Goal: Transaction & Acquisition: Purchase product/service

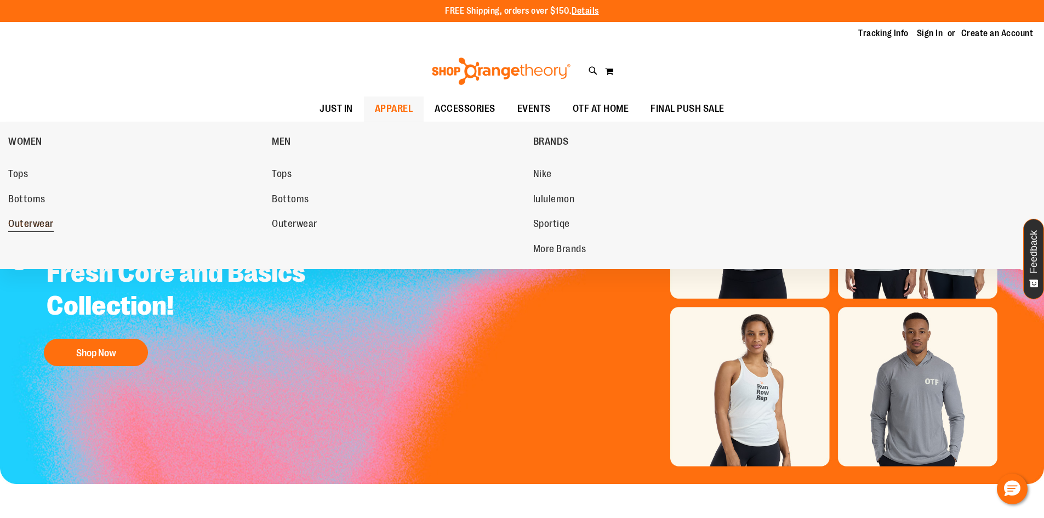
type input "**********"
click at [29, 221] on span "Outerwear" at bounding box center [30, 225] width 45 height 14
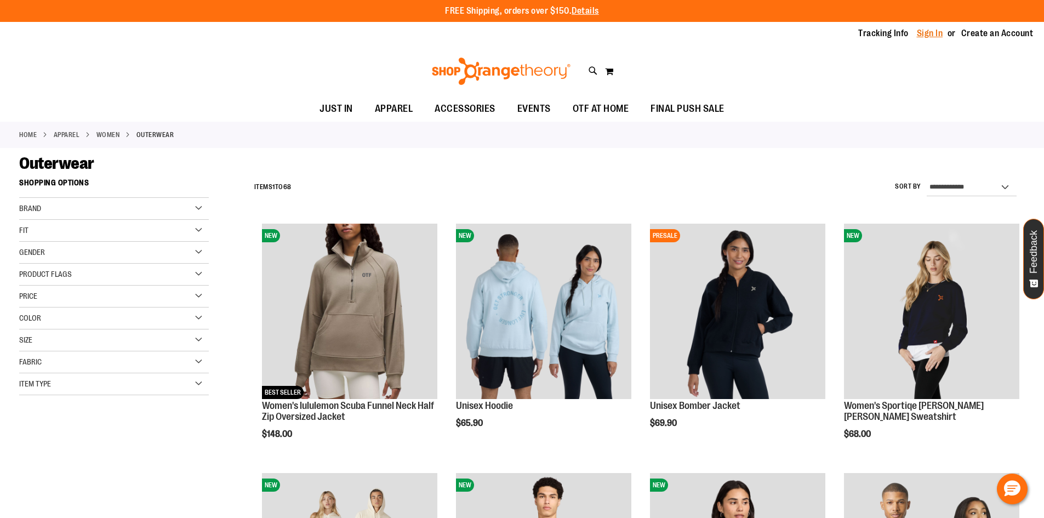
type input "**********"
click at [922, 32] on link "Sign In" at bounding box center [930, 33] width 26 height 12
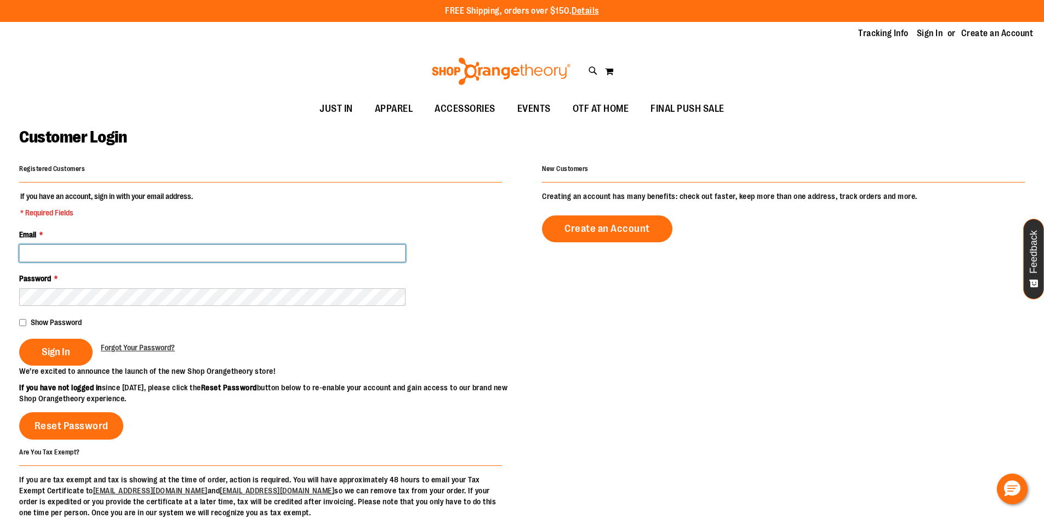
type input "**********"
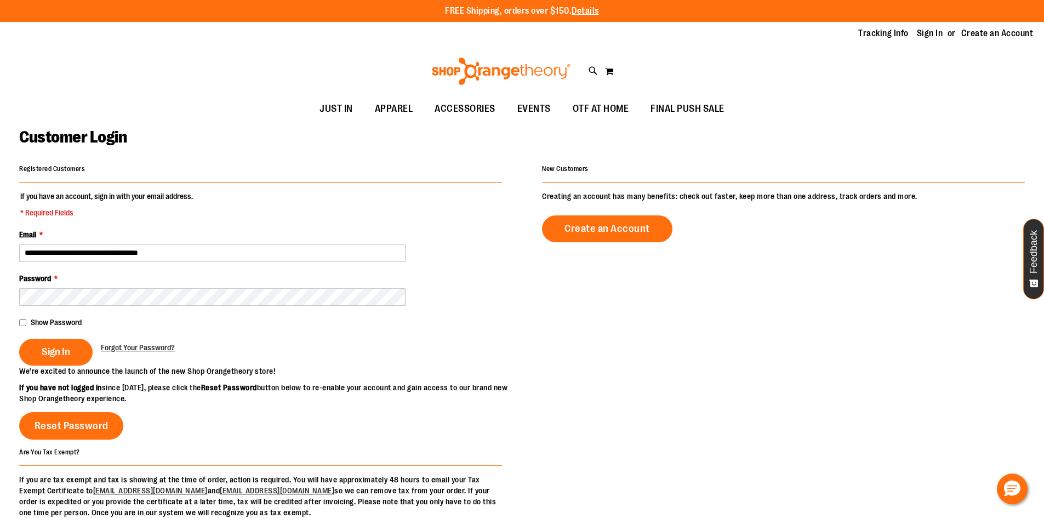
type input "**********"
click at [55, 346] on span "Sign In" at bounding box center [56, 352] width 28 height 12
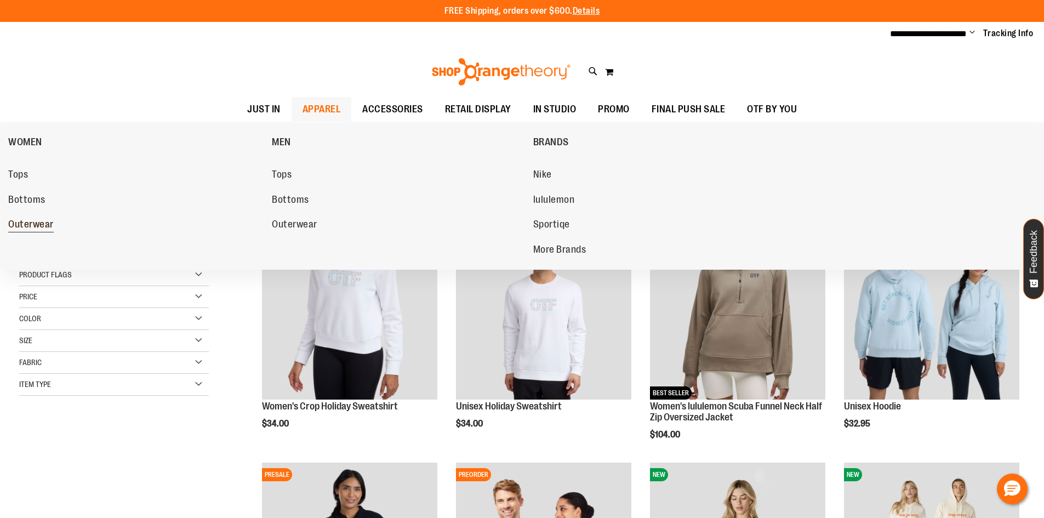
type input "**********"
click at [31, 227] on span "Outerwear" at bounding box center [30, 226] width 45 height 14
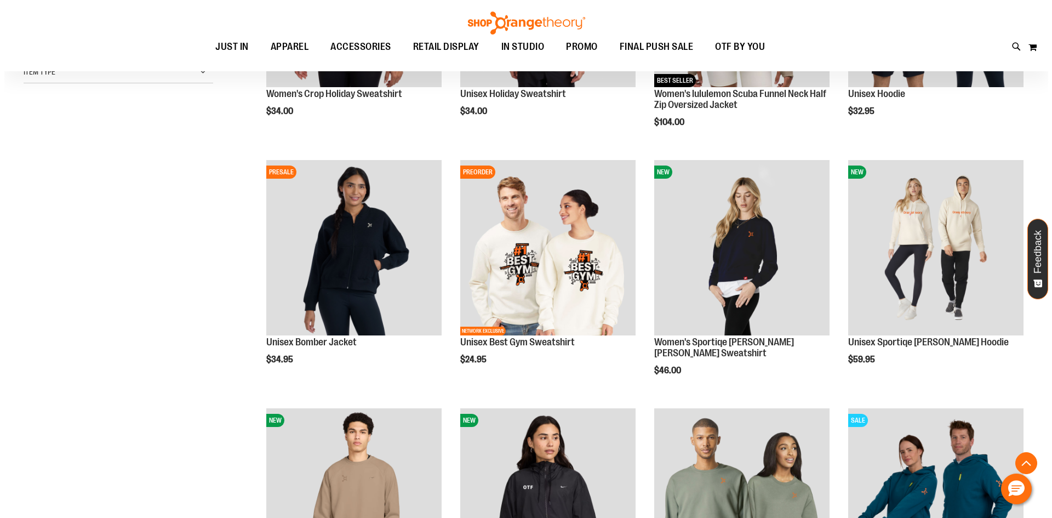
scroll to position [328, 0]
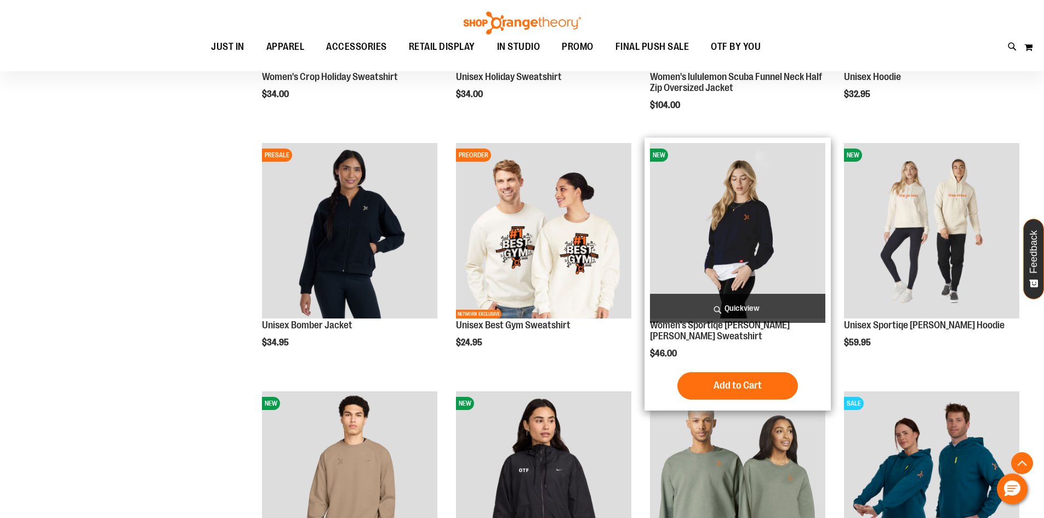
type input "**********"
click at [771, 313] on span "Quickview" at bounding box center [737, 308] width 175 height 29
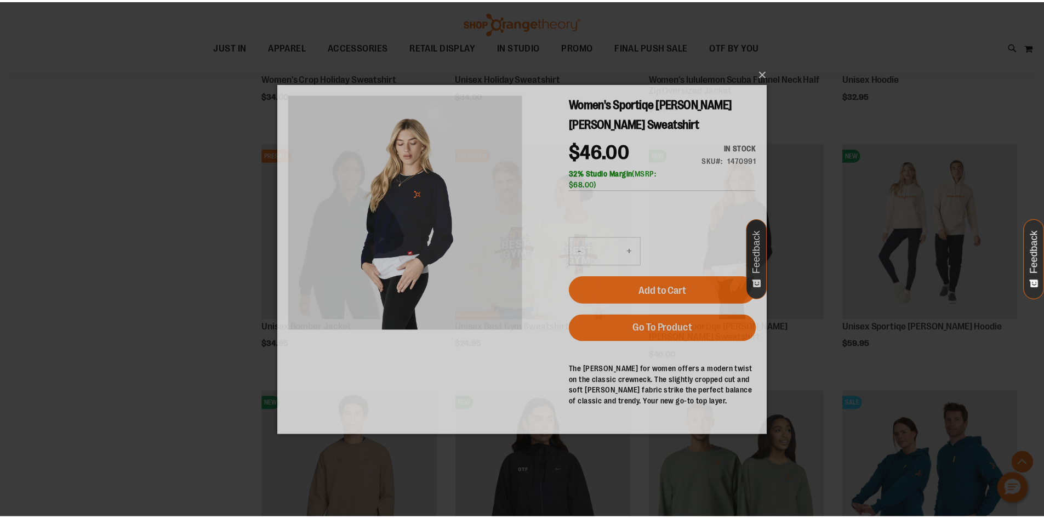
scroll to position [0, 0]
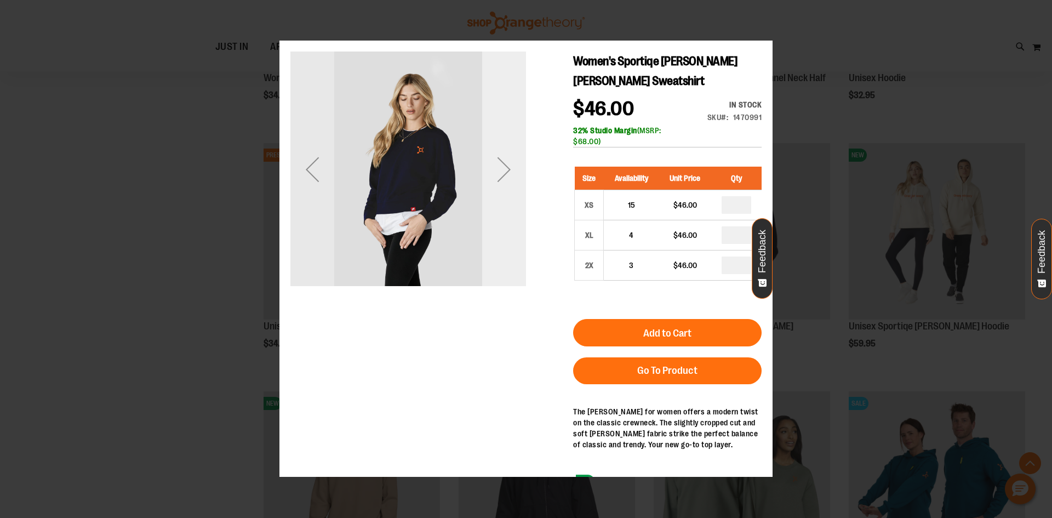
click at [509, 239] on div "Next" at bounding box center [504, 170] width 44 height 236
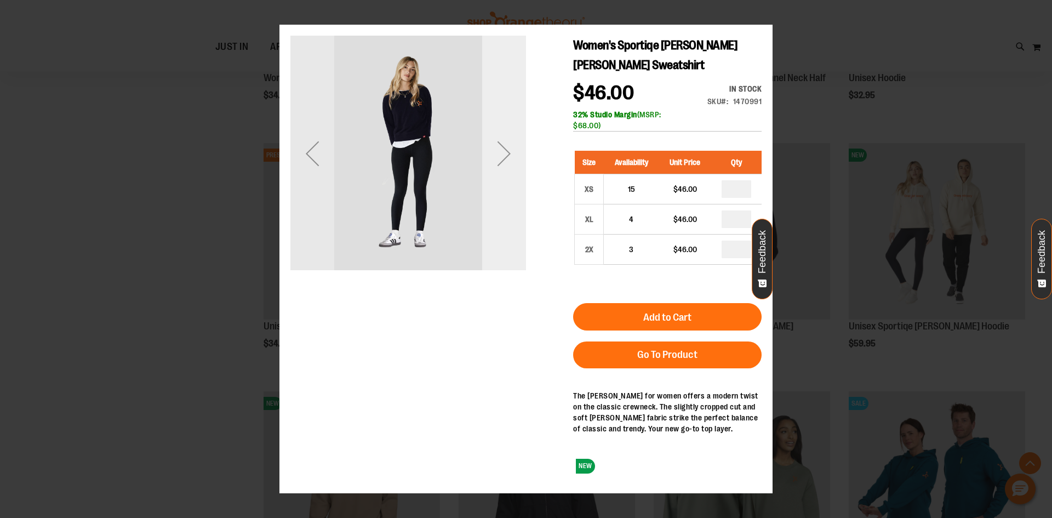
click at [508, 241] on div "Next" at bounding box center [504, 154] width 44 height 236
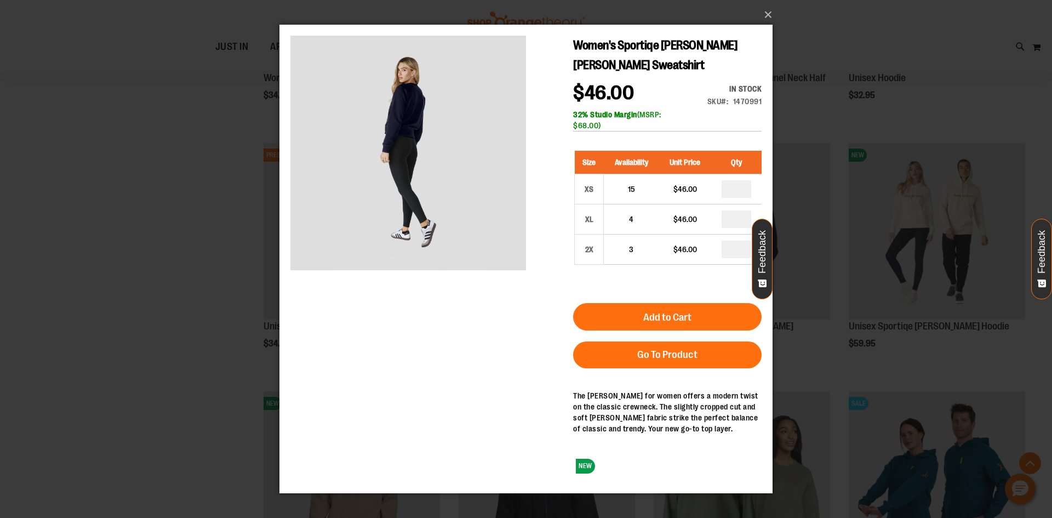
click at [104, 218] on div "×" at bounding box center [526, 259] width 1052 height 518
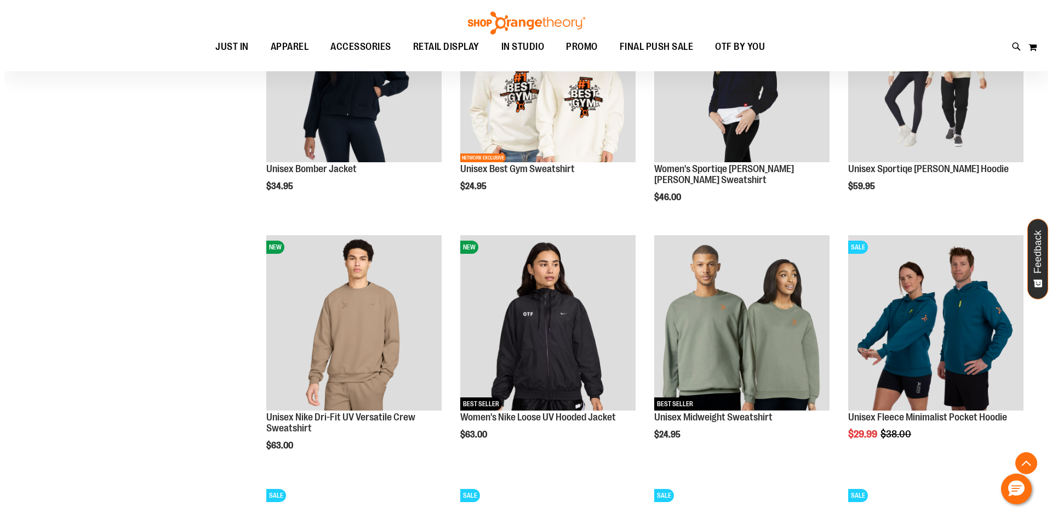
scroll to position [493, 0]
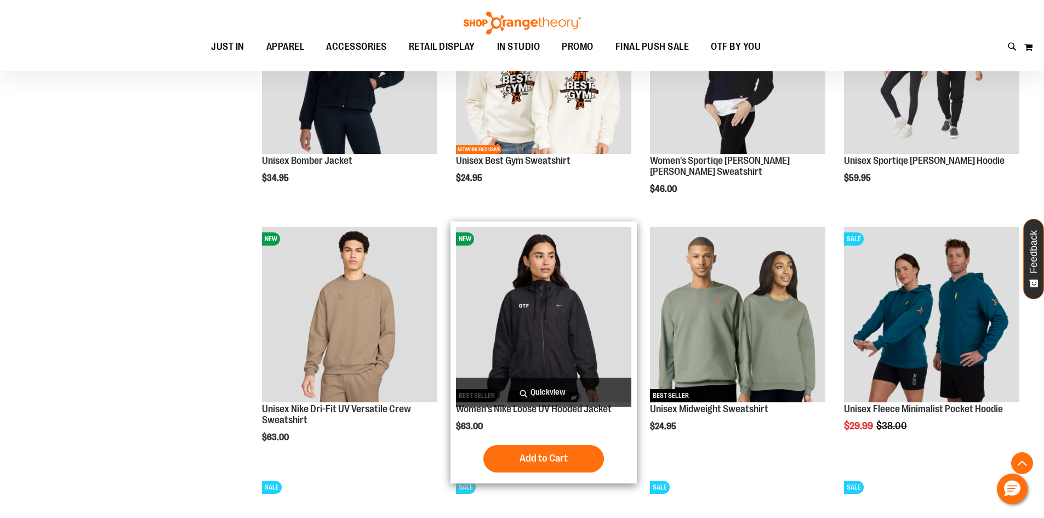
click at [545, 387] on span "Quickview" at bounding box center [543, 392] width 175 height 29
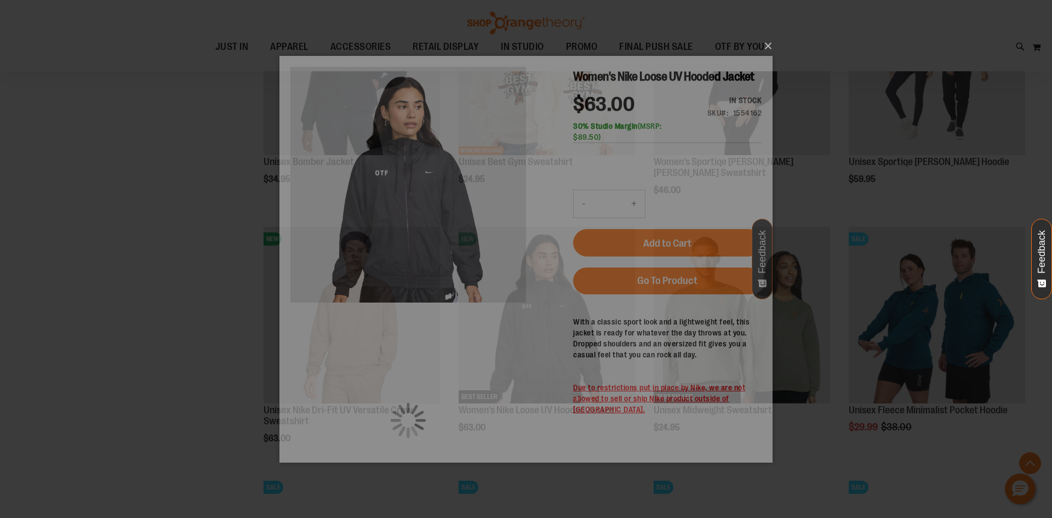
scroll to position [0, 0]
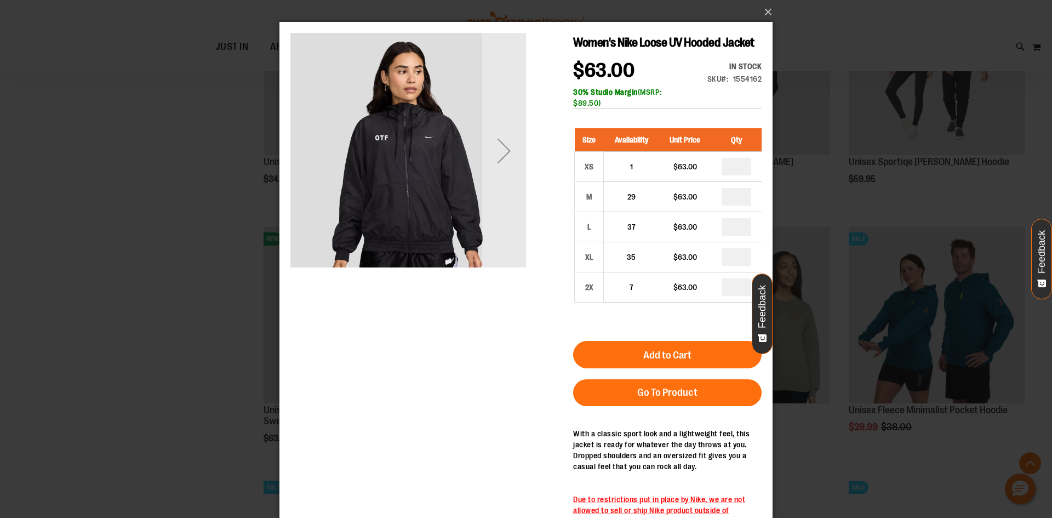
click at [513, 250] on div "Next" at bounding box center [504, 151] width 44 height 236
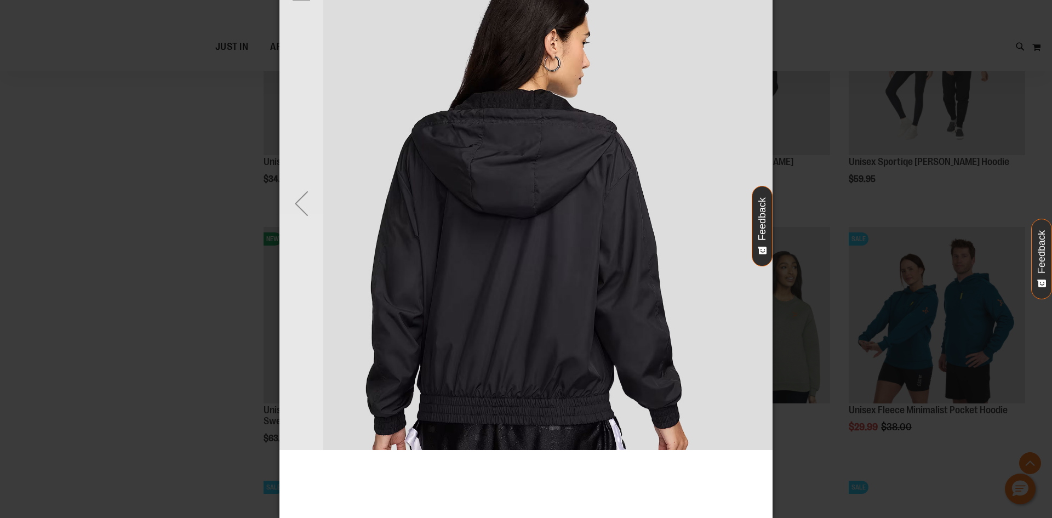
scroll to position [33, 0]
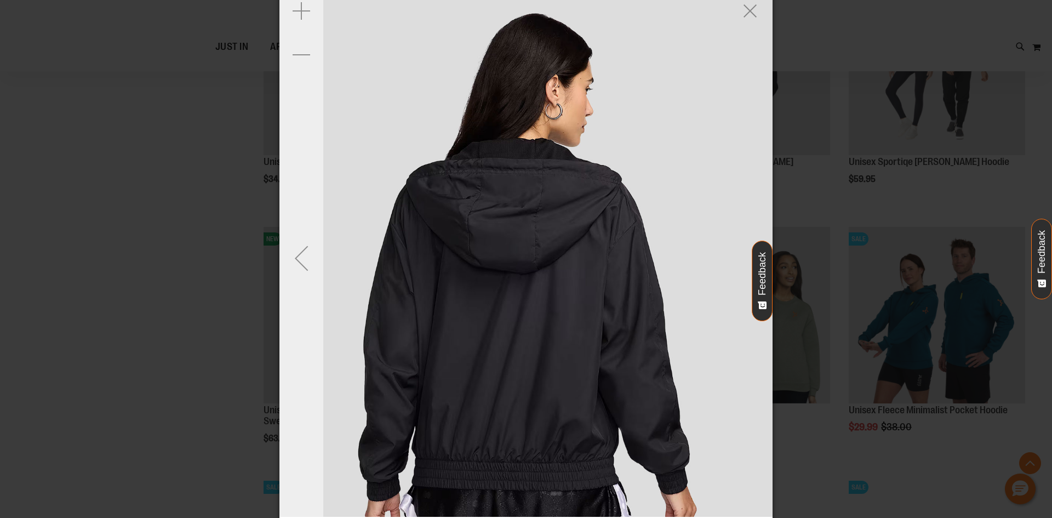
click at [299, 257] on div "Previous" at bounding box center [301, 258] width 44 height 44
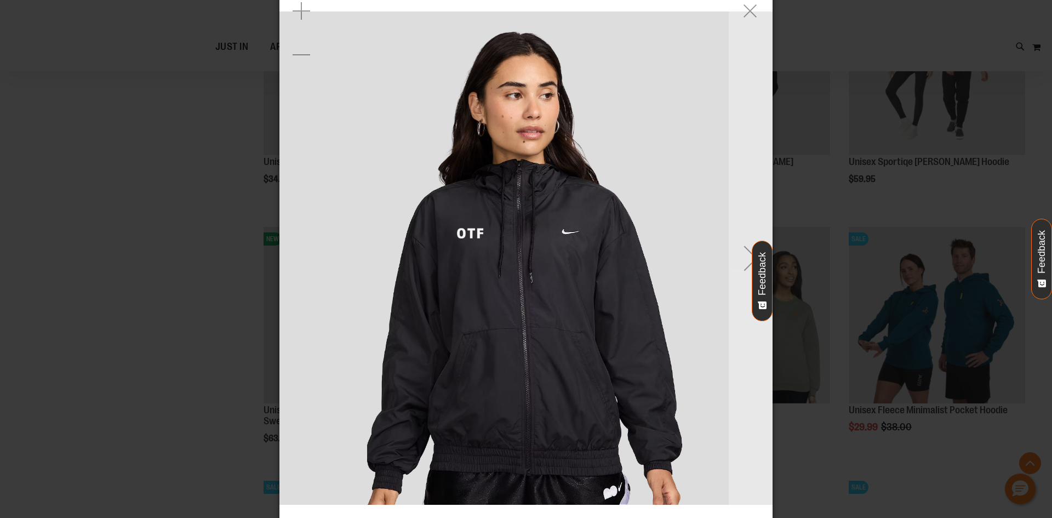
click at [299, 257] on img "carousel" at bounding box center [525, 258] width 493 height 493
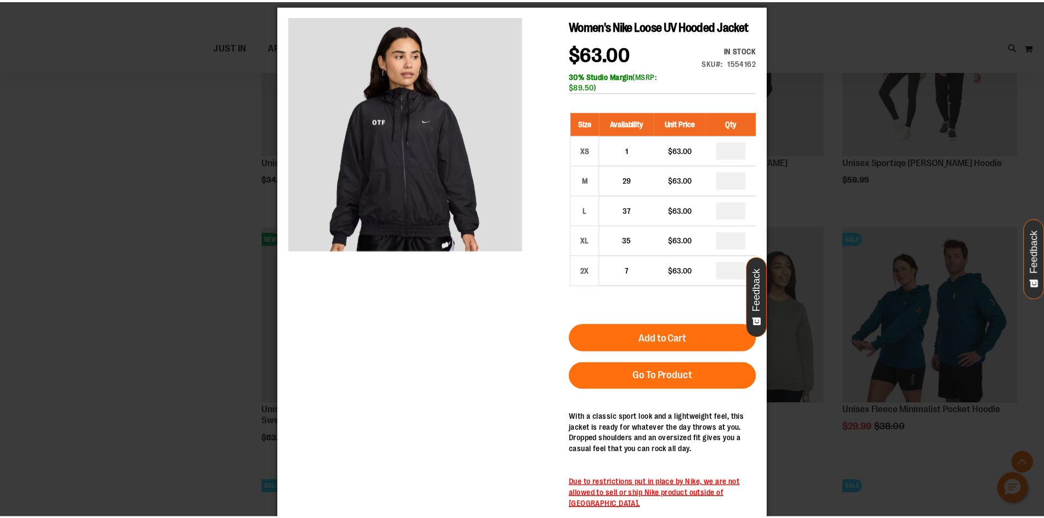
scroll to position [0, 0]
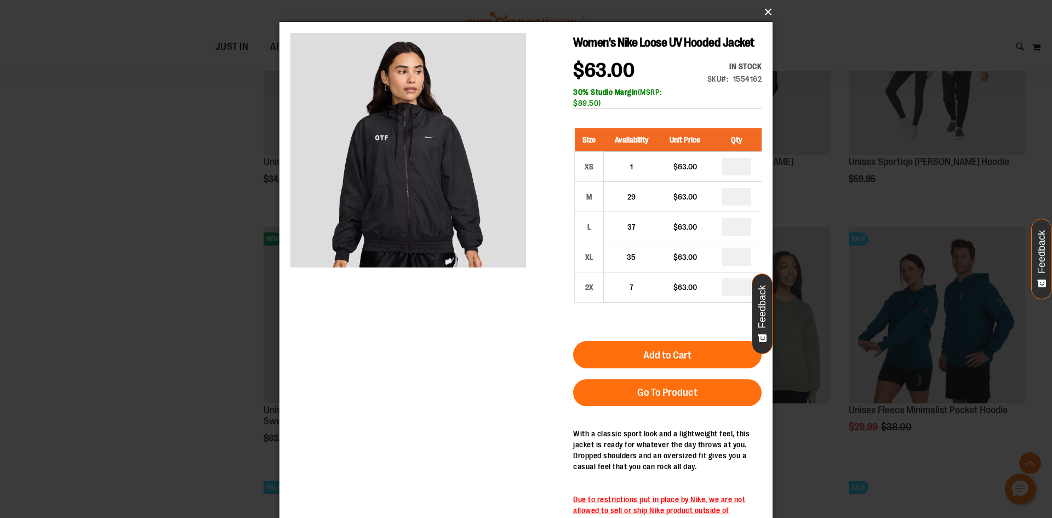
click at [771, 11] on button "×" at bounding box center [529, 12] width 493 height 24
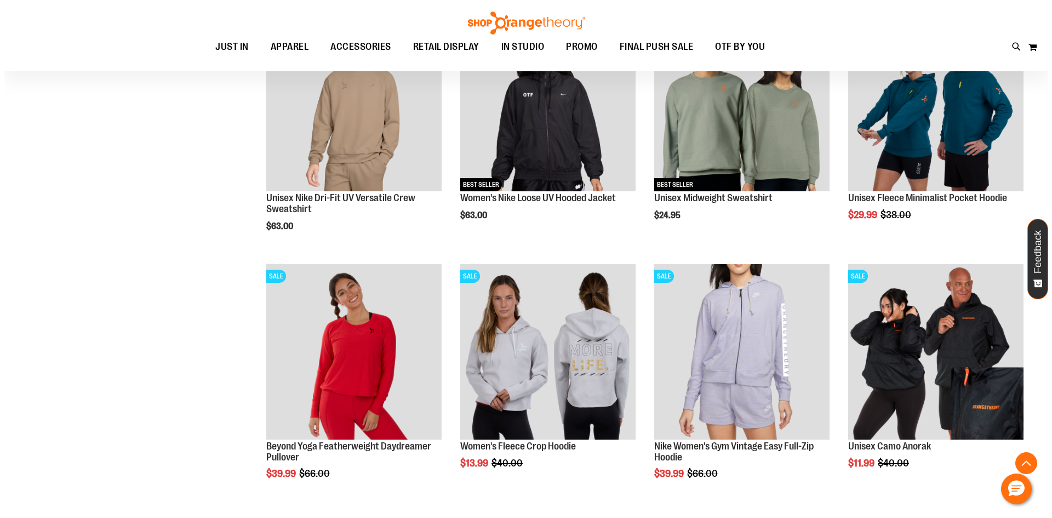
scroll to position [767, 0]
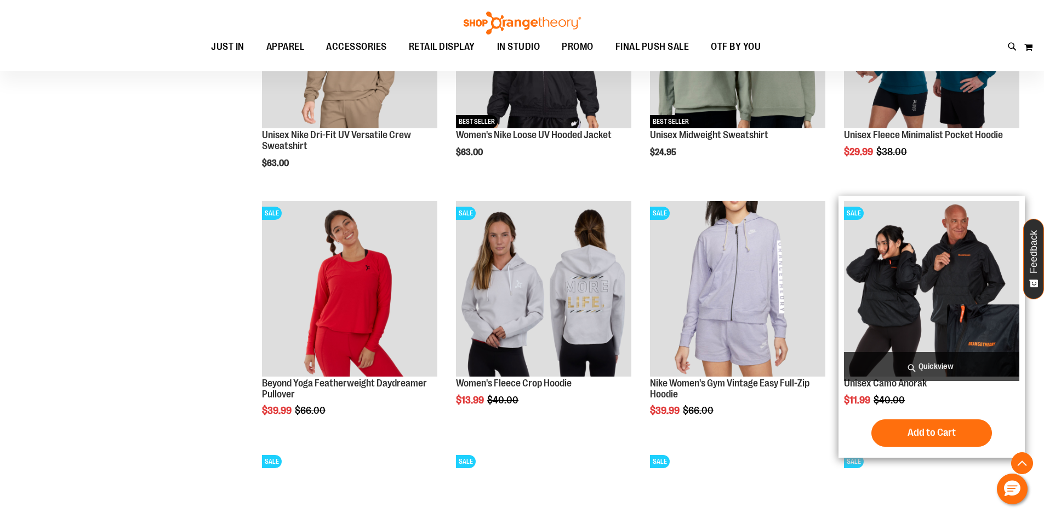
click at [918, 367] on span "Quickview" at bounding box center [931, 366] width 175 height 29
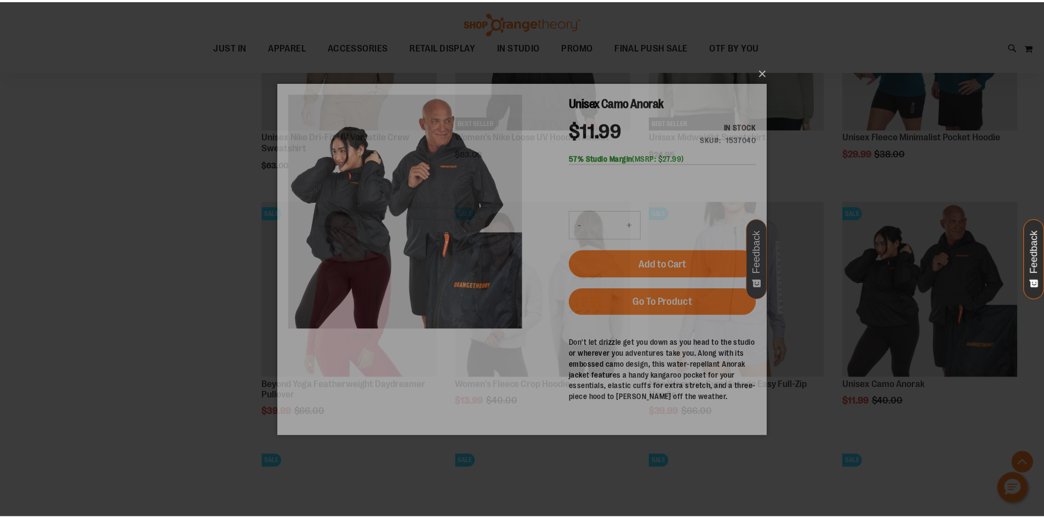
scroll to position [0, 0]
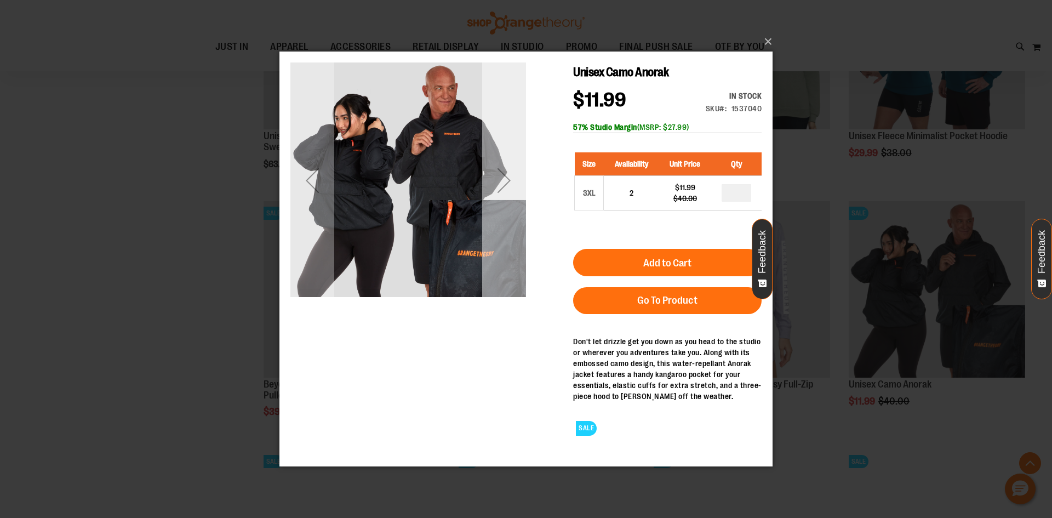
click at [513, 270] on div "Next" at bounding box center [504, 180] width 44 height 236
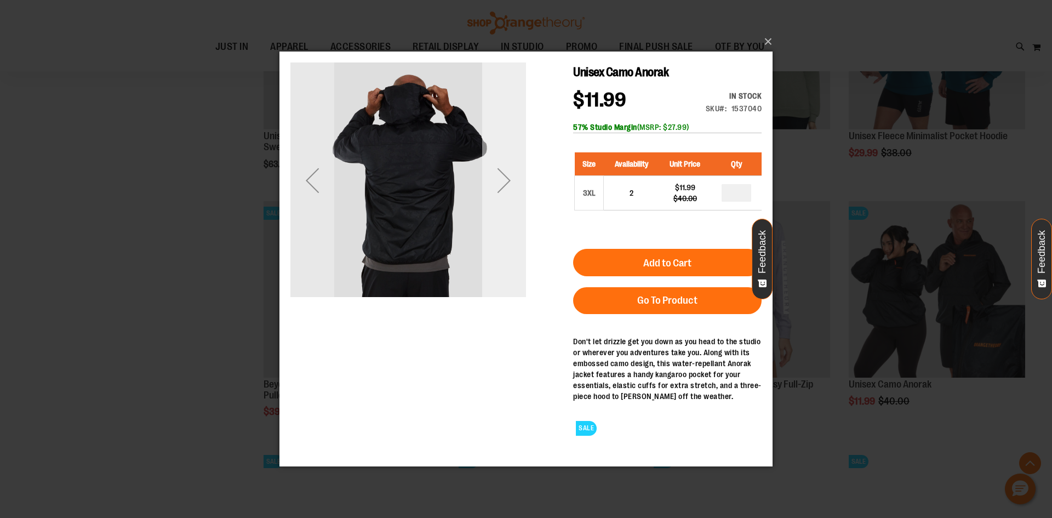
click at [512, 268] on div "Next" at bounding box center [504, 180] width 44 height 236
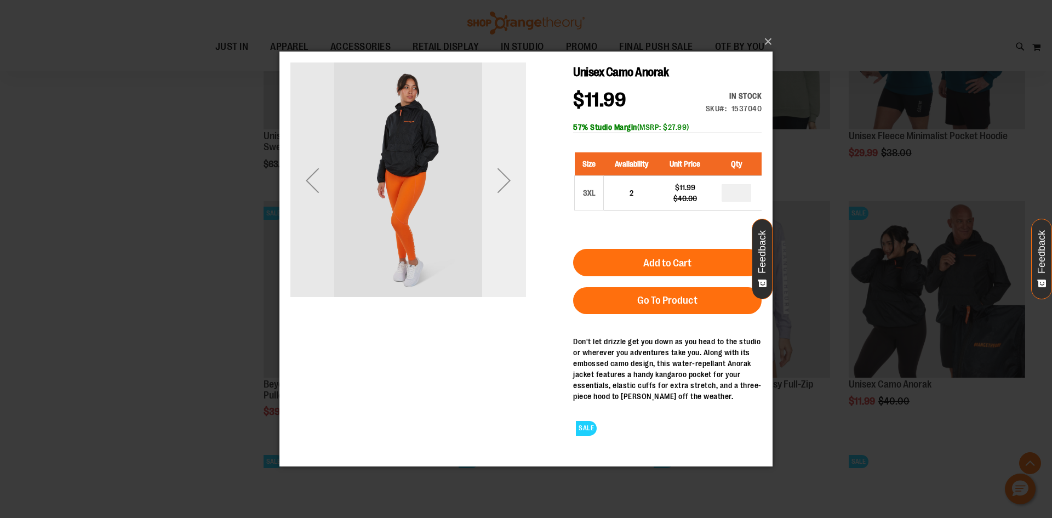
click at [512, 268] on div "Next" at bounding box center [504, 180] width 44 height 236
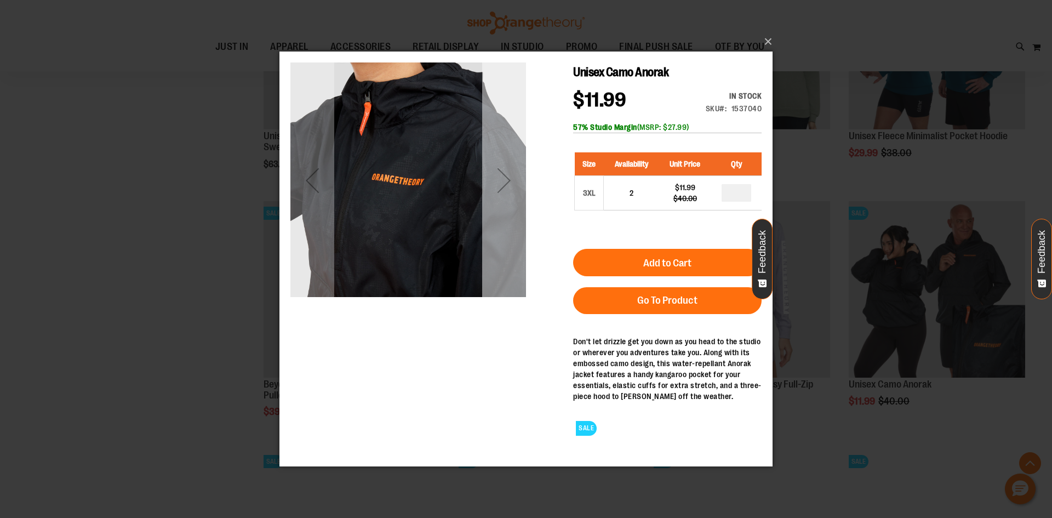
click at [512, 268] on div "Next" at bounding box center [504, 180] width 44 height 236
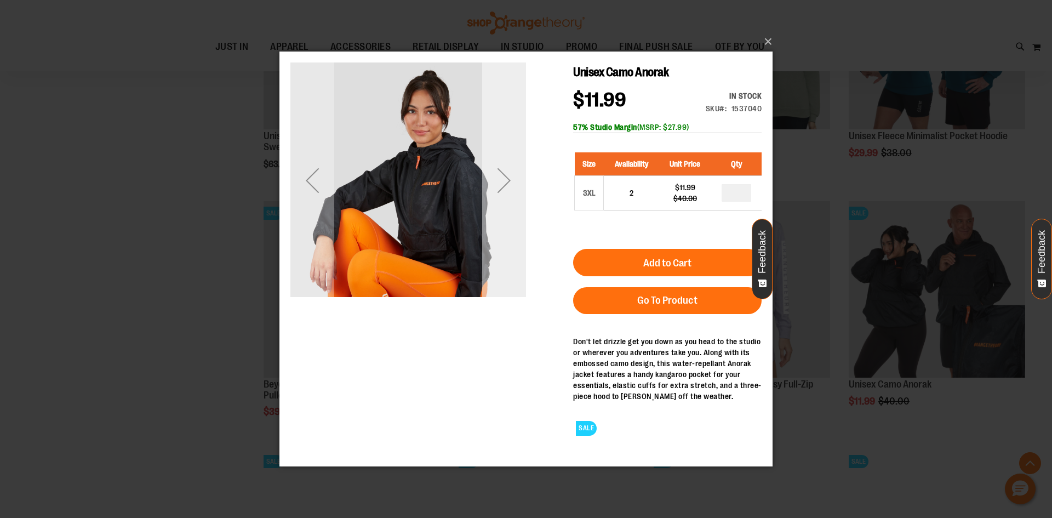
click at [512, 268] on div "Next" at bounding box center [504, 180] width 44 height 236
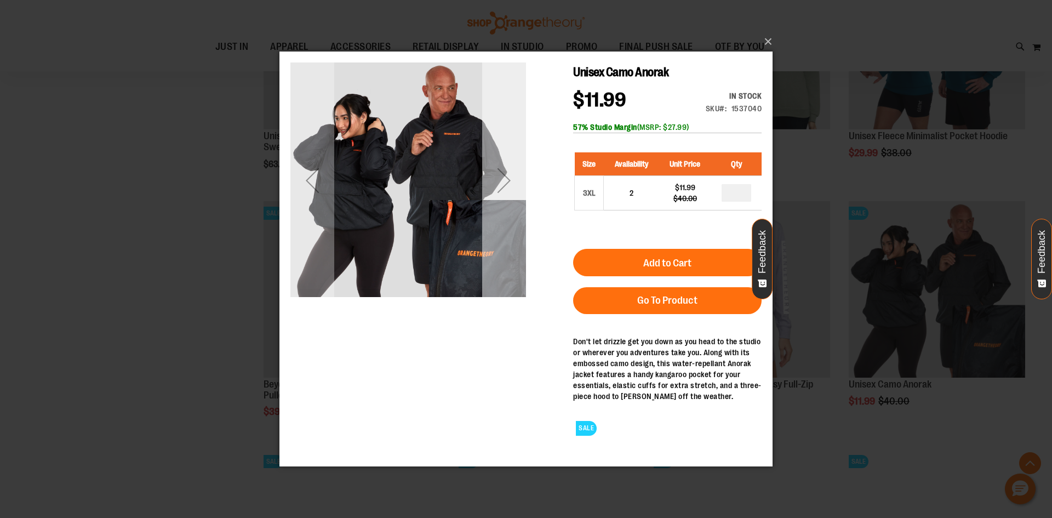
click at [512, 268] on div "Next" at bounding box center [504, 180] width 44 height 236
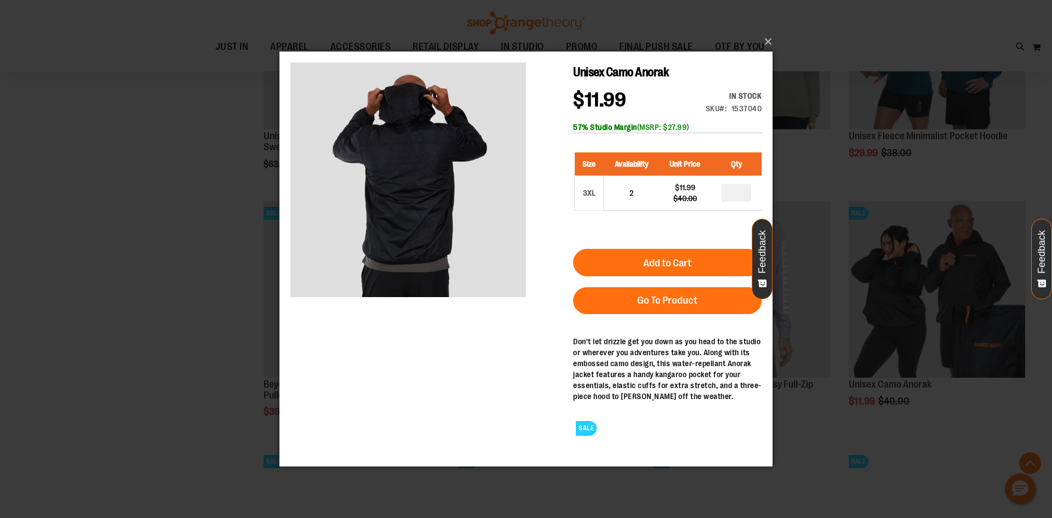
click at [148, 245] on div "×" at bounding box center [526, 259] width 1052 height 518
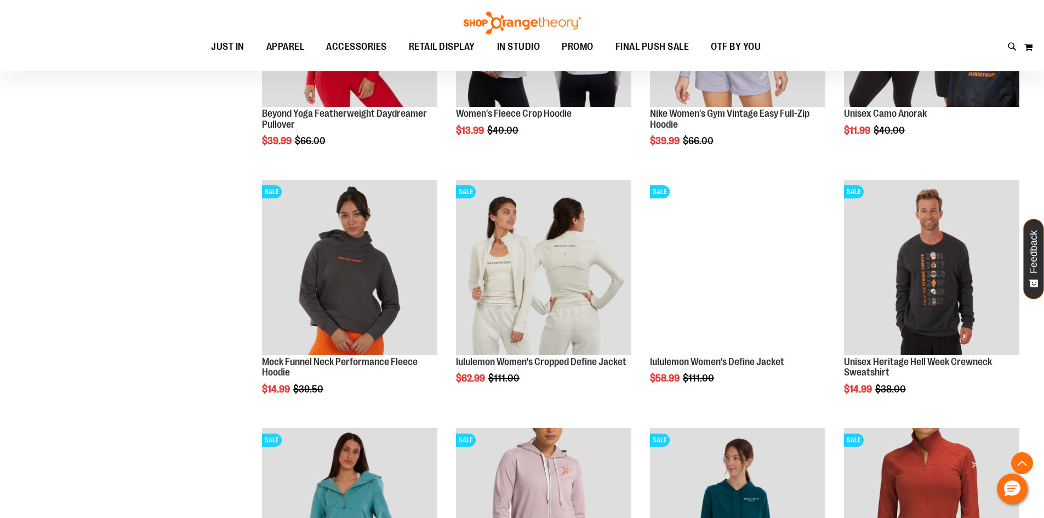
scroll to position [1041, 0]
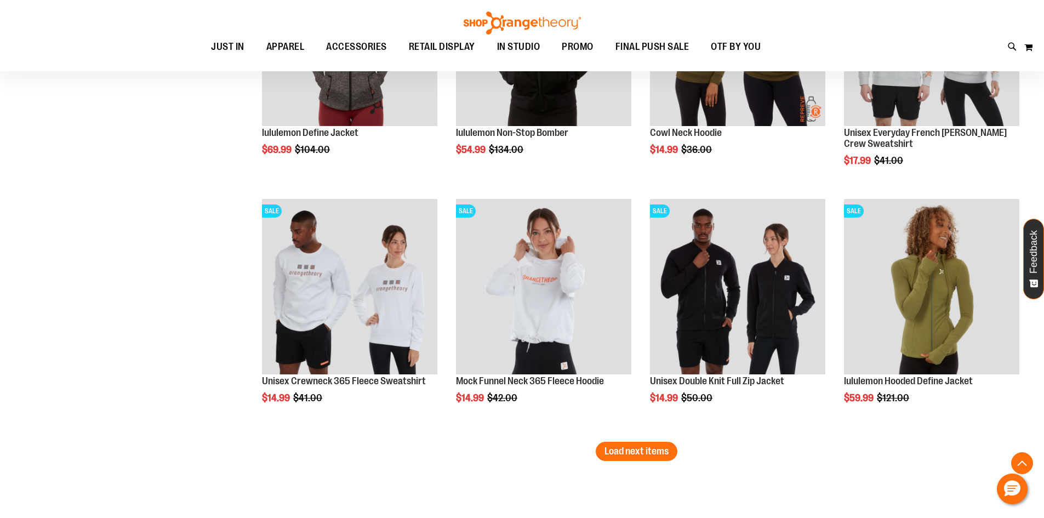
scroll to position [2027, 0]
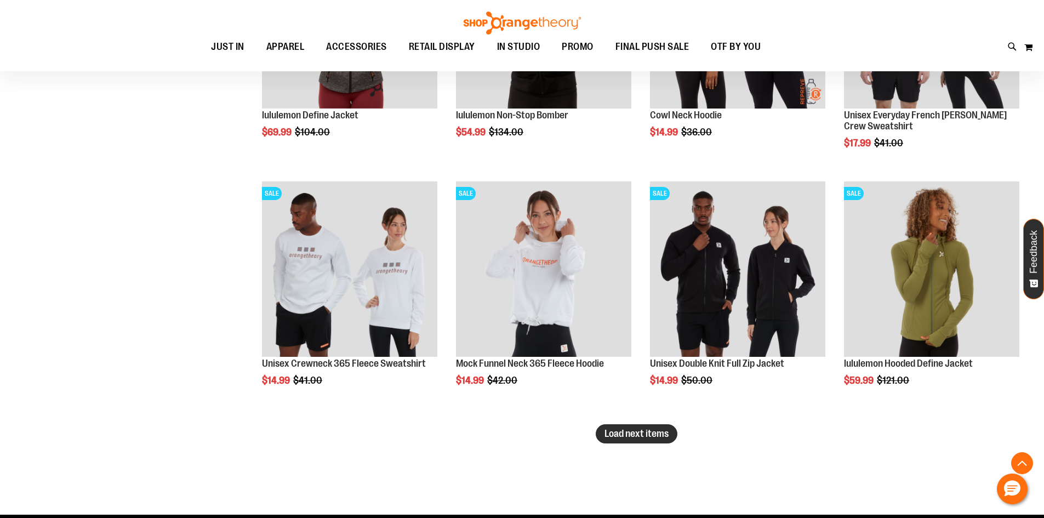
click at [648, 433] on span "Load next items" at bounding box center [636, 433] width 64 height 11
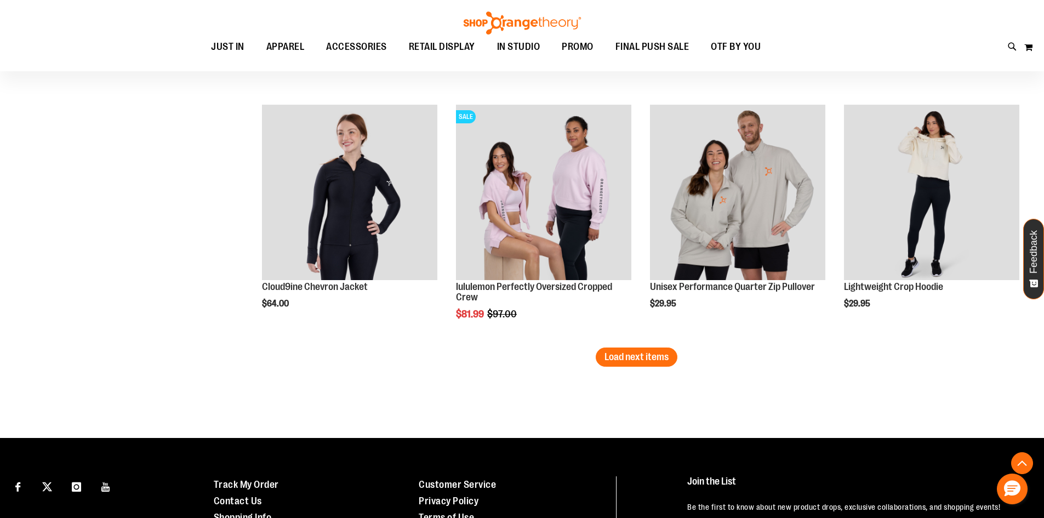
scroll to position [2849, 0]
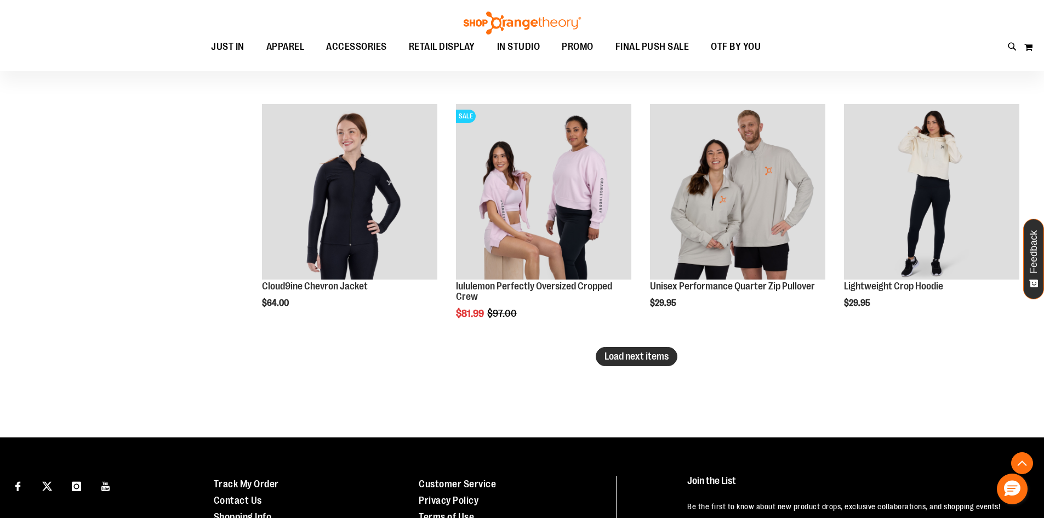
click at [638, 356] on span "Load next items" at bounding box center [636, 356] width 64 height 11
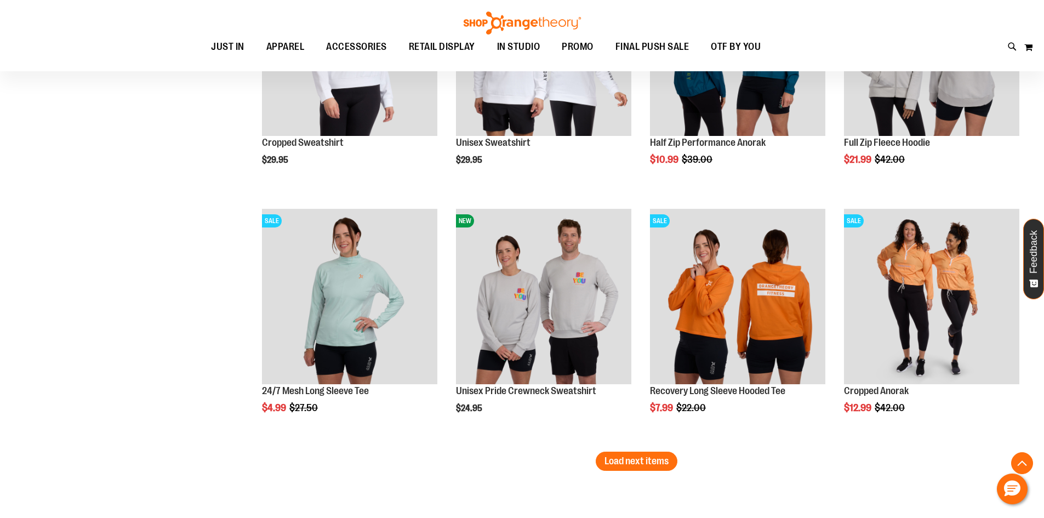
scroll to position [3506, 0]
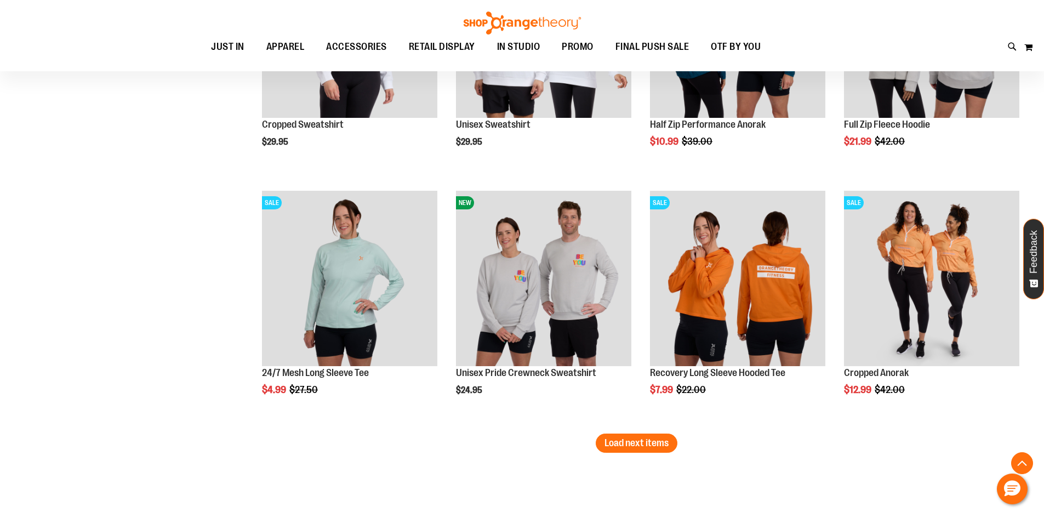
drag, startPoint x: 645, startPoint y: 448, endPoint x: 637, endPoint y: 448, distance: 8.2
click at [645, 448] on span "Load next items" at bounding box center [636, 442] width 64 height 11
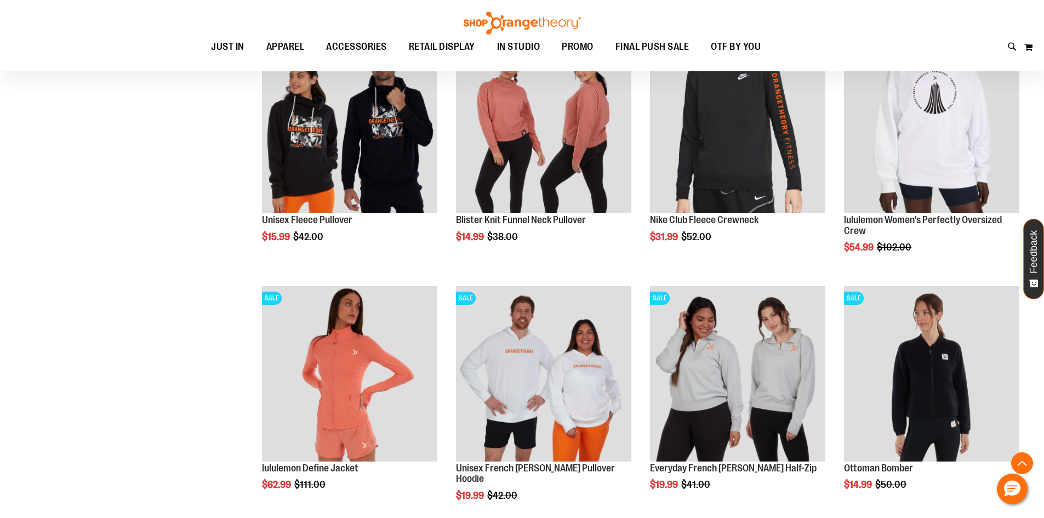
scroll to position [4219, 0]
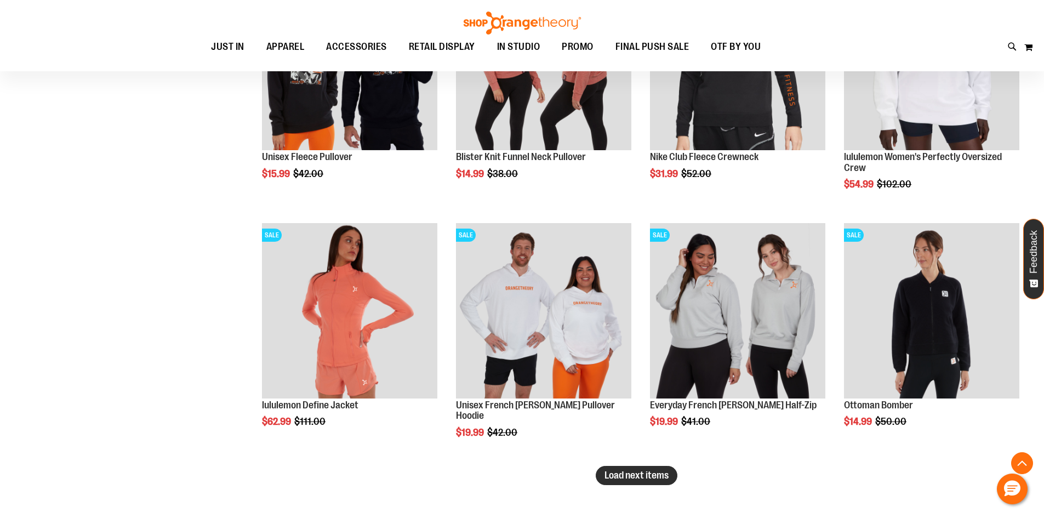
click at [622, 473] on span "Load next items" at bounding box center [636, 475] width 64 height 11
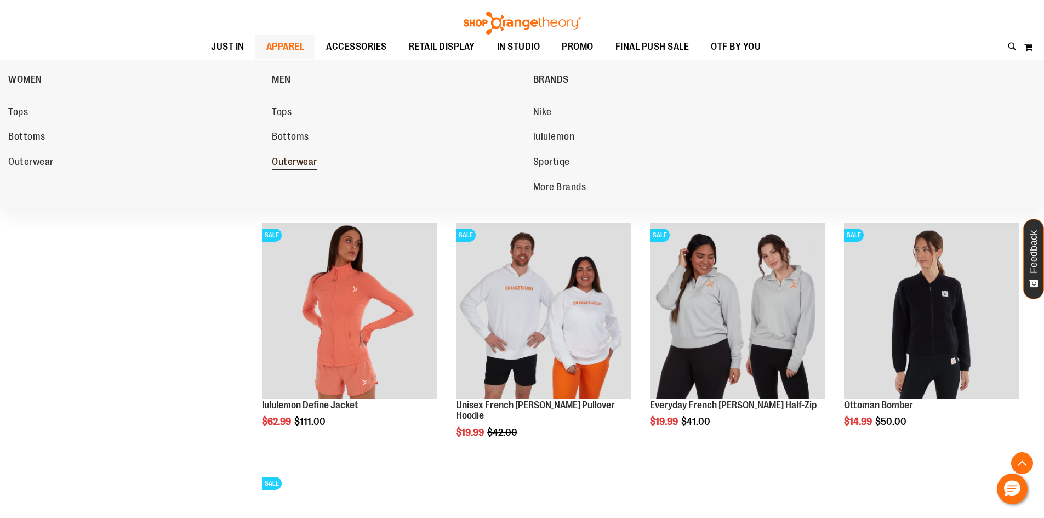
click at [291, 163] on span "Outerwear" at bounding box center [294, 163] width 45 height 14
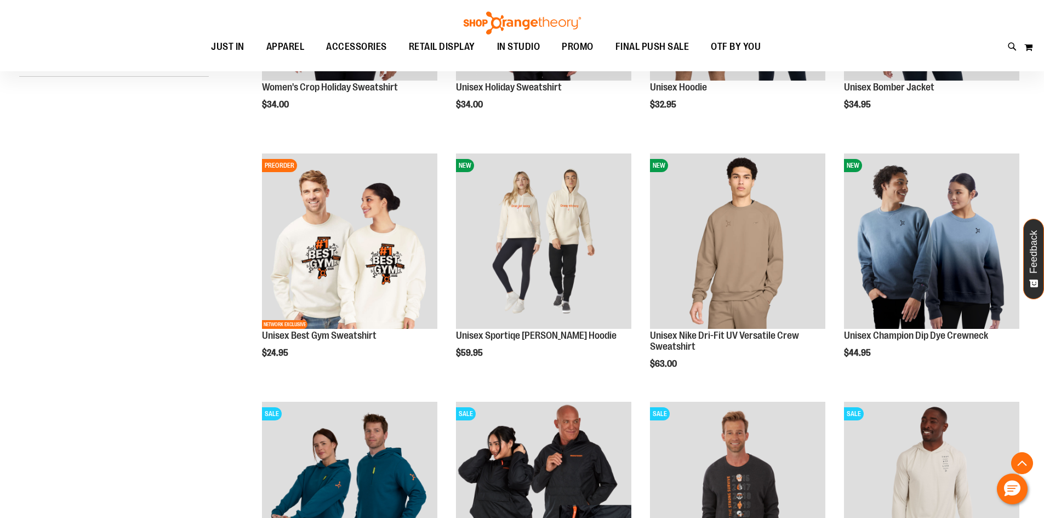
scroll to position [383, 0]
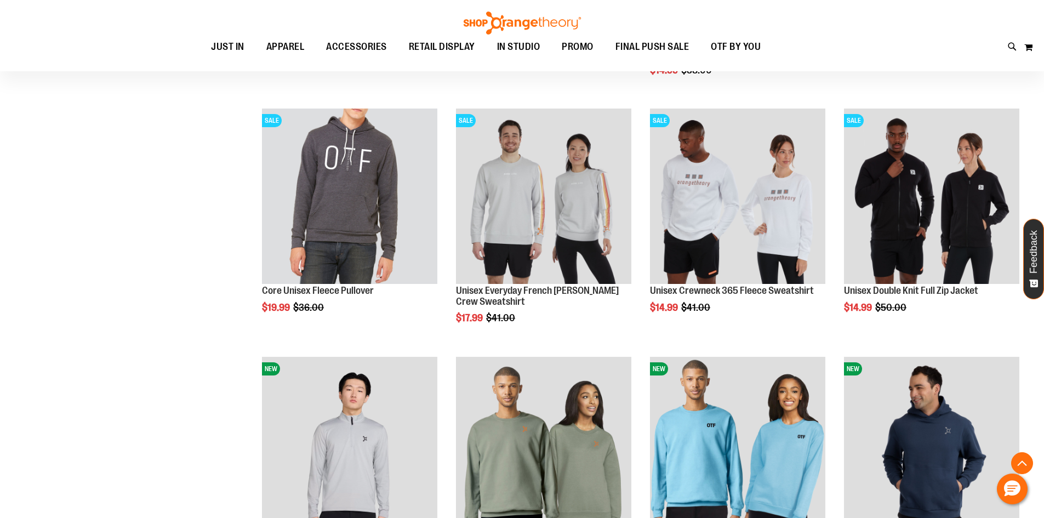
scroll to position [931, 0]
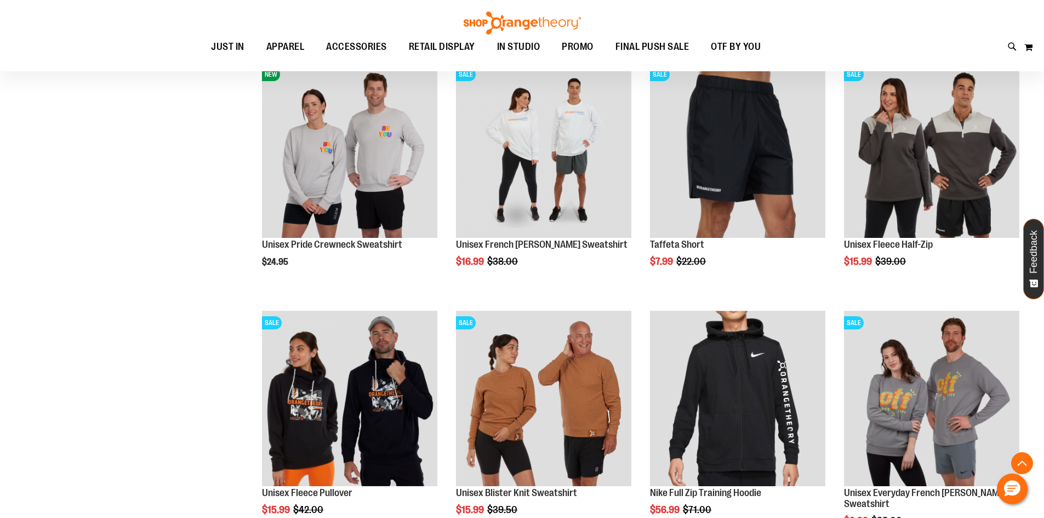
scroll to position [2027, 0]
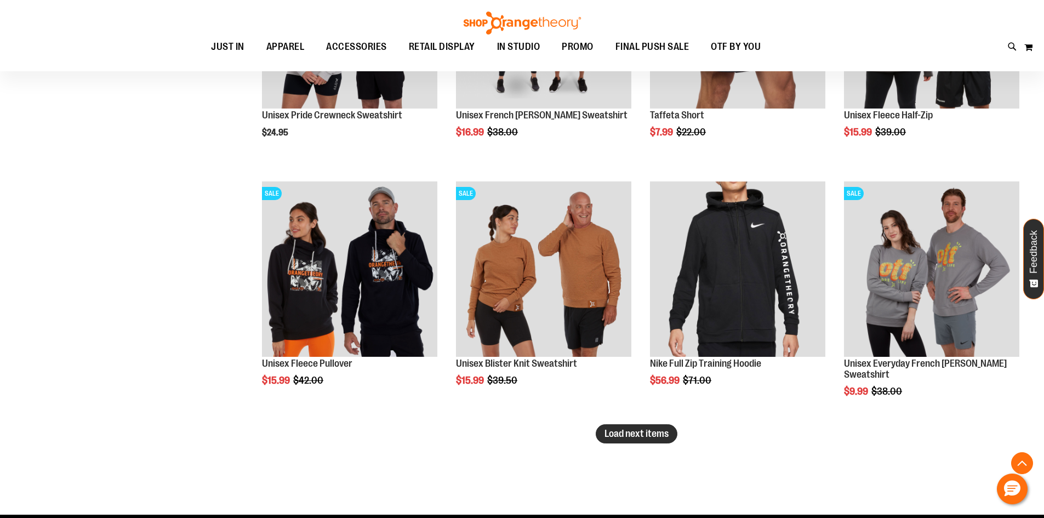
type input "**********"
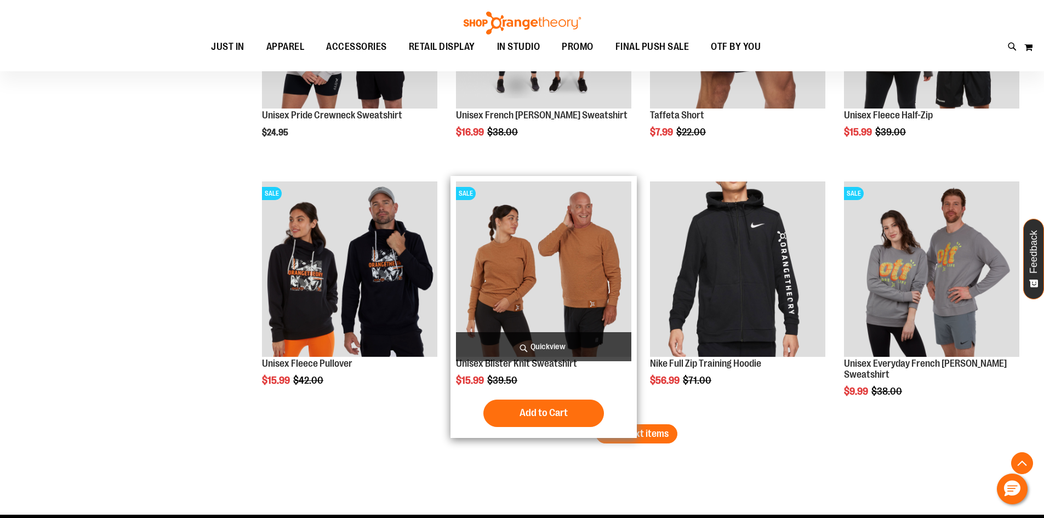
drag, startPoint x: 631, startPoint y: 438, endPoint x: 588, endPoint y: 412, distance: 50.5
click at [631, 438] on span "Load next items" at bounding box center [636, 433] width 64 height 11
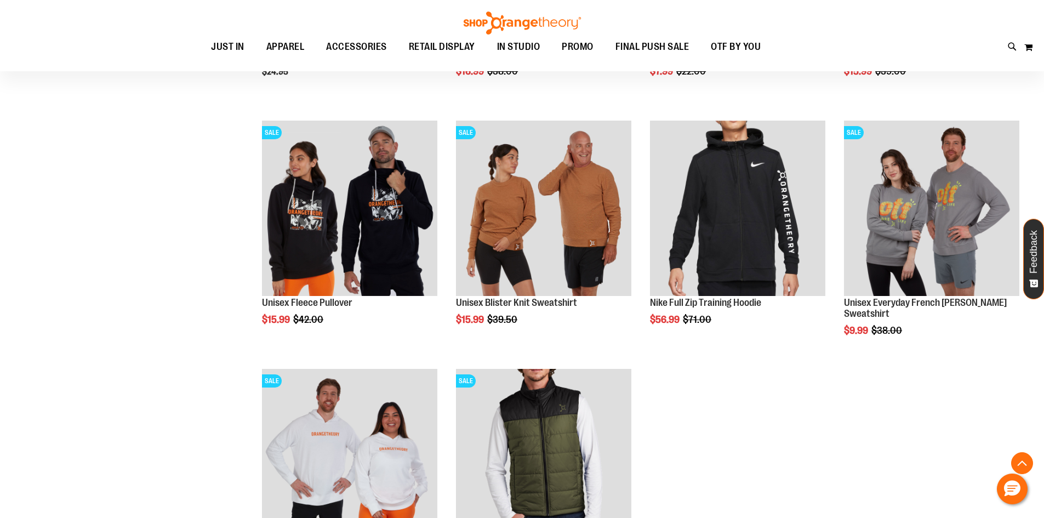
scroll to position [2085, 0]
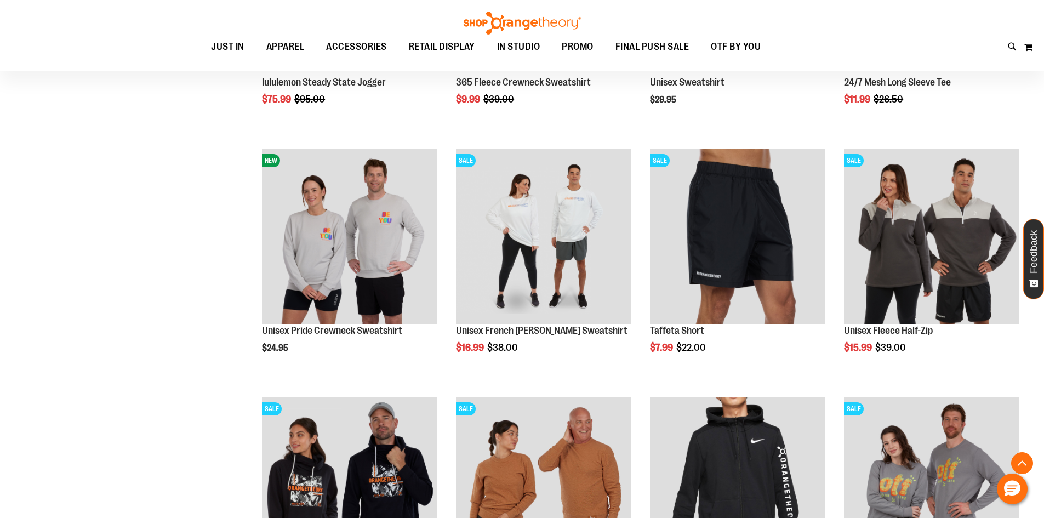
scroll to position [1811, 0]
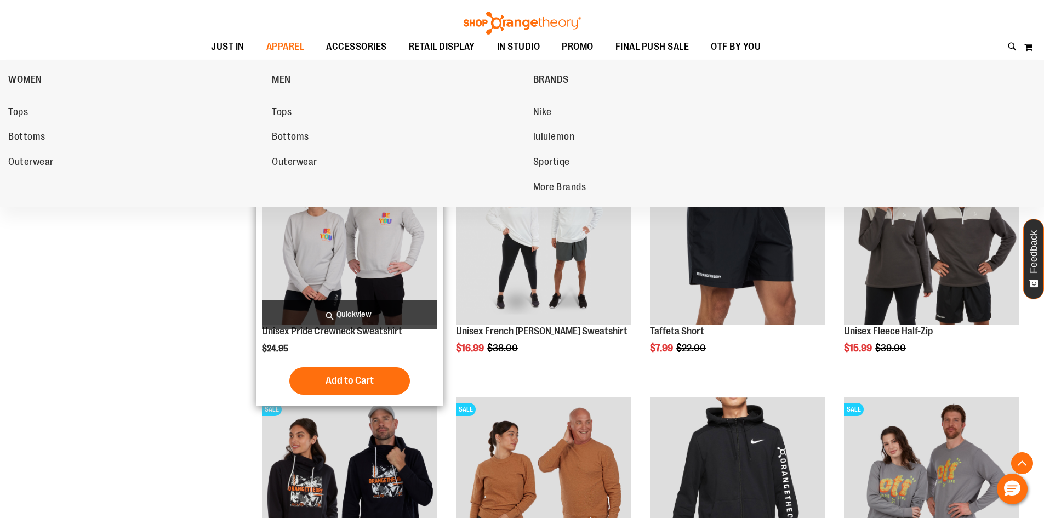
click at [297, 158] on span "Outerwear" at bounding box center [294, 163] width 45 height 14
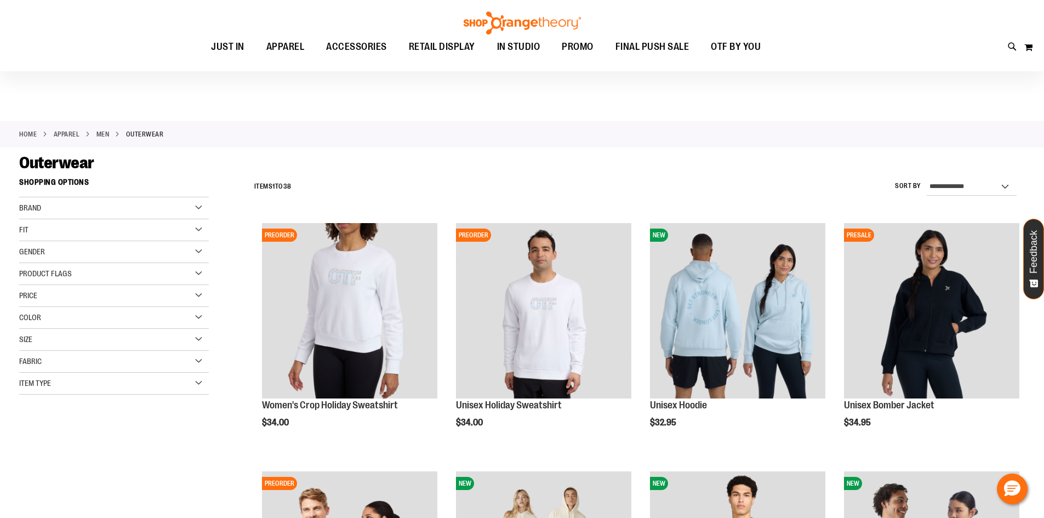
scroll to position [54, 0]
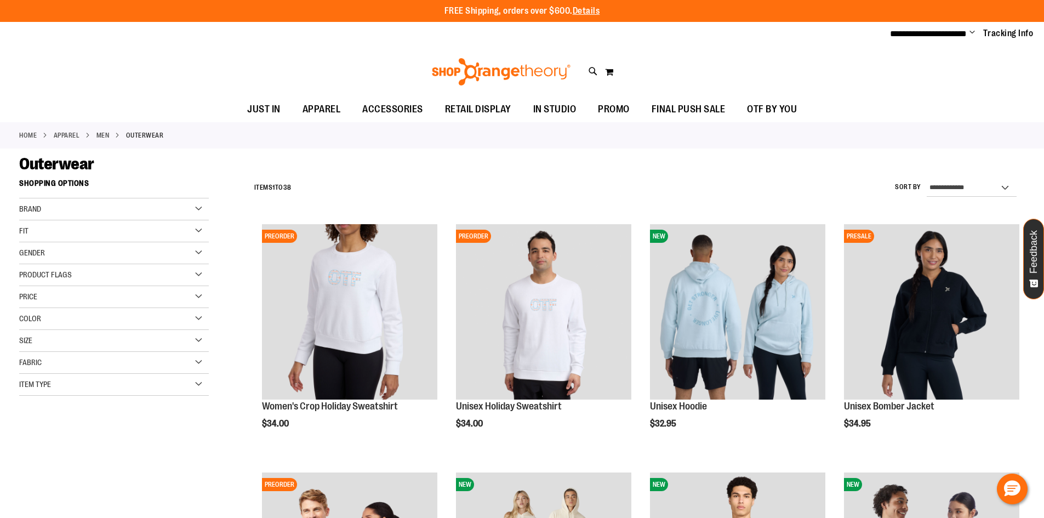
type input "**********"
click at [150, 314] on div "Color" at bounding box center [114, 319] width 190 height 22
click at [83, 348] on div "Black" at bounding box center [84, 346] width 16 height 16
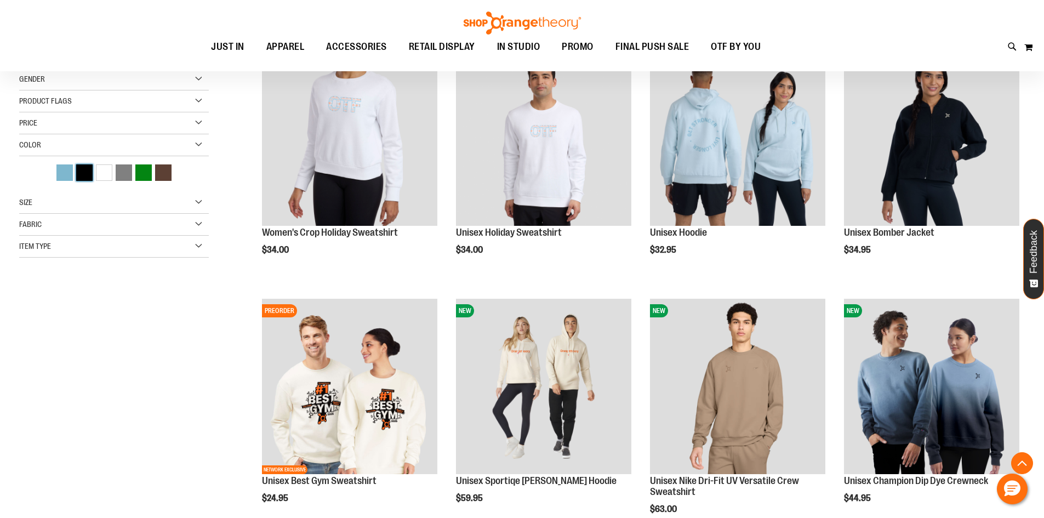
scroll to position [173, 0]
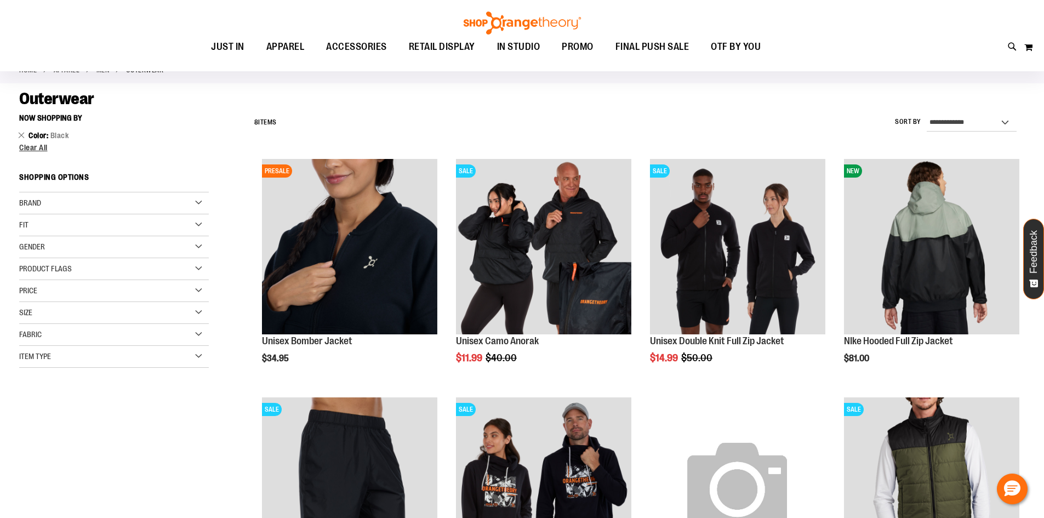
scroll to position [64, 0]
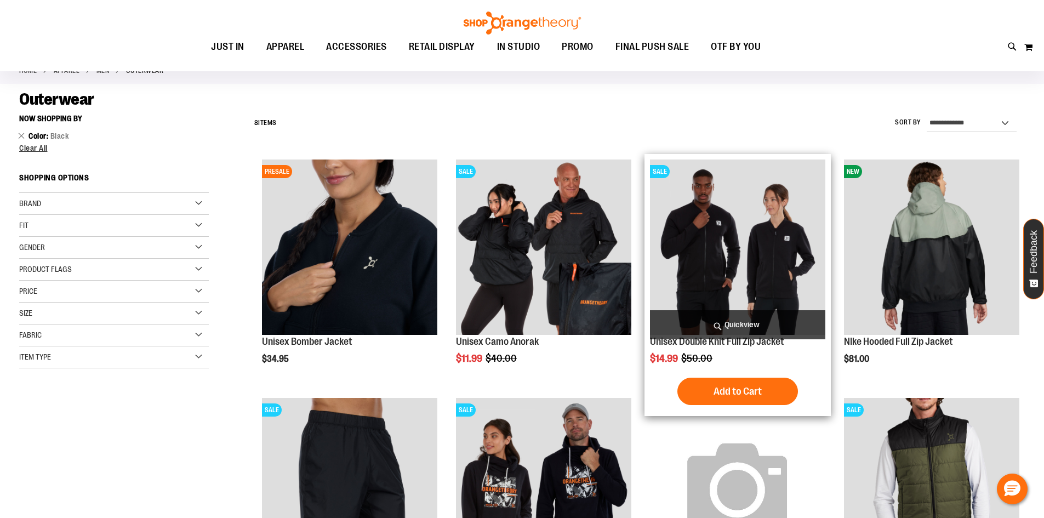
click at [793, 219] on img "product" at bounding box center [737, 246] width 175 height 175
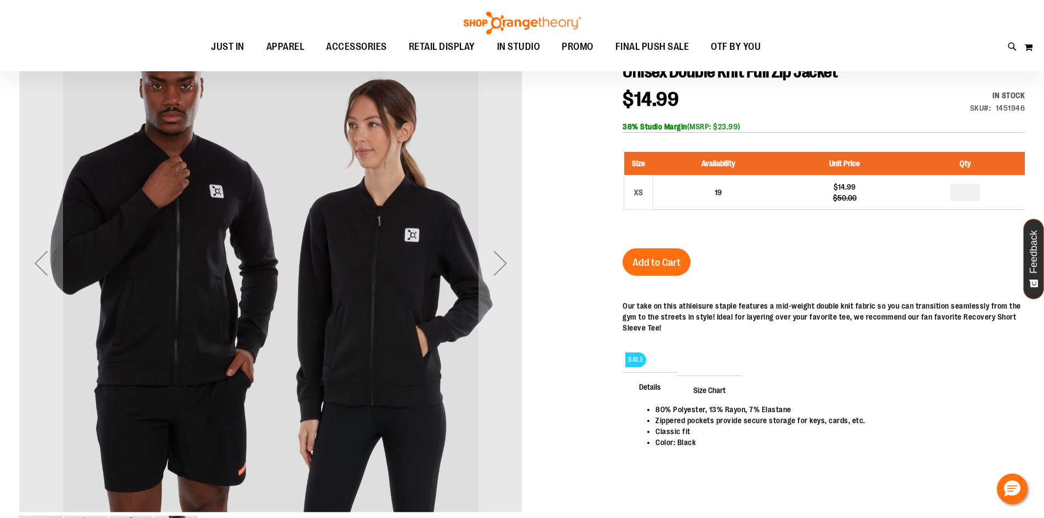
scroll to position [164, 0]
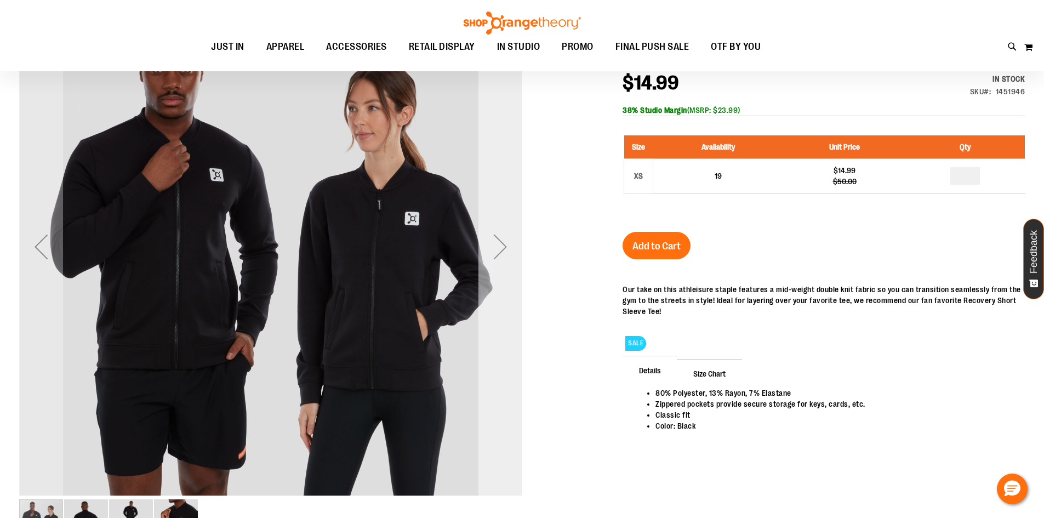
type input "**********"
click at [505, 262] on div "Next" at bounding box center [500, 247] width 44 height 44
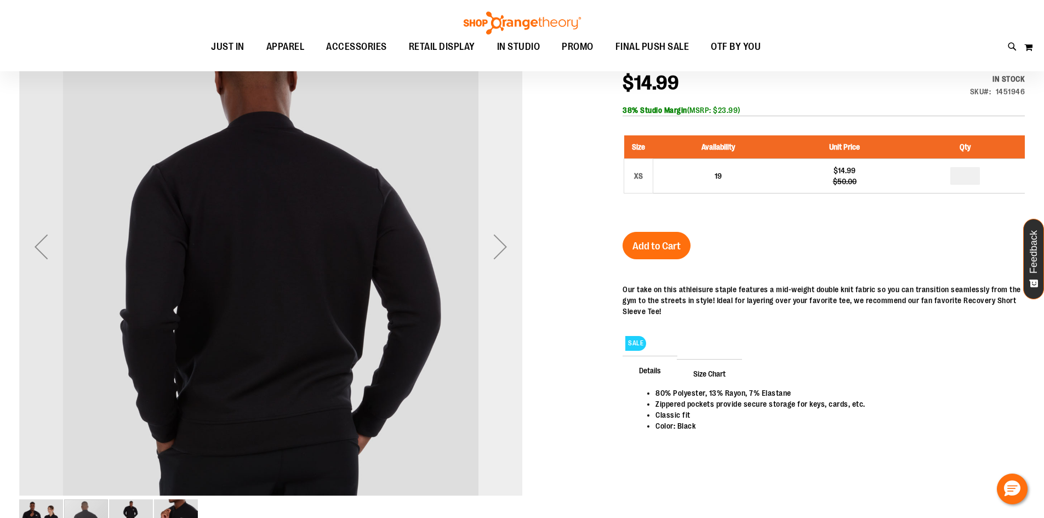
click at [505, 262] on div "Next" at bounding box center [500, 247] width 44 height 44
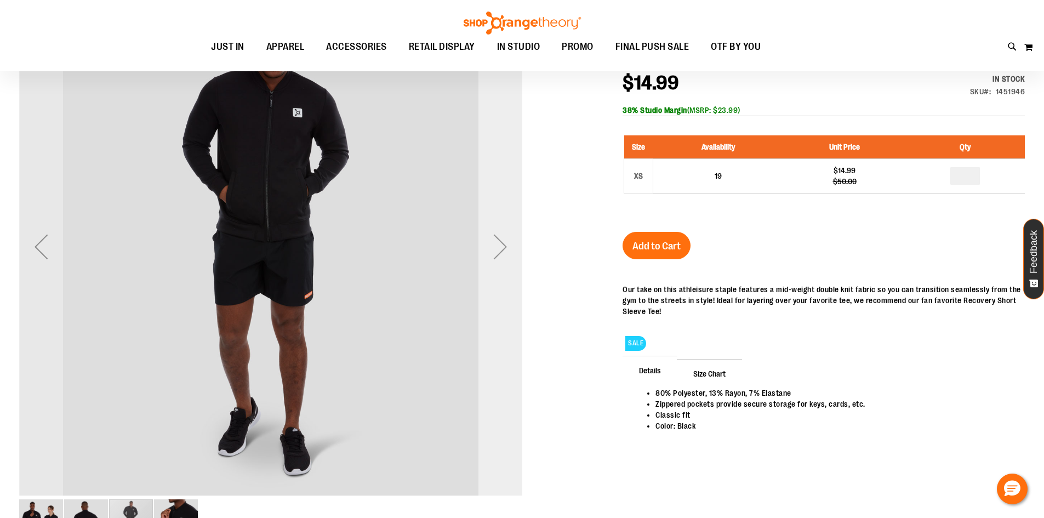
click at [505, 262] on div "Next" at bounding box center [500, 247] width 44 height 44
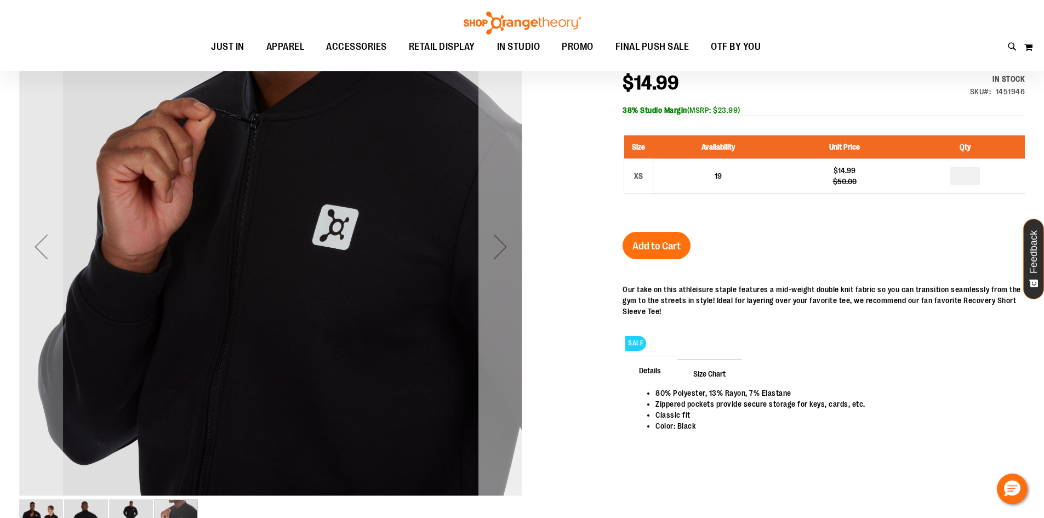
click at [505, 262] on div "Next" at bounding box center [500, 247] width 44 height 44
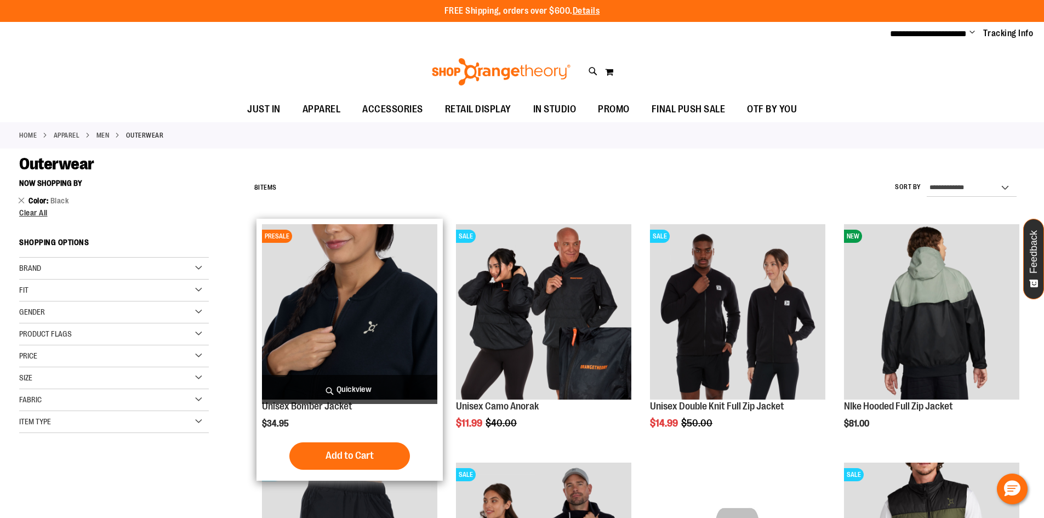
type input "**********"
click at [348, 380] on span "Quickview" at bounding box center [349, 389] width 175 height 29
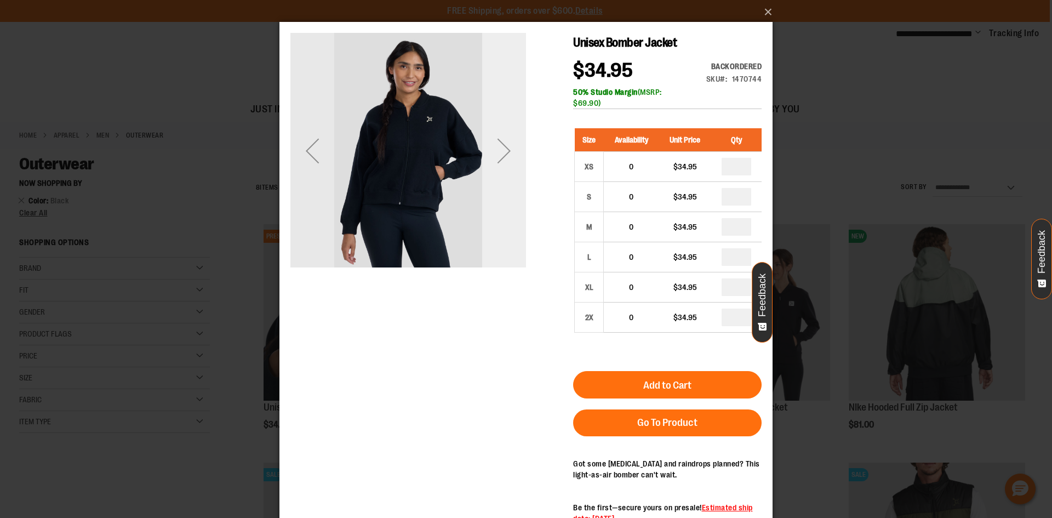
click at [508, 247] on div "Next" at bounding box center [504, 151] width 44 height 236
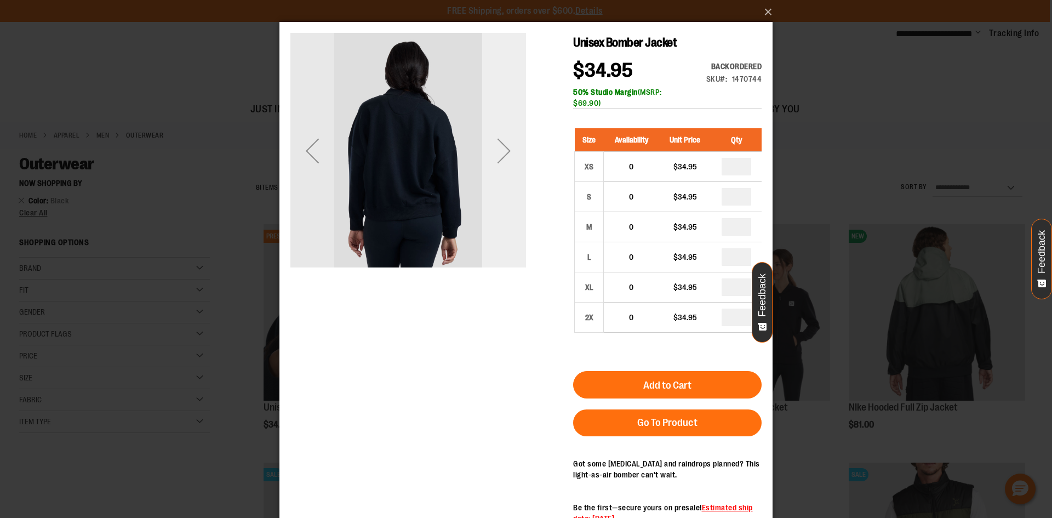
click at [508, 247] on div "Next" at bounding box center [504, 151] width 44 height 236
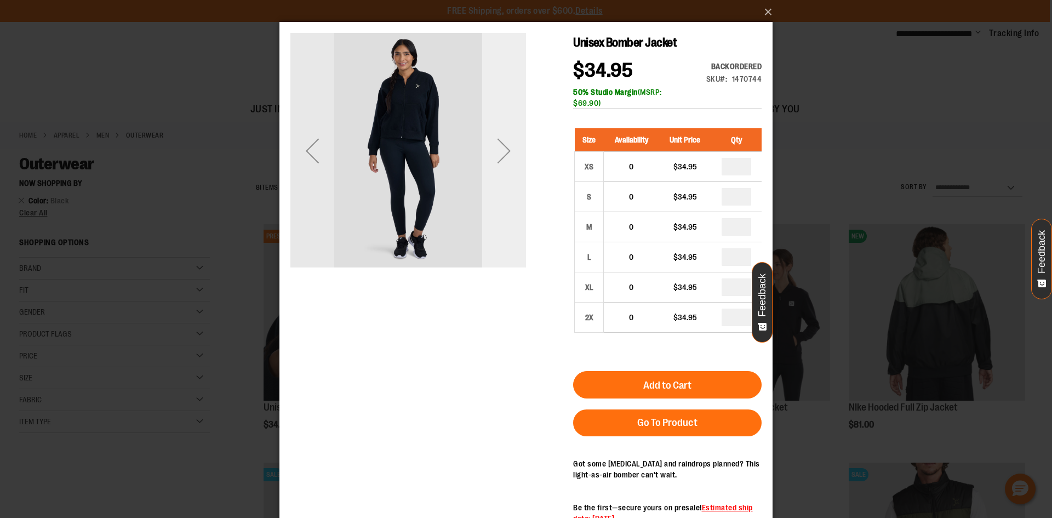
click at [508, 247] on div "Next" at bounding box center [504, 151] width 44 height 236
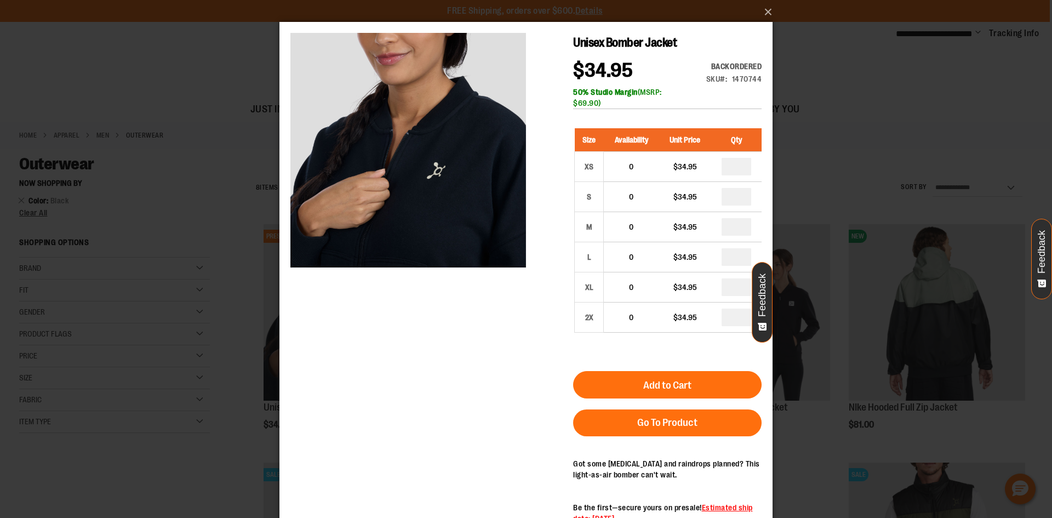
click at [241, 421] on div "×" at bounding box center [526, 259] width 1052 height 518
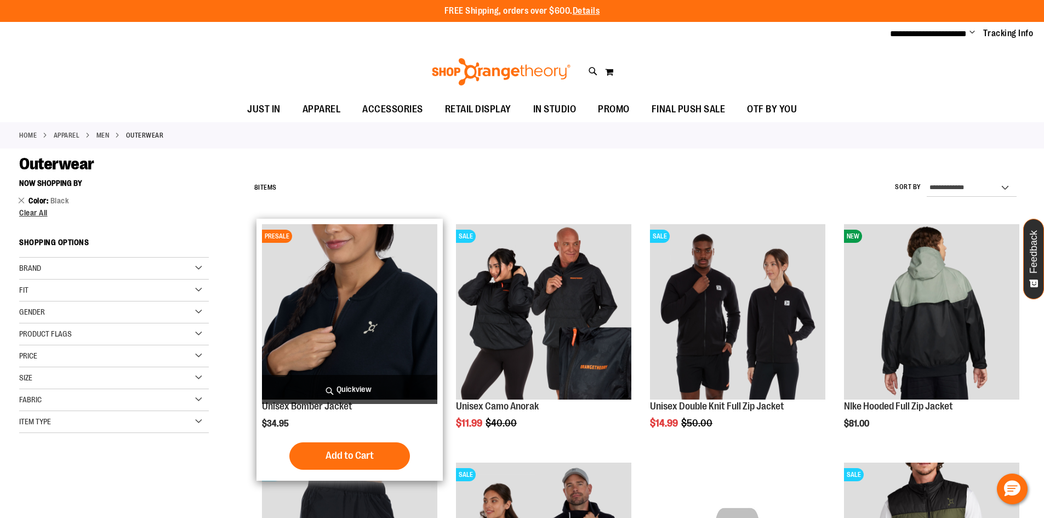
click at [305, 321] on img "product" at bounding box center [349, 311] width 175 height 175
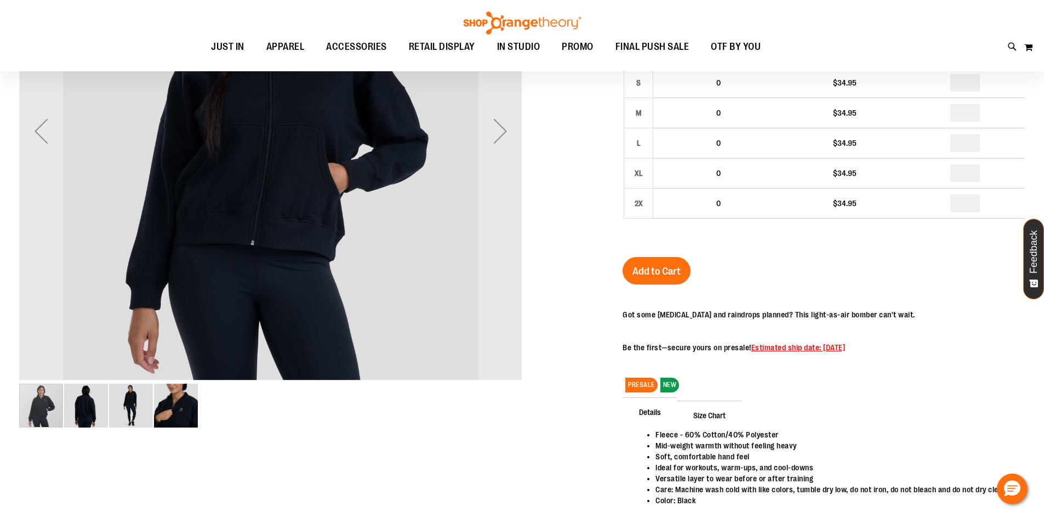
scroll to position [54, 0]
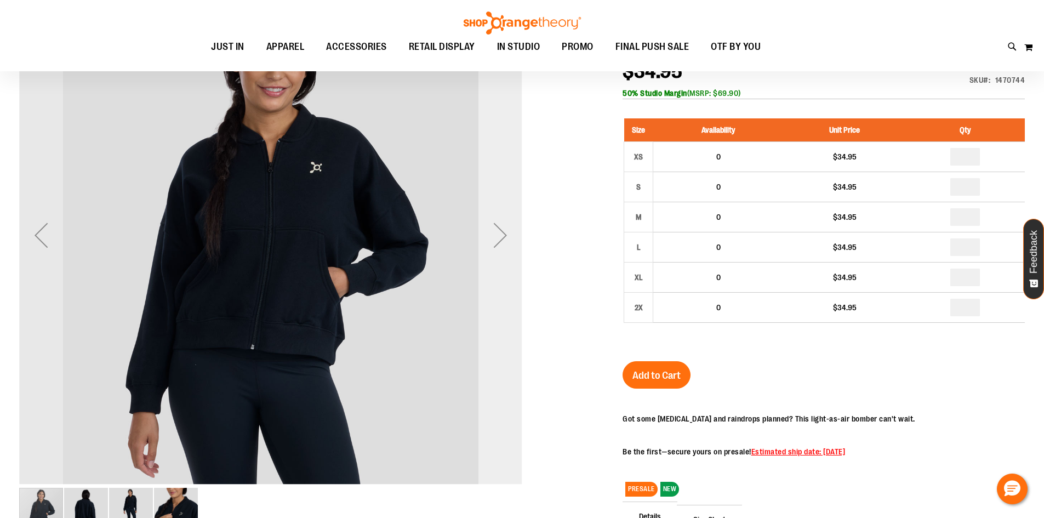
type input "**********"
click at [496, 398] on div "Next" at bounding box center [500, 235] width 44 height 503
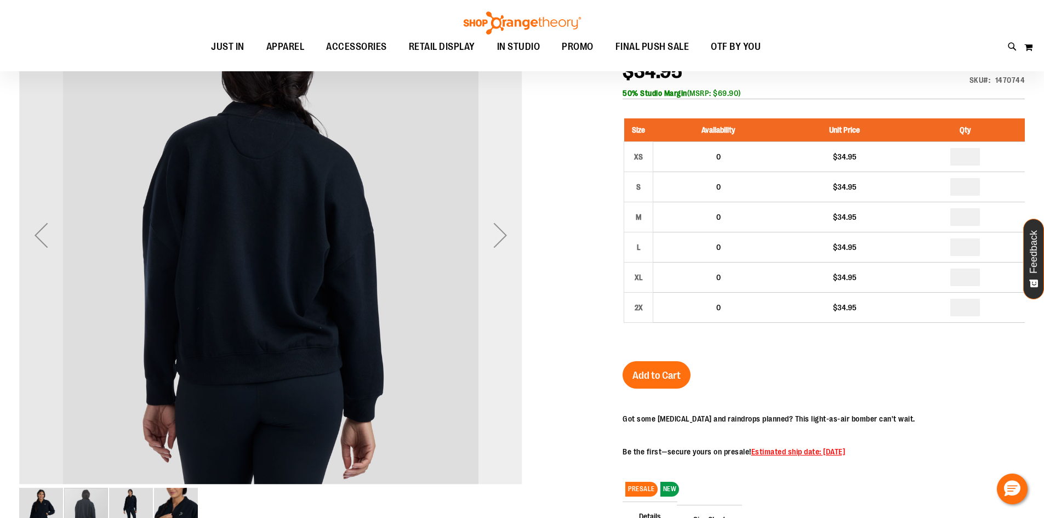
click at [496, 398] on div "Next" at bounding box center [500, 235] width 44 height 503
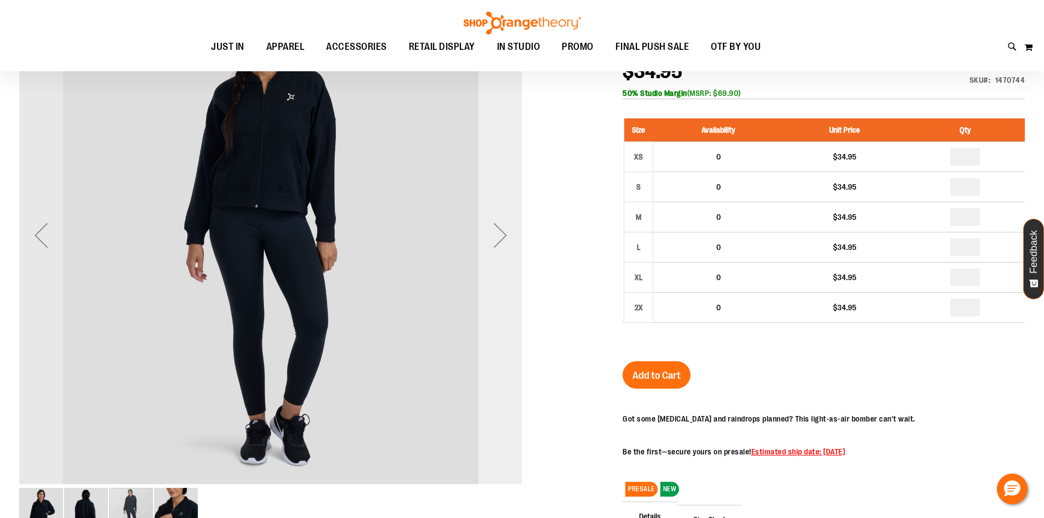
click at [496, 398] on div "Next" at bounding box center [500, 235] width 44 height 503
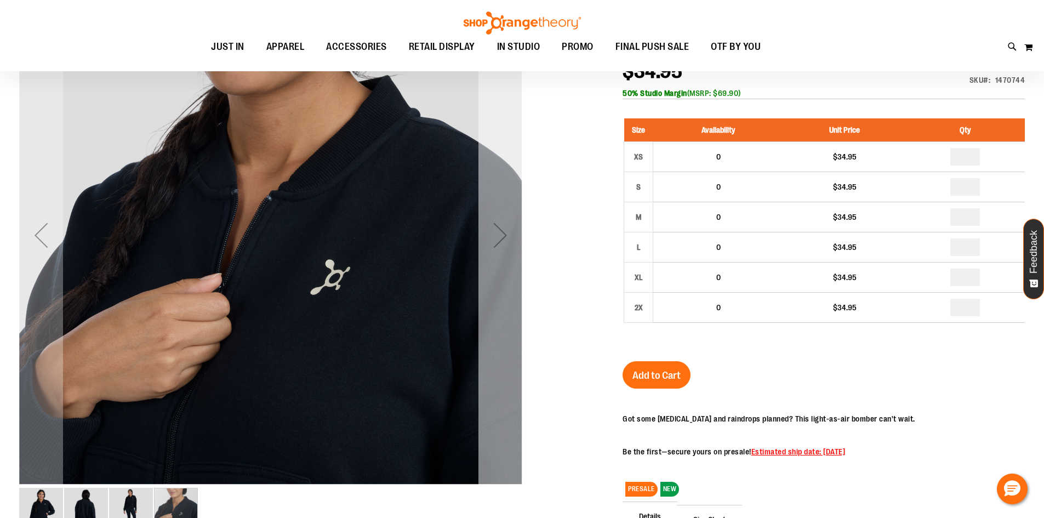
click at [495, 398] on div "Next" at bounding box center [500, 235] width 44 height 503
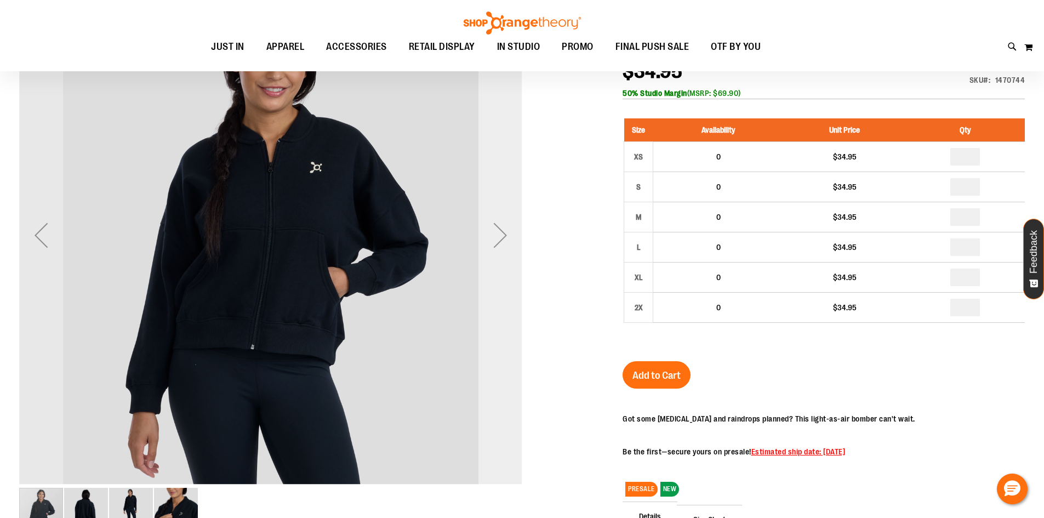
click at [495, 398] on div "Next" at bounding box center [500, 235] width 44 height 503
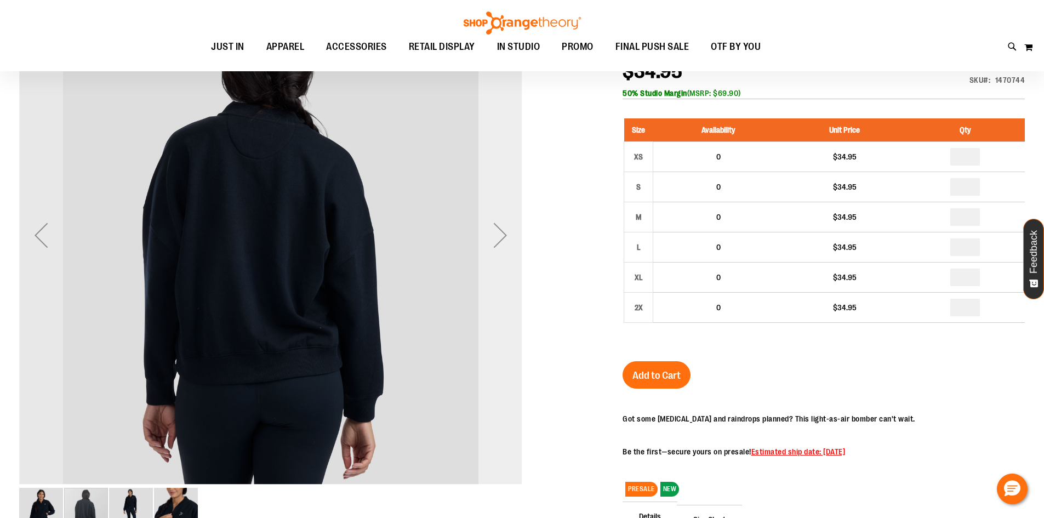
click at [495, 398] on div "Next" at bounding box center [500, 235] width 44 height 503
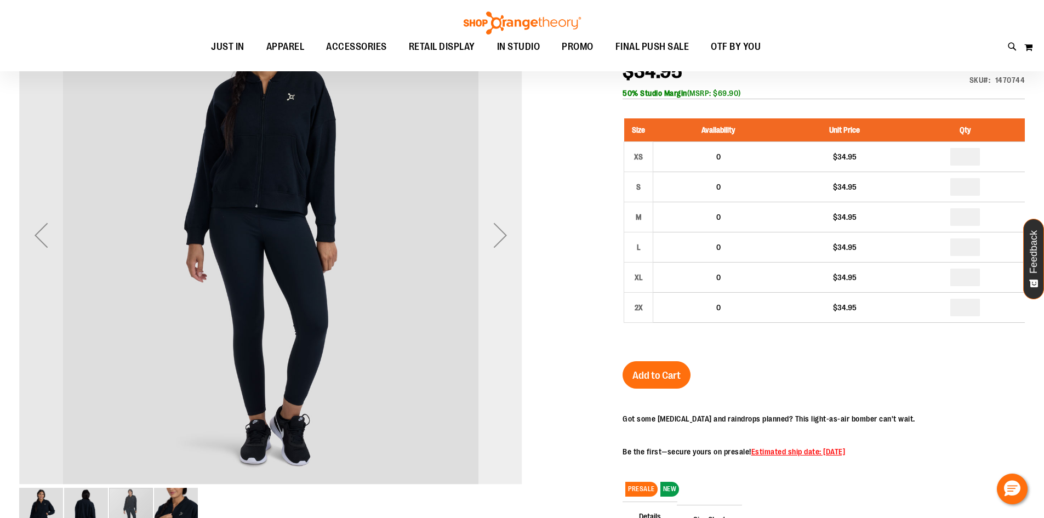
click at [495, 398] on div "Next" at bounding box center [500, 235] width 44 height 503
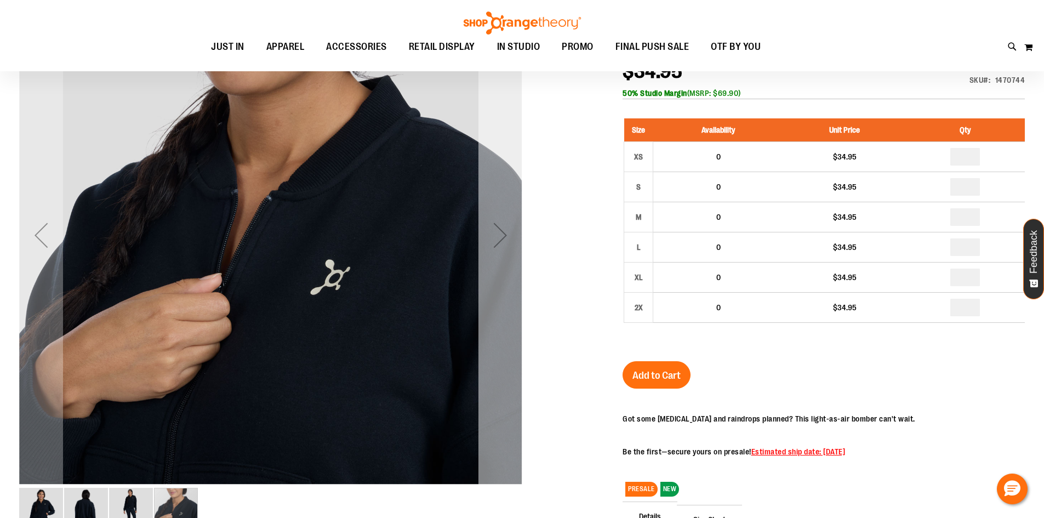
click at [495, 398] on div "Next" at bounding box center [500, 235] width 44 height 503
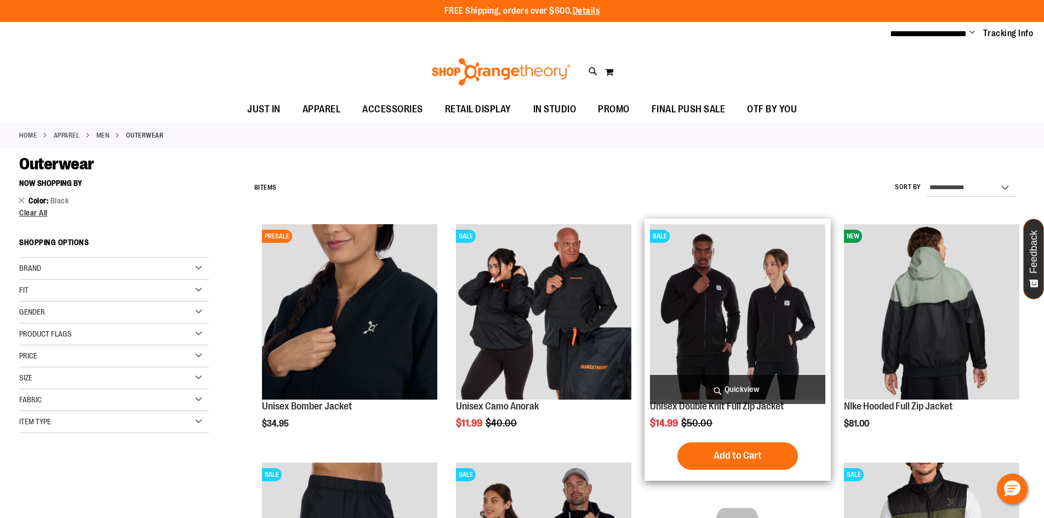
type input "**********"
click at [687, 261] on img "product" at bounding box center [737, 311] width 175 height 175
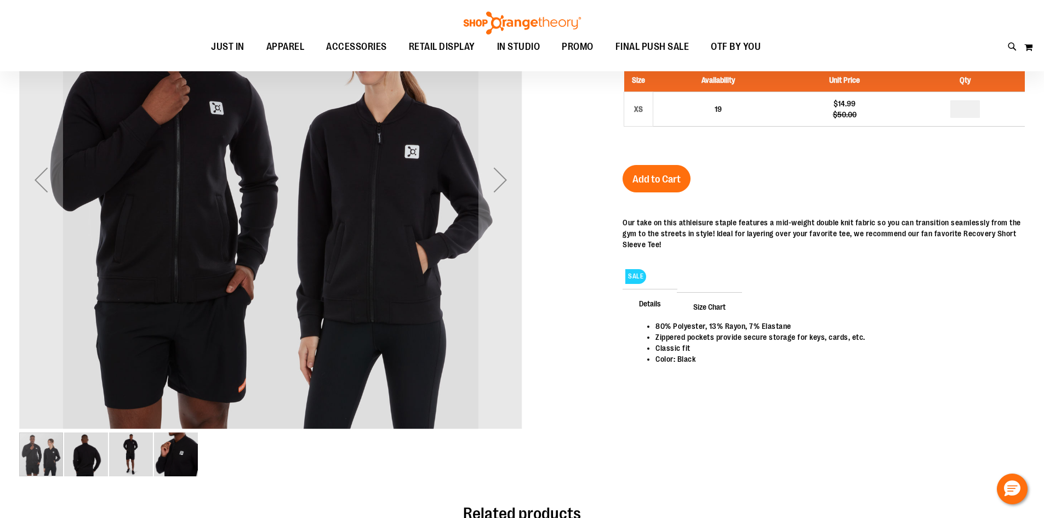
click at [484, 310] on div "Next" at bounding box center [500, 179] width 44 height 503
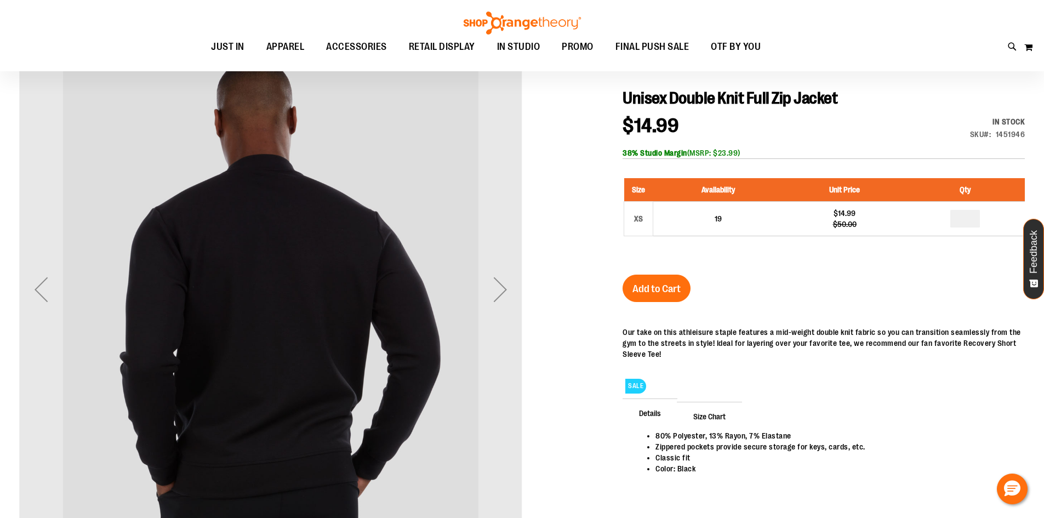
scroll to position [54, 0]
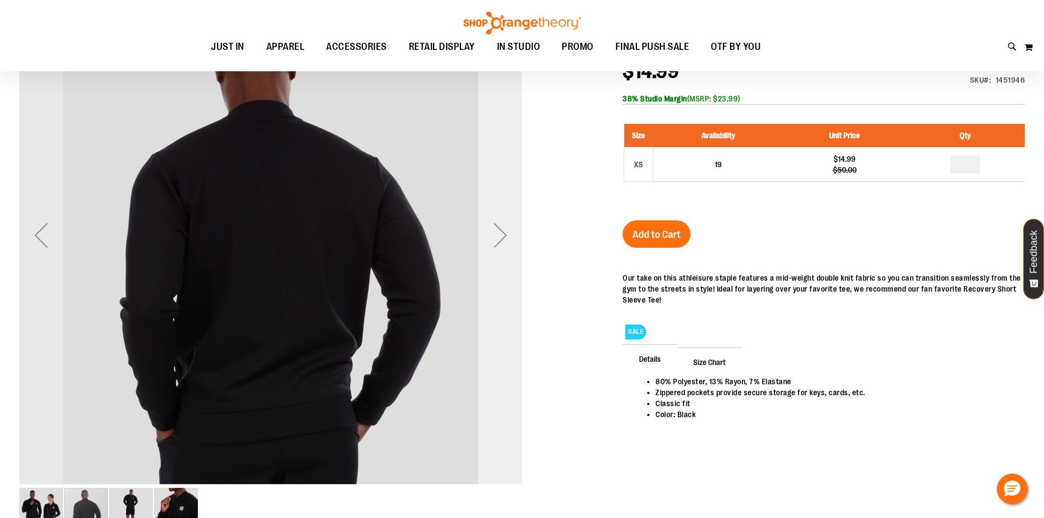
click at [483, 312] on div "Next" at bounding box center [500, 235] width 44 height 503
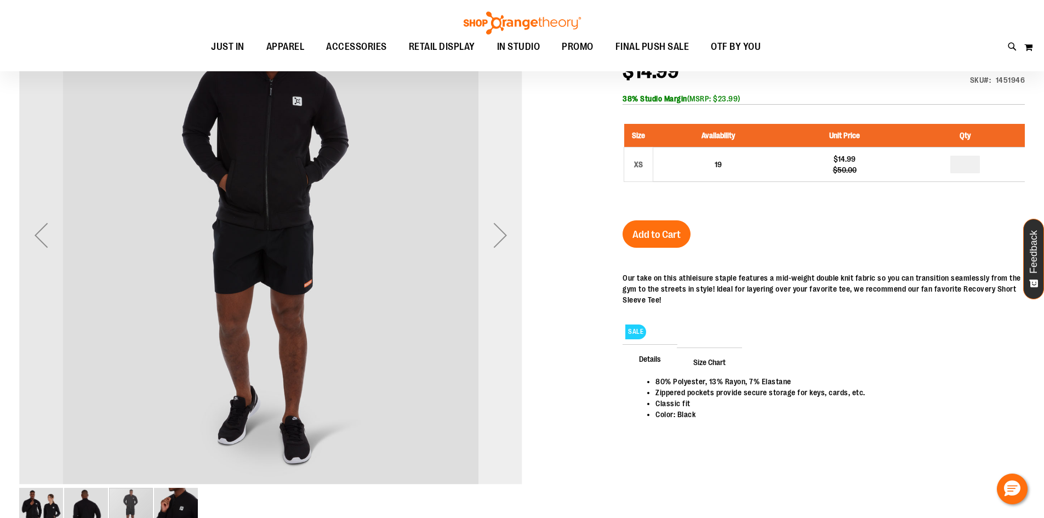
click at [483, 315] on div "Next" at bounding box center [500, 235] width 44 height 503
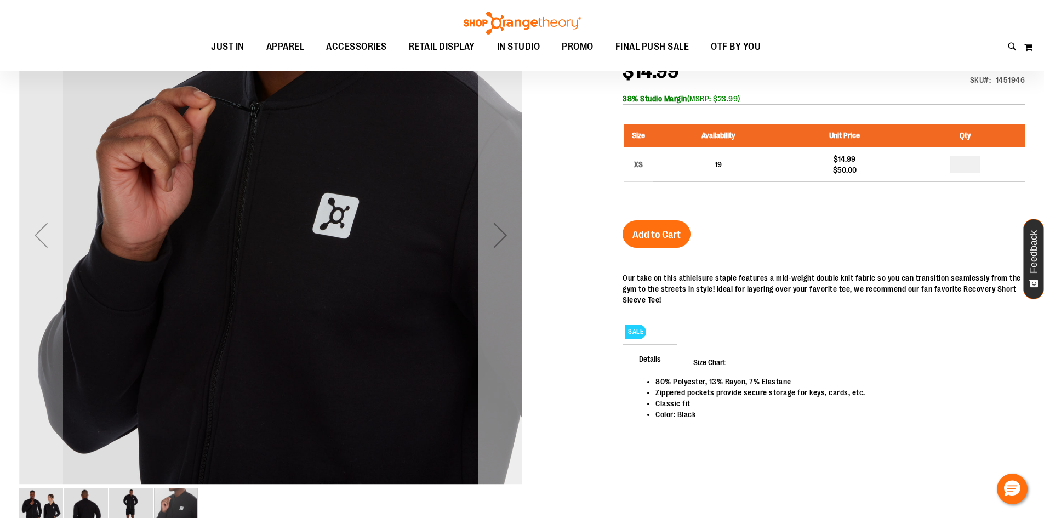
click at [483, 315] on div "Next" at bounding box center [500, 235] width 44 height 503
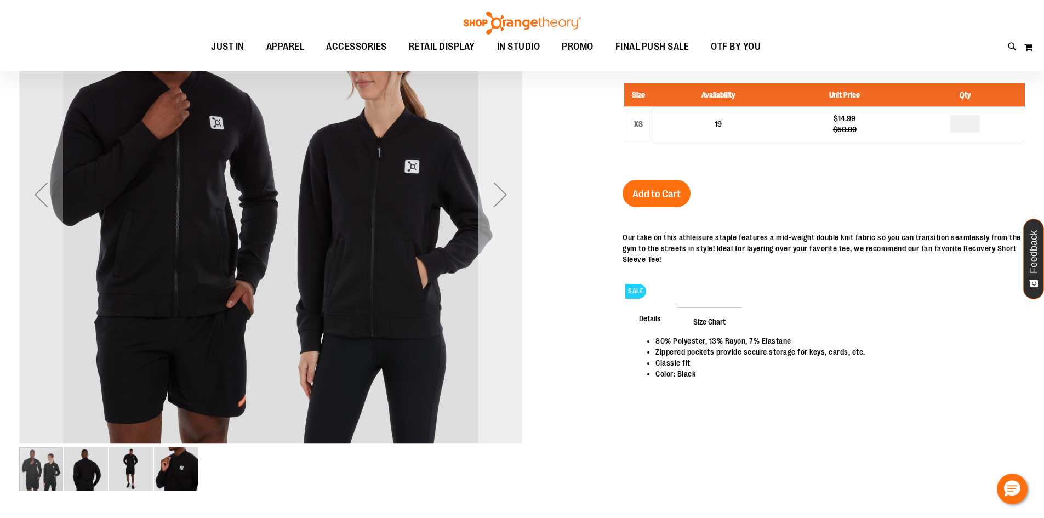
scroll to position [109, 0]
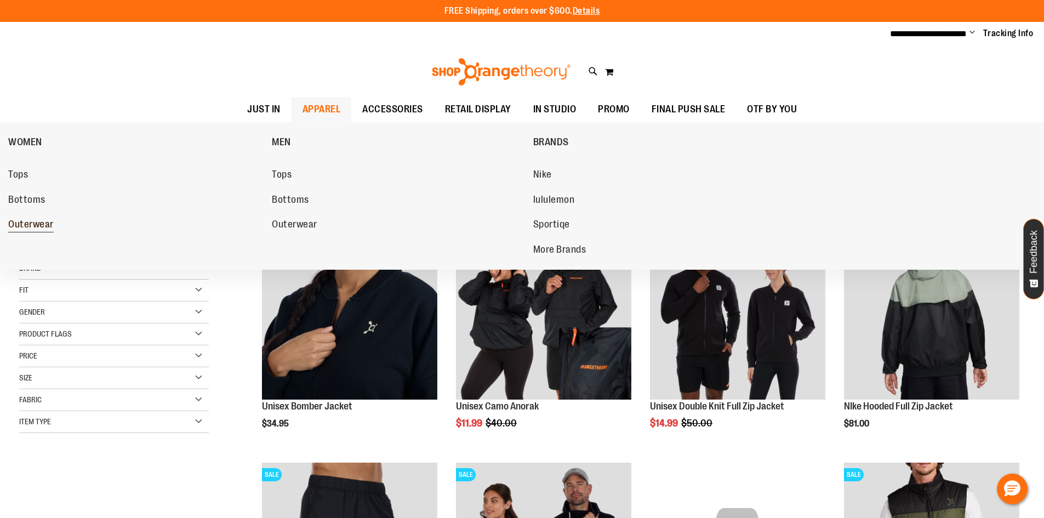
type input "**********"
click at [32, 219] on span "Outerwear" at bounding box center [30, 226] width 45 height 14
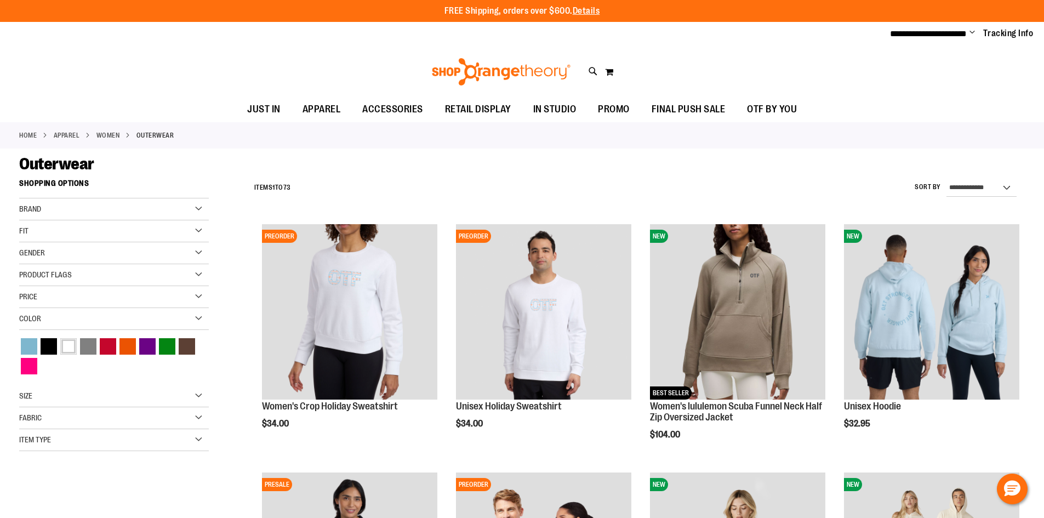
type input "**********"
click at [47, 350] on div "Black" at bounding box center [49, 346] width 16 height 16
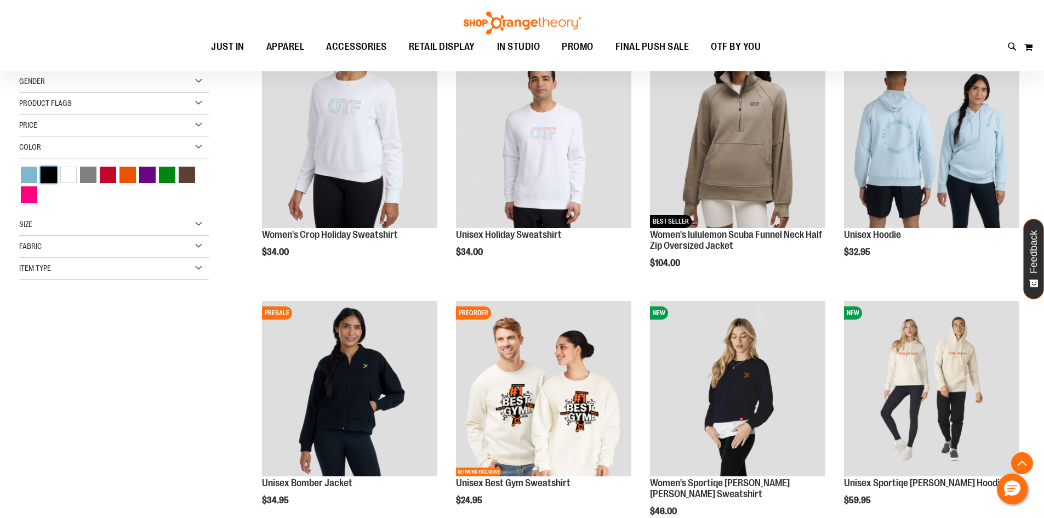
scroll to position [173, 0]
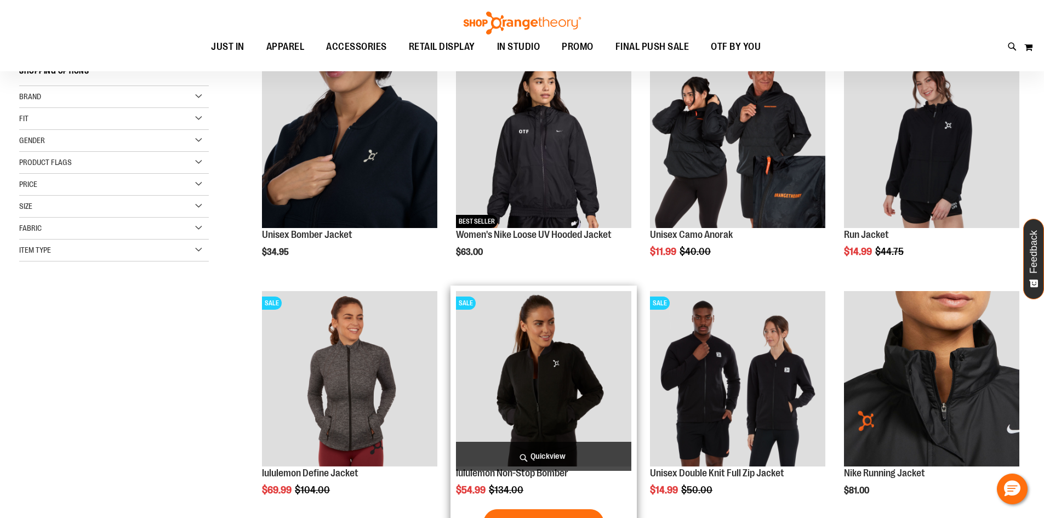
scroll to position [173, 0]
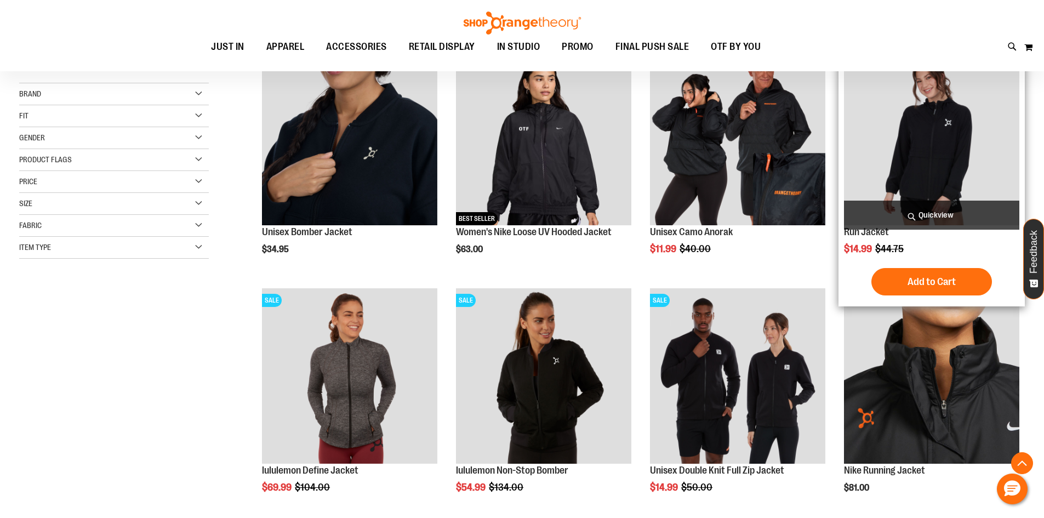
click at [894, 121] on img "product" at bounding box center [931, 137] width 175 height 175
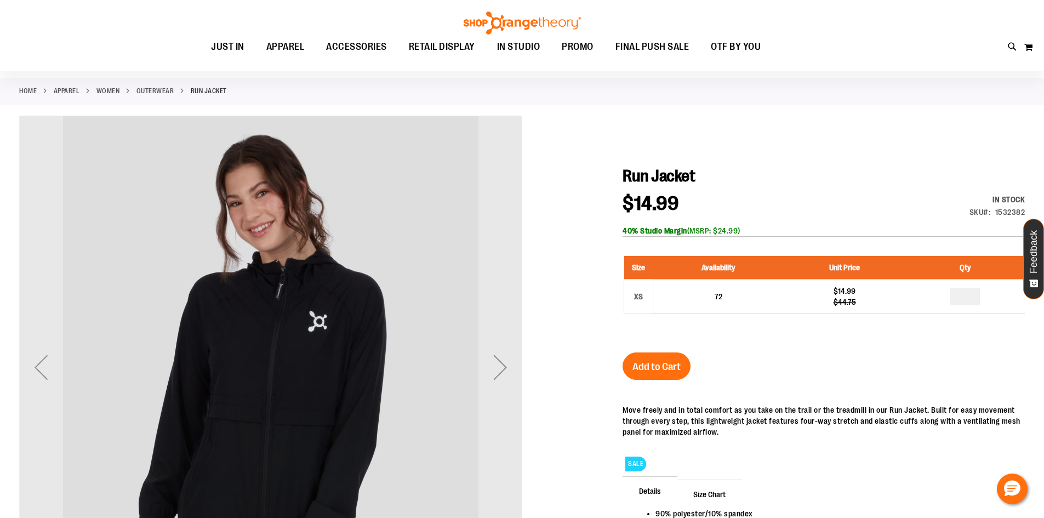
scroll to position [164, 0]
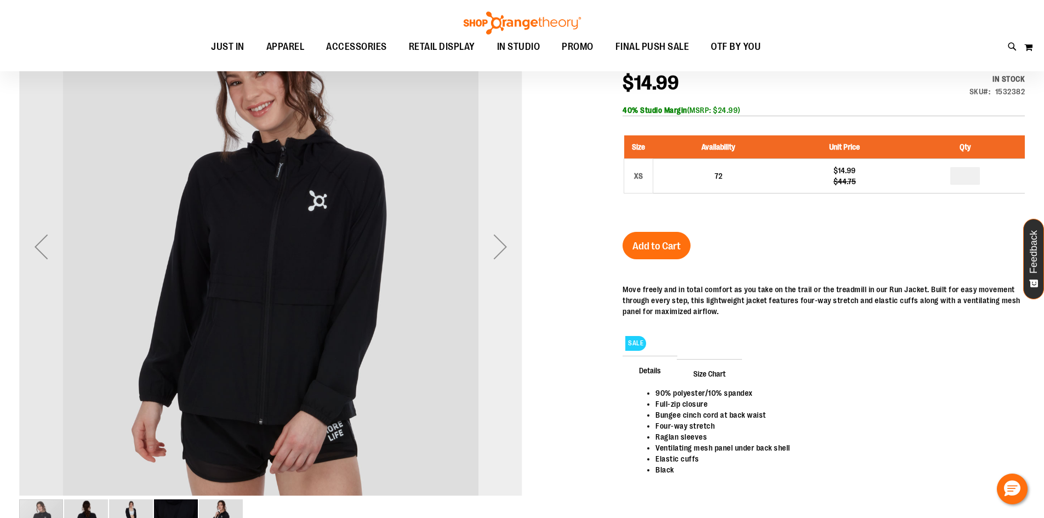
type input "**********"
click at [497, 387] on div "Next" at bounding box center [500, 246] width 44 height 503
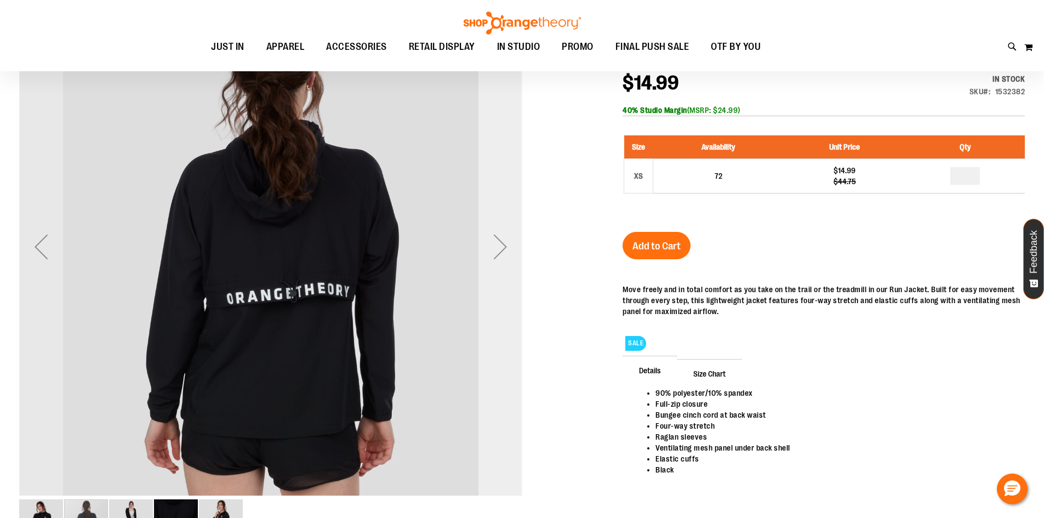
click at [497, 387] on div "Next" at bounding box center [500, 246] width 44 height 503
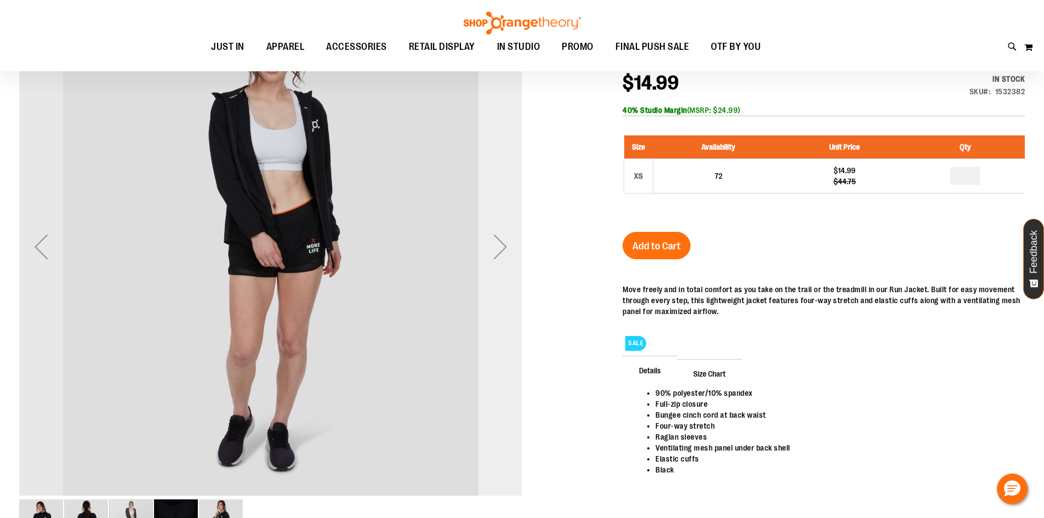
click at [497, 387] on div "Next" at bounding box center [500, 246] width 44 height 503
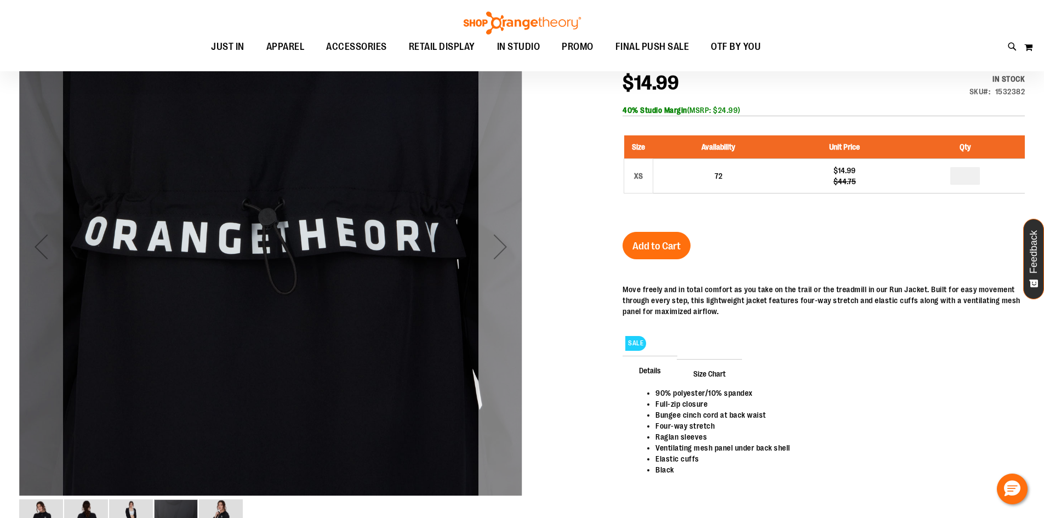
click at [497, 387] on div "Next" at bounding box center [500, 246] width 44 height 503
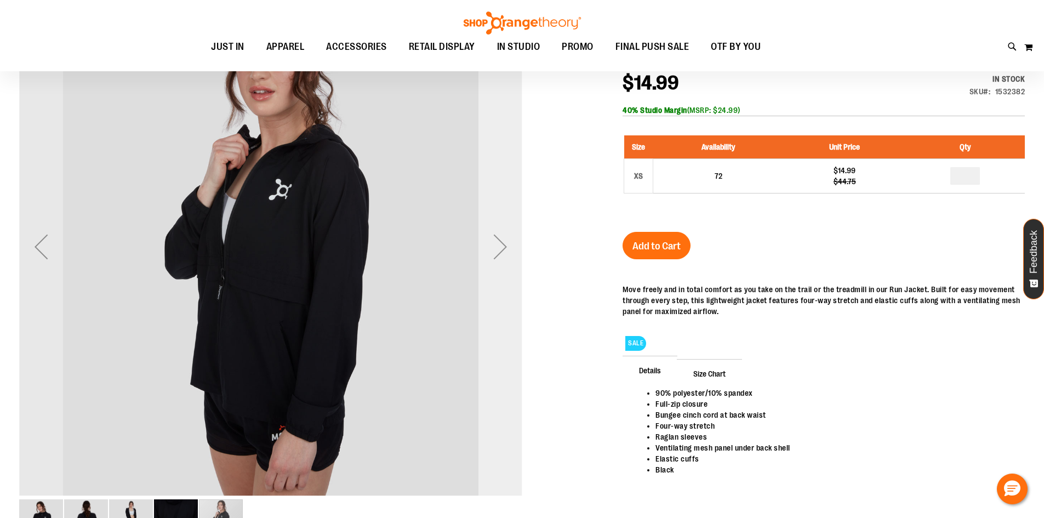
click at [497, 387] on div "Next" at bounding box center [500, 246] width 44 height 503
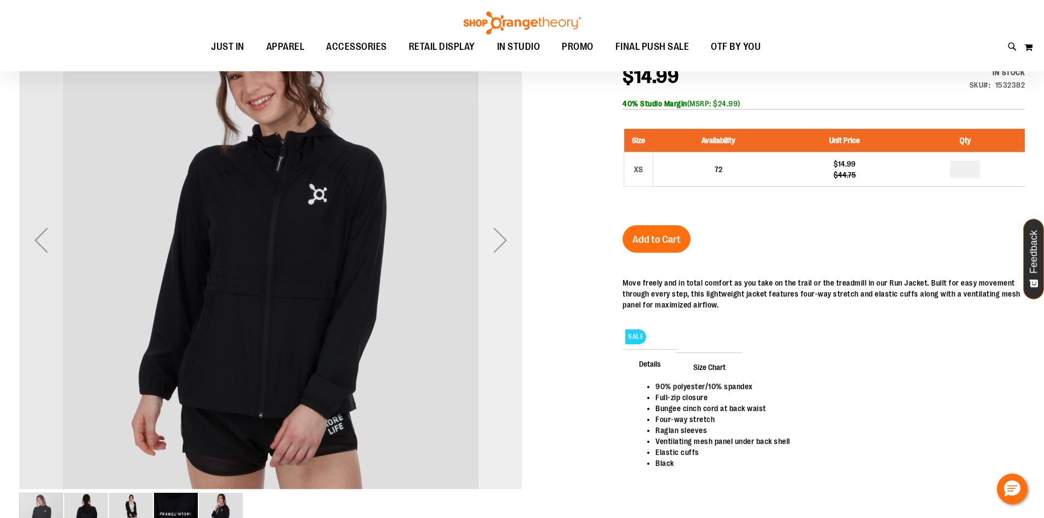
scroll to position [109, 0]
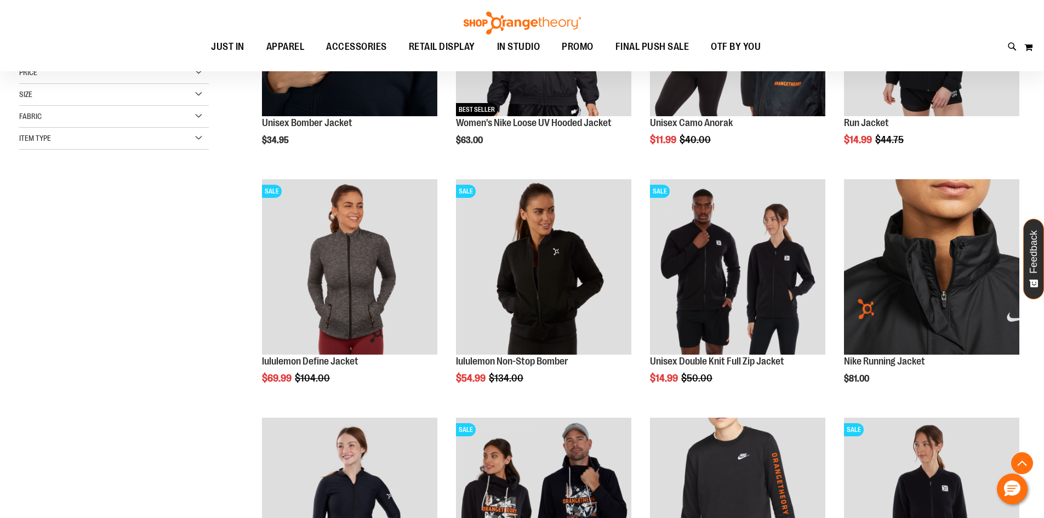
scroll to position [337, 0]
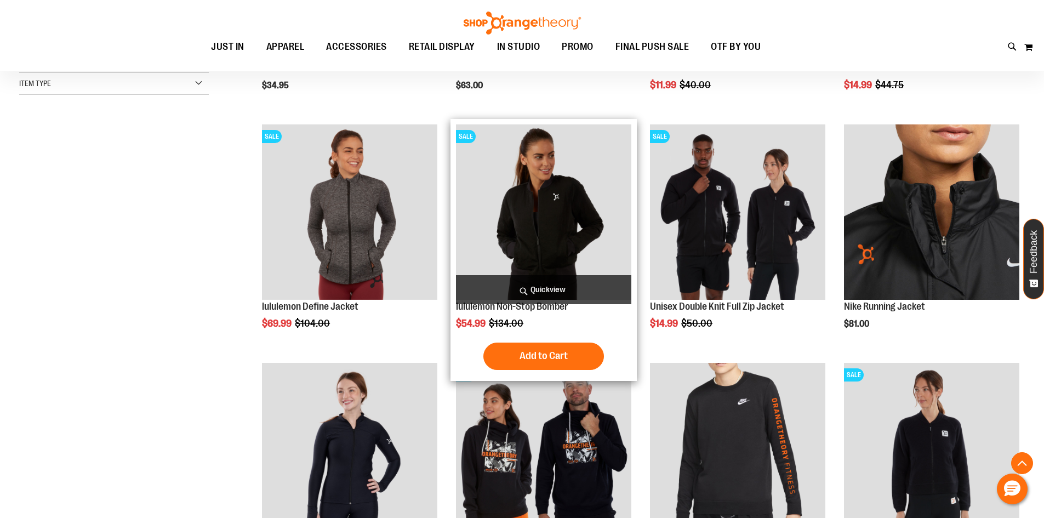
type input "**********"
click at [551, 232] on img "product" at bounding box center [543, 211] width 175 height 175
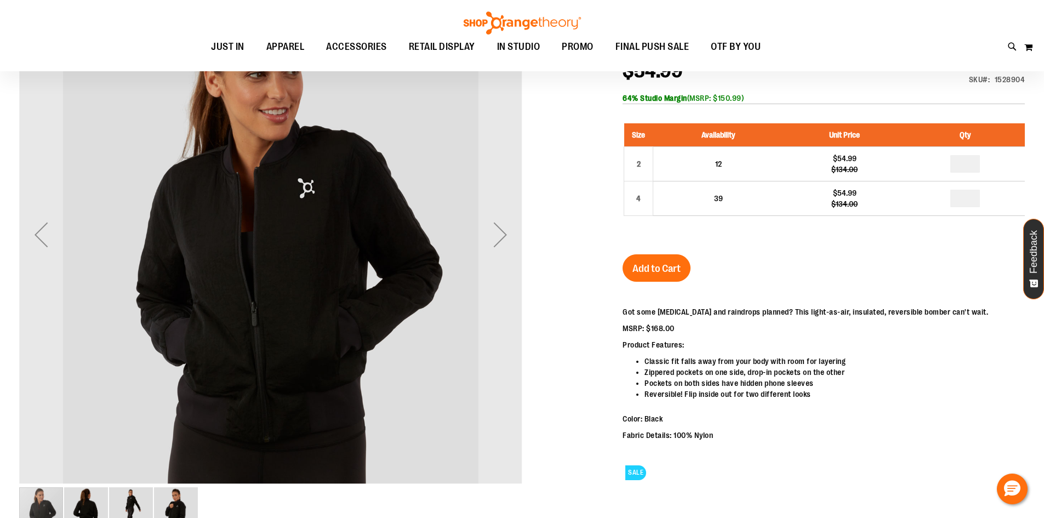
scroll to position [54, 0]
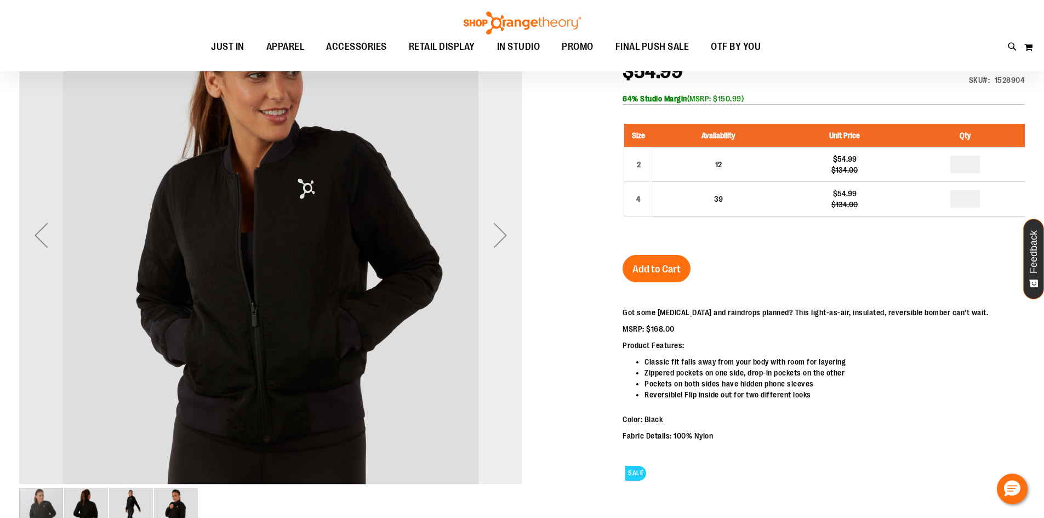
type input "**********"
click at [497, 335] on div "Next" at bounding box center [500, 235] width 44 height 503
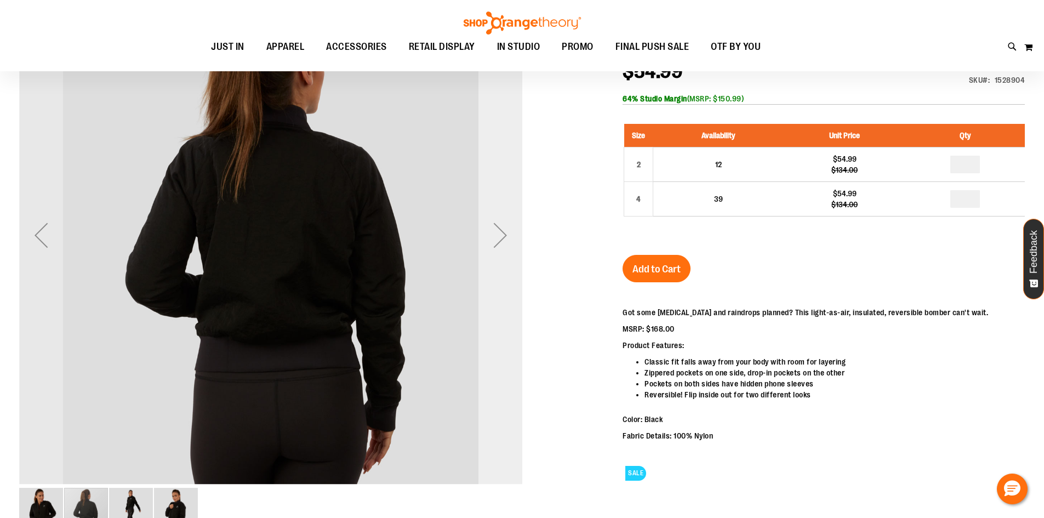
click at [497, 335] on div "Next" at bounding box center [500, 235] width 44 height 503
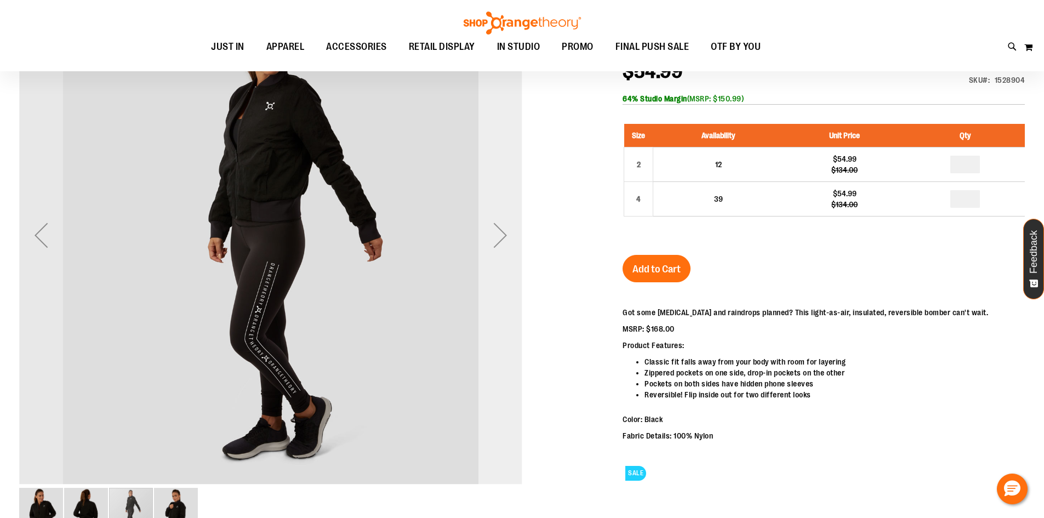
click at [497, 335] on div "Next" at bounding box center [500, 235] width 44 height 503
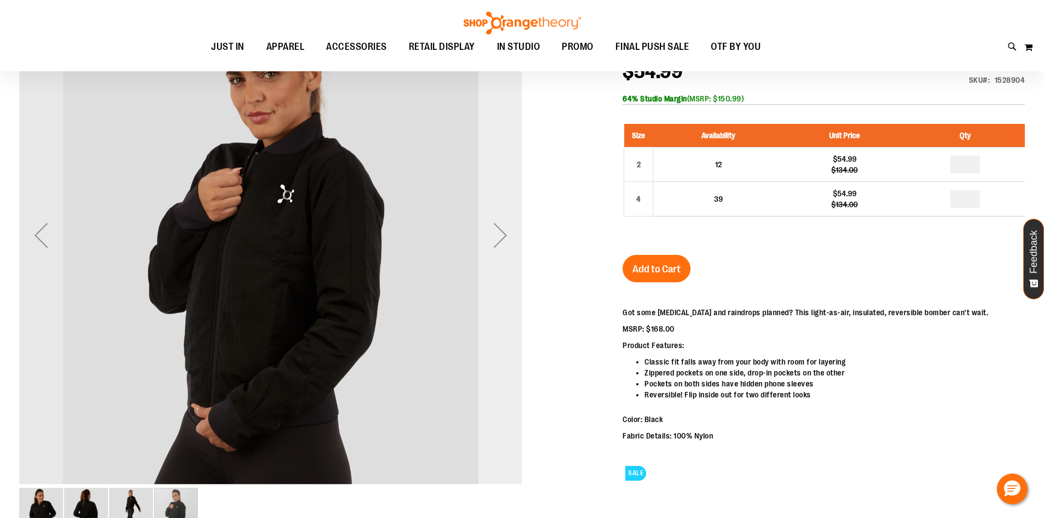
click at [497, 335] on div "Next" at bounding box center [500, 235] width 44 height 503
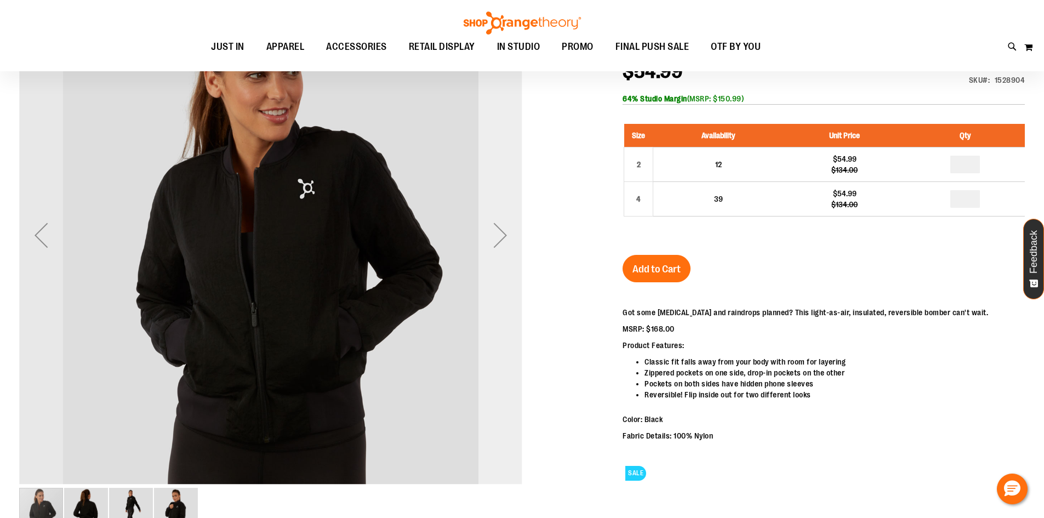
click at [497, 335] on div "Next" at bounding box center [500, 235] width 44 height 503
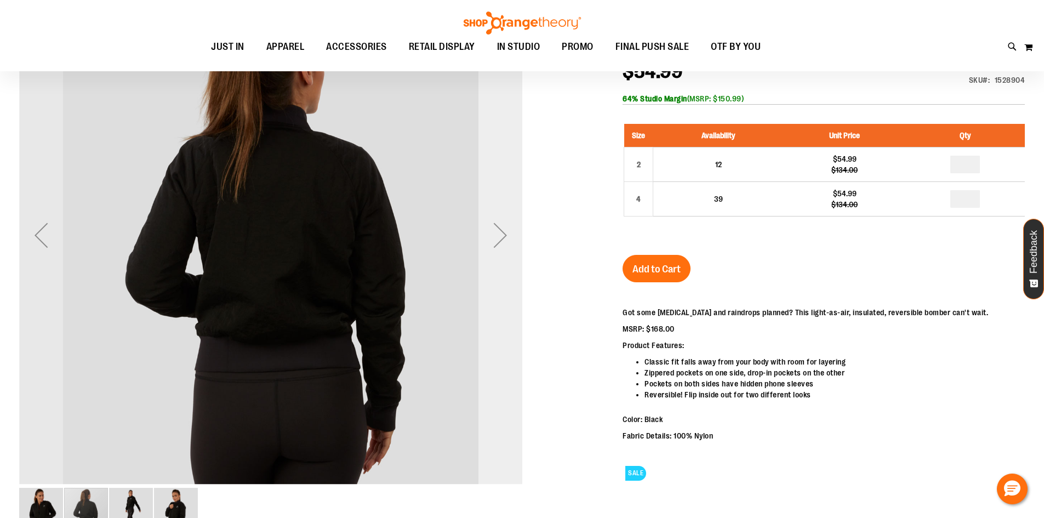
click at [497, 335] on div "Next" at bounding box center [500, 235] width 44 height 503
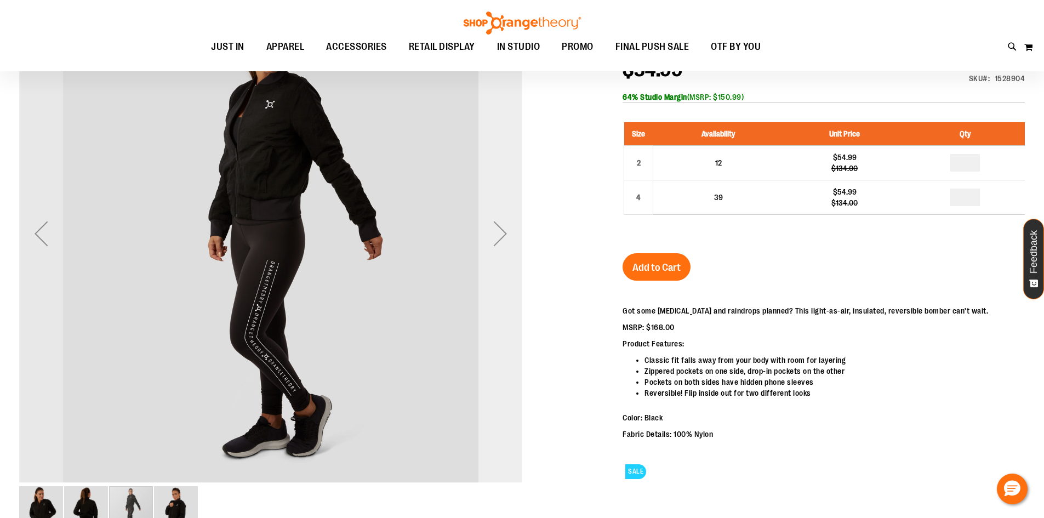
scroll to position [0, 0]
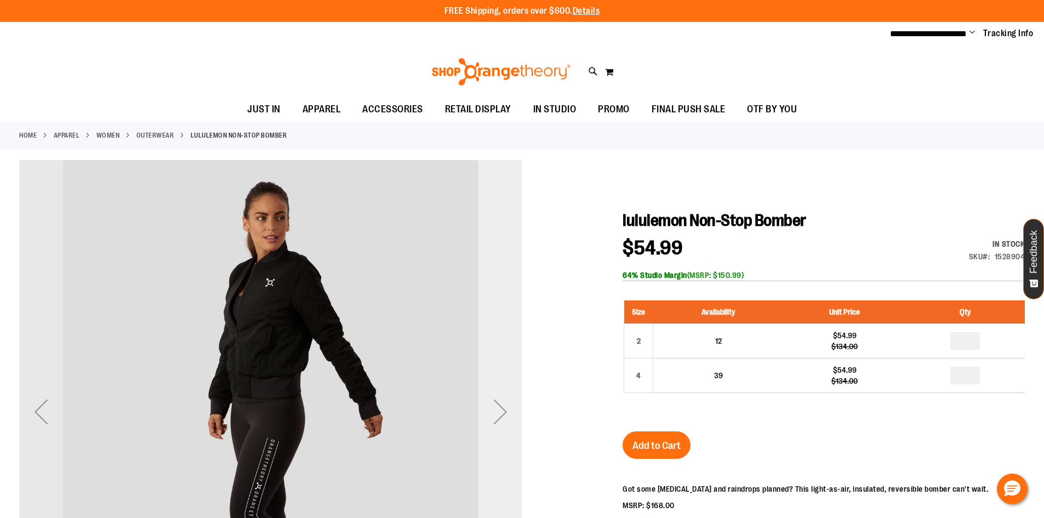
click at [499, 333] on div "Next" at bounding box center [500, 411] width 44 height 503
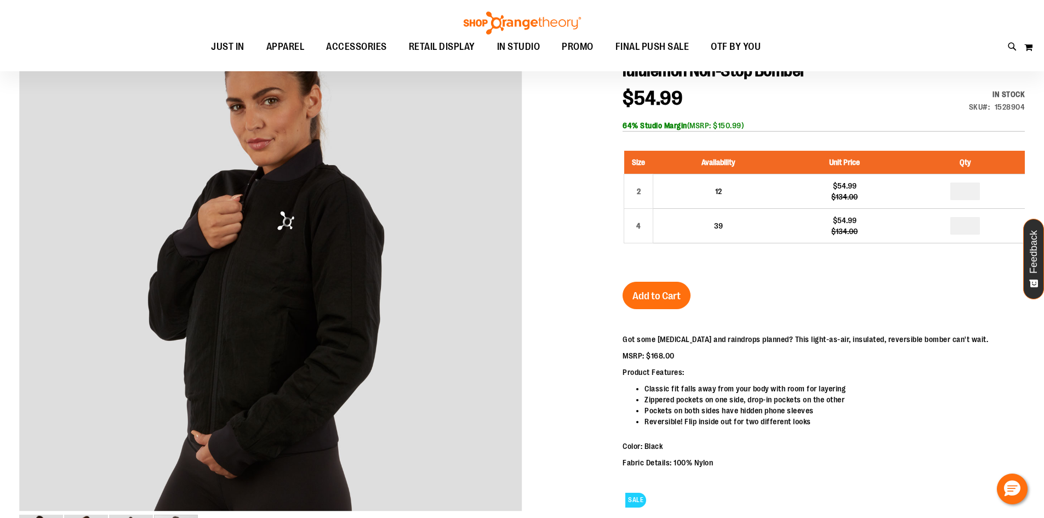
scroll to position [54, 0]
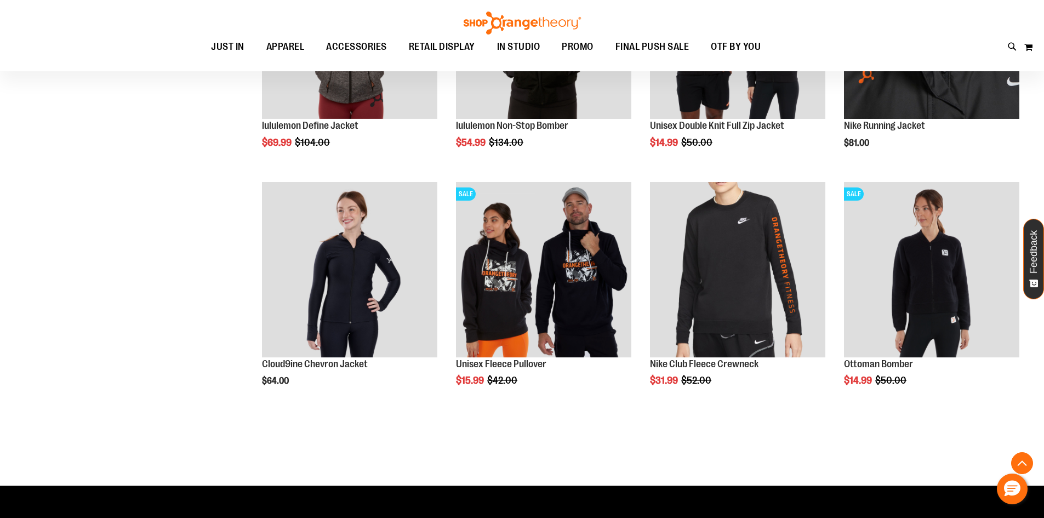
scroll to position [501, 0]
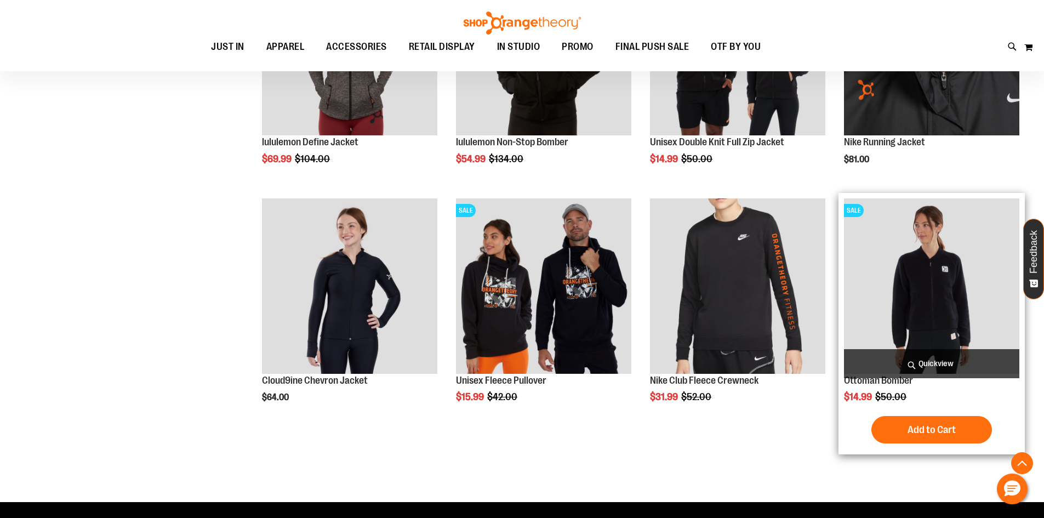
type input "**********"
click at [885, 314] on img "product" at bounding box center [931, 285] width 175 height 175
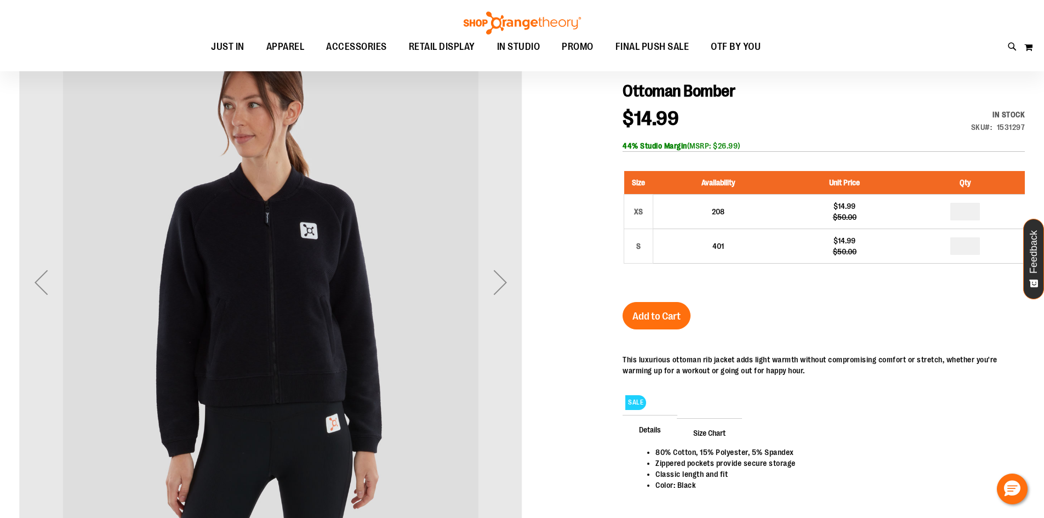
scroll to position [109, 0]
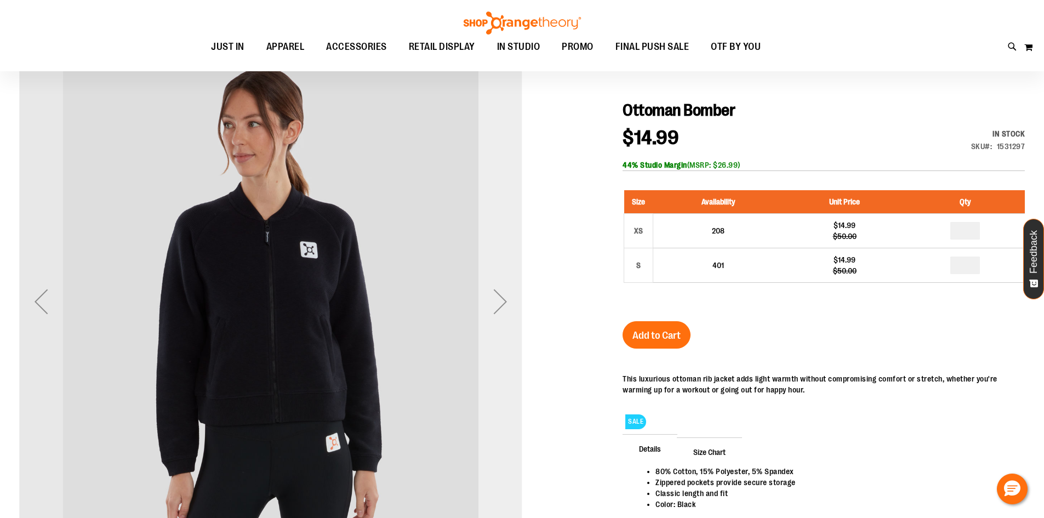
type input "**********"
click at [497, 373] on div "Next" at bounding box center [500, 301] width 44 height 503
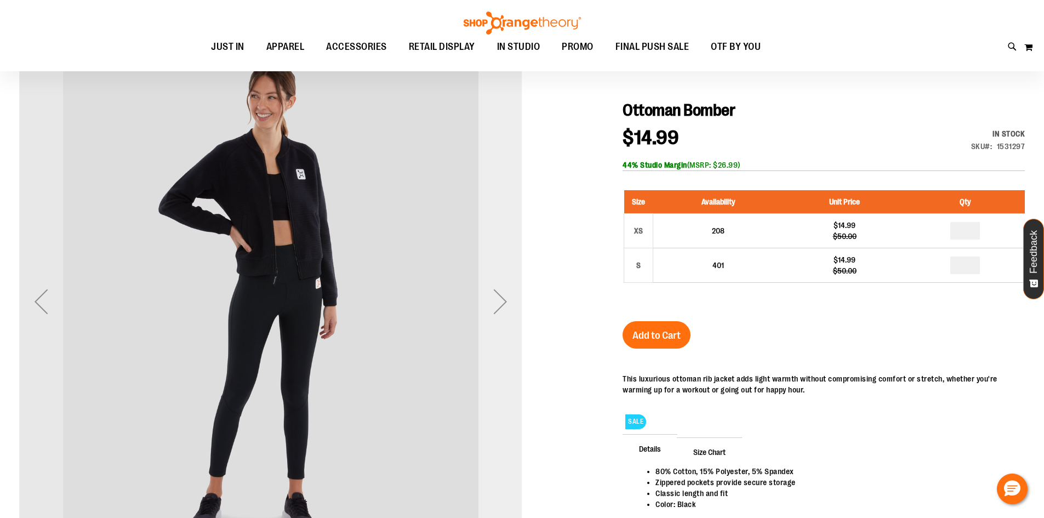
click at [497, 373] on div "Next" at bounding box center [500, 301] width 44 height 503
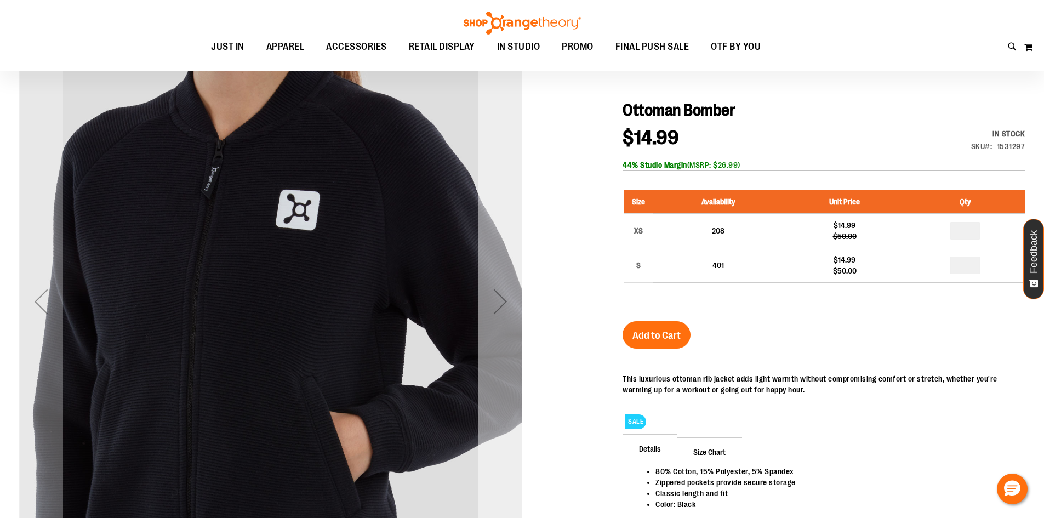
click at [498, 208] on div "Next" at bounding box center [500, 301] width 44 height 503
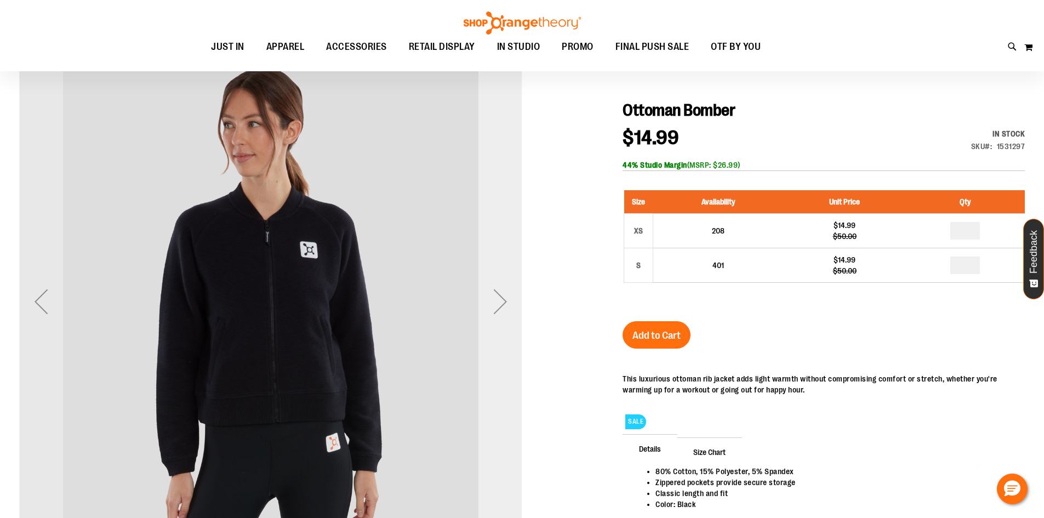
click at [506, 253] on div "Next" at bounding box center [500, 301] width 44 height 503
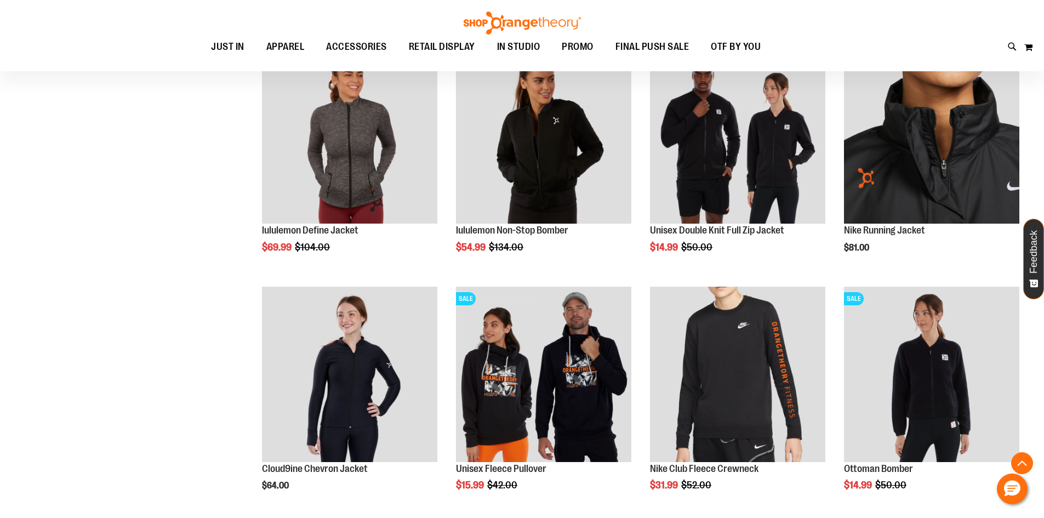
scroll to position [392, 0]
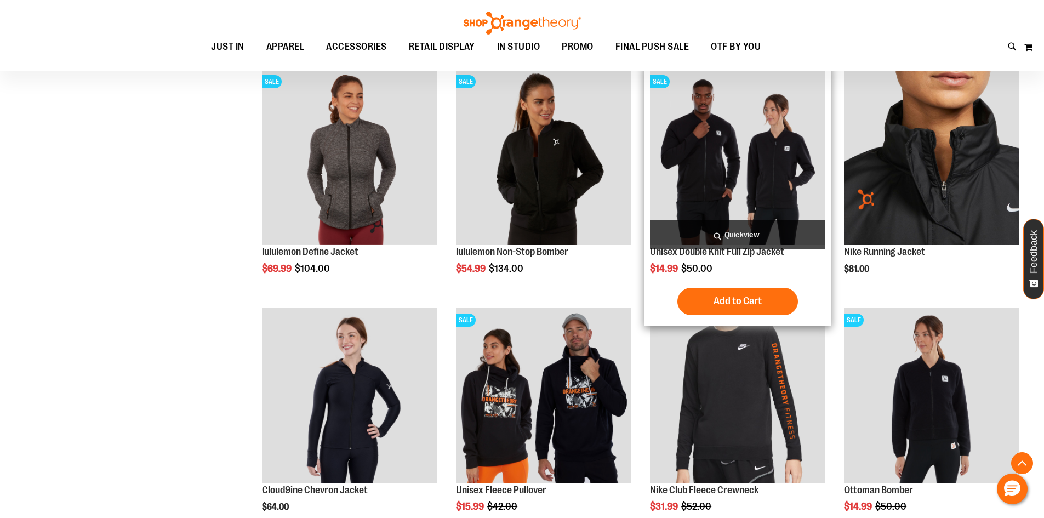
type input "**********"
click at [704, 182] on img "product" at bounding box center [737, 157] width 175 height 175
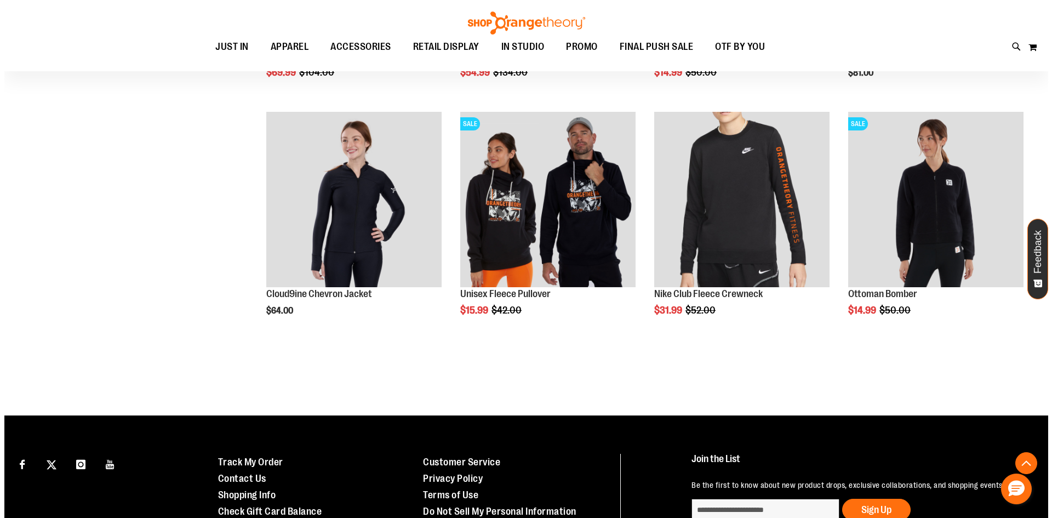
scroll to position [589, 0]
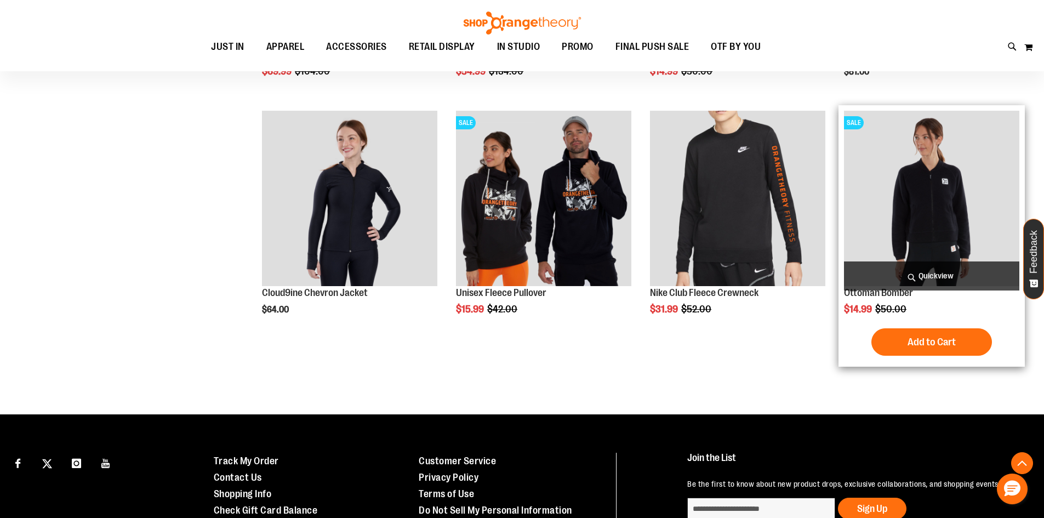
type input "**********"
click at [993, 274] on span "Quickview" at bounding box center [931, 275] width 175 height 29
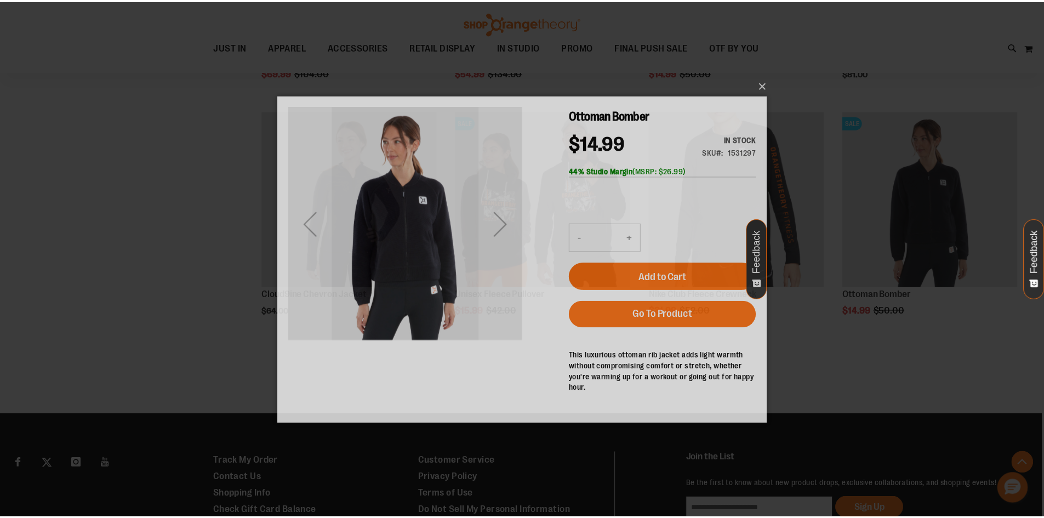
scroll to position [0, 0]
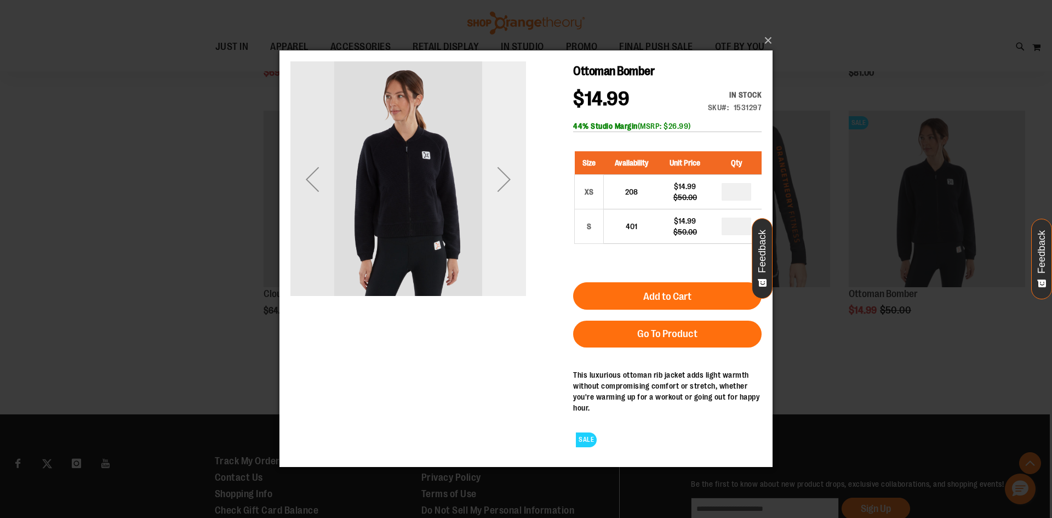
click at [505, 205] on div "Next" at bounding box center [504, 179] width 44 height 236
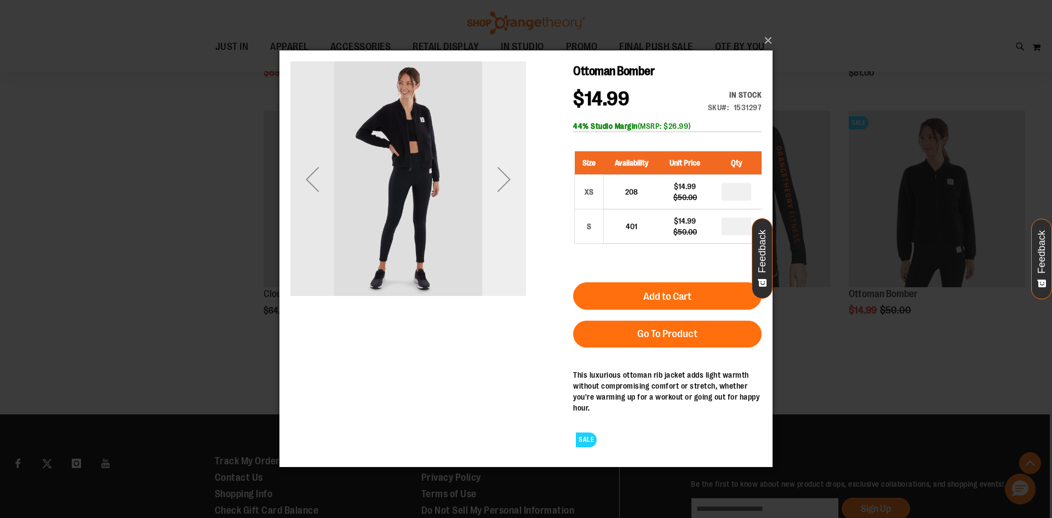
click at [505, 205] on div "Next" at bounding box center [504, 179] width 44 height 236
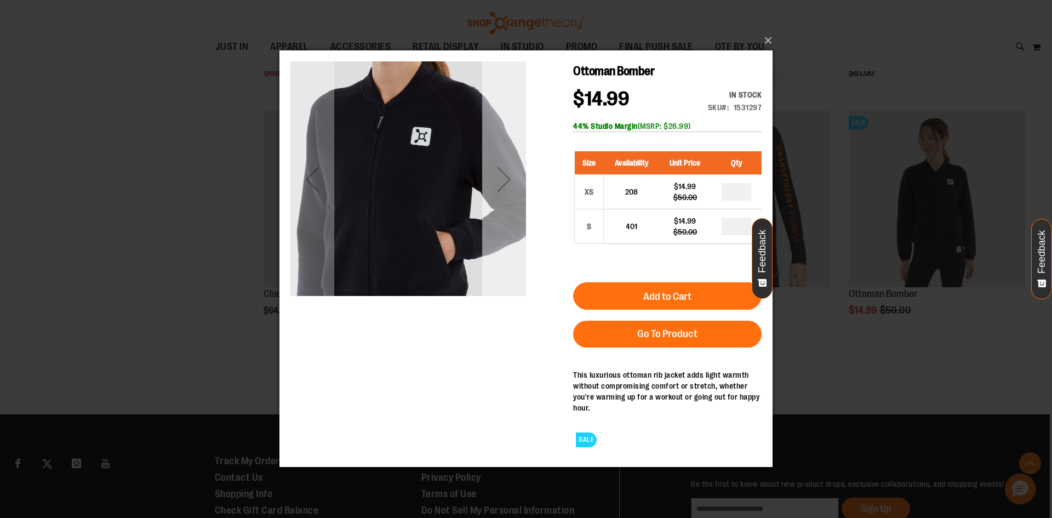
click at [505, 205] on div "Next" at bounding box center [504, 179] width 44 height 236
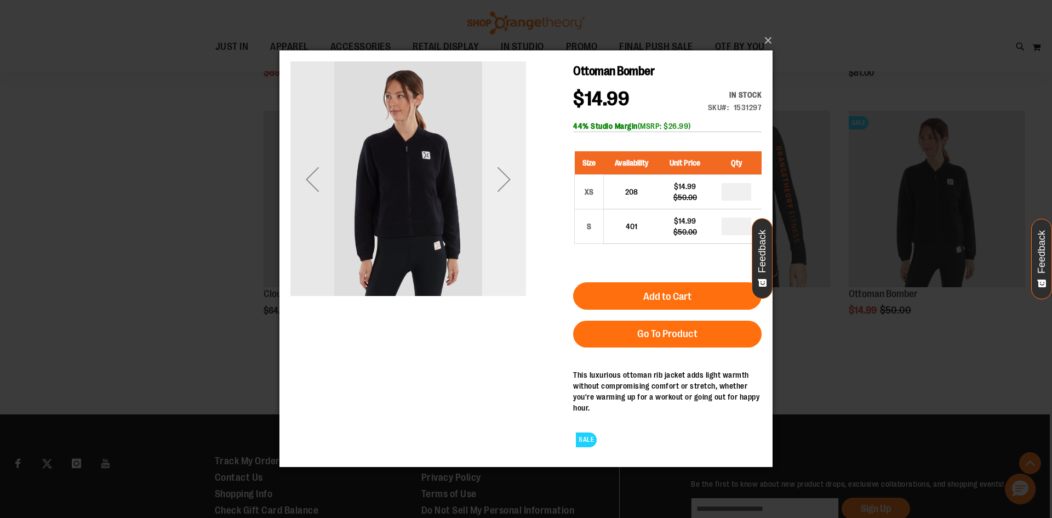
click at [508, 206] on div "Next" at bounding box center [504, 179] width 44 height 236
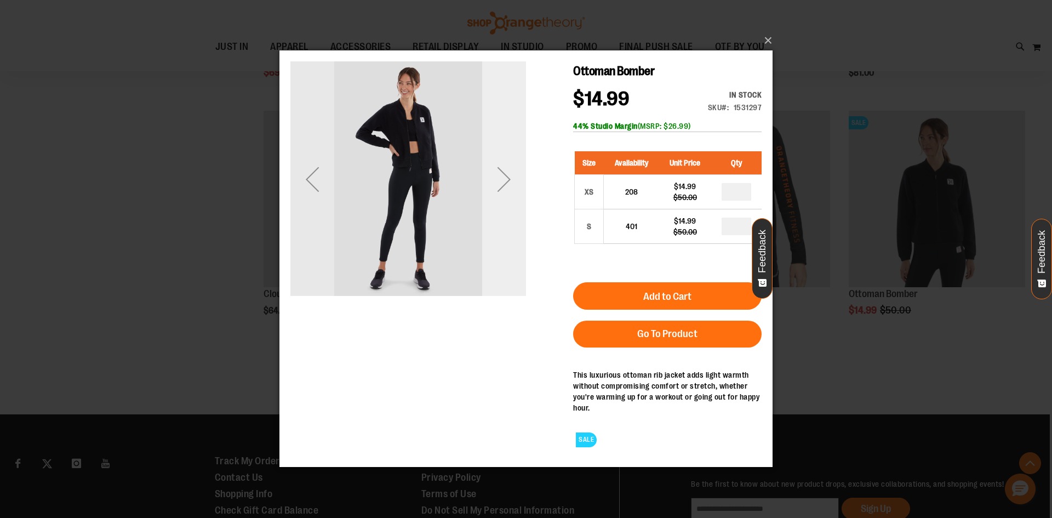
drag, startPoint x: 508, startPoint y: 206, endPoint x: 512, endPoint y: 212, distance: 6.4
click at [511, 210] on div "Next" at bounding box center [504, 179] width 44 height 236
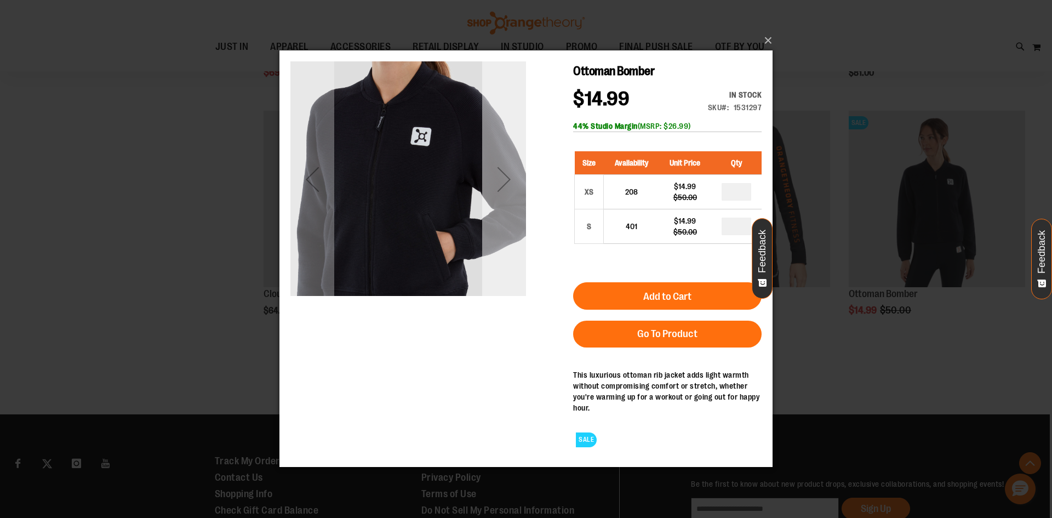
click at [512, 212] on div "Next" at bounding box center [504, 179] width 44 height 236
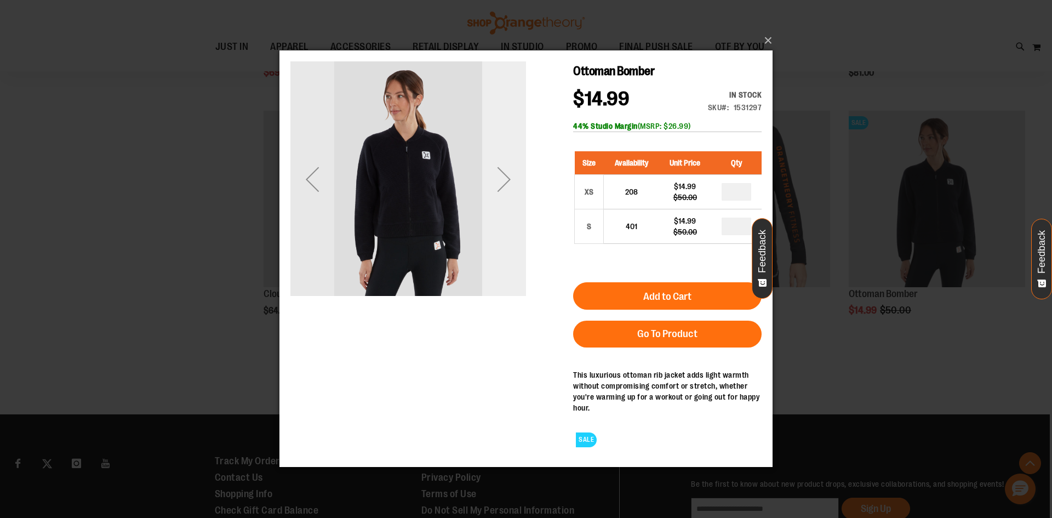
drag, startPoint x: 512, startPoint y: 212, endPoint x: 518, endPoint y: 217, distance: 8.6
click at [512, 212] on div "Next" at bounding box center [504, 179] width 44 height 236
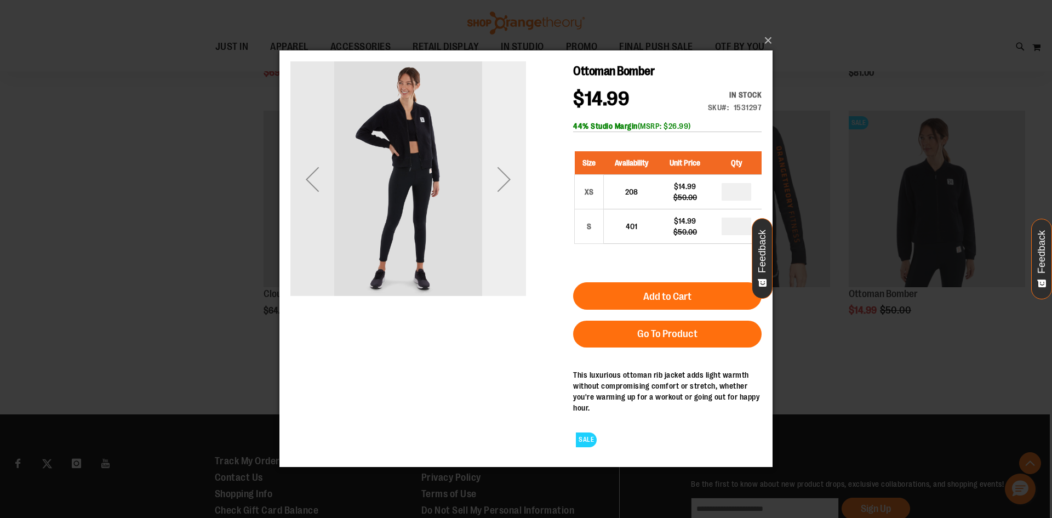
drag, startPoint x: 519, startPoint y: 217, endPoint x: 519, endPoint y: 225, distance: 7.7
click at [519, 218] on div "Next" at bounding box center [504, 179] width 44 height 236
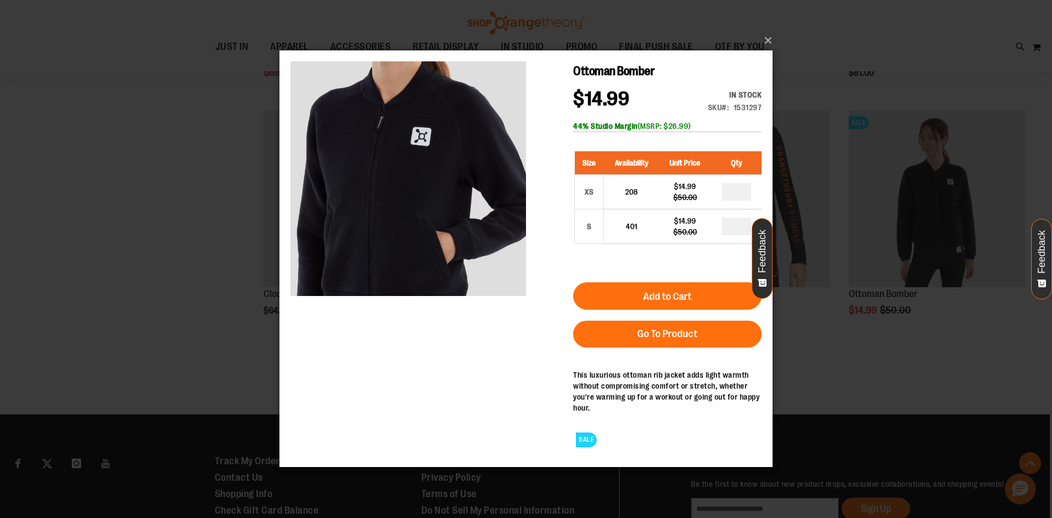
click at [888, 342] on div "×" at bounding box center [526, 259] width 1052 height 518
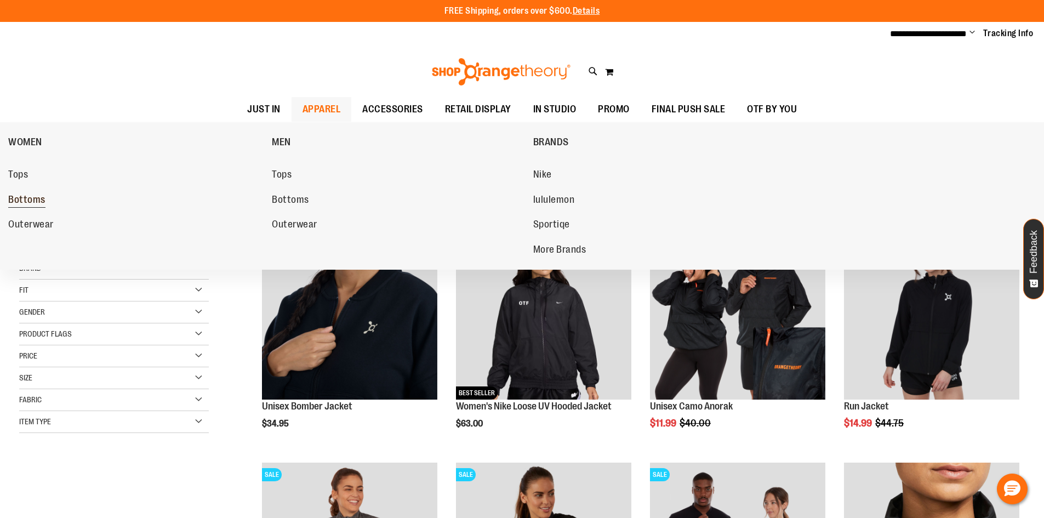
click at [47, 203] on link "Bottoms" at bounding box center [134, 200] width 253 height 20
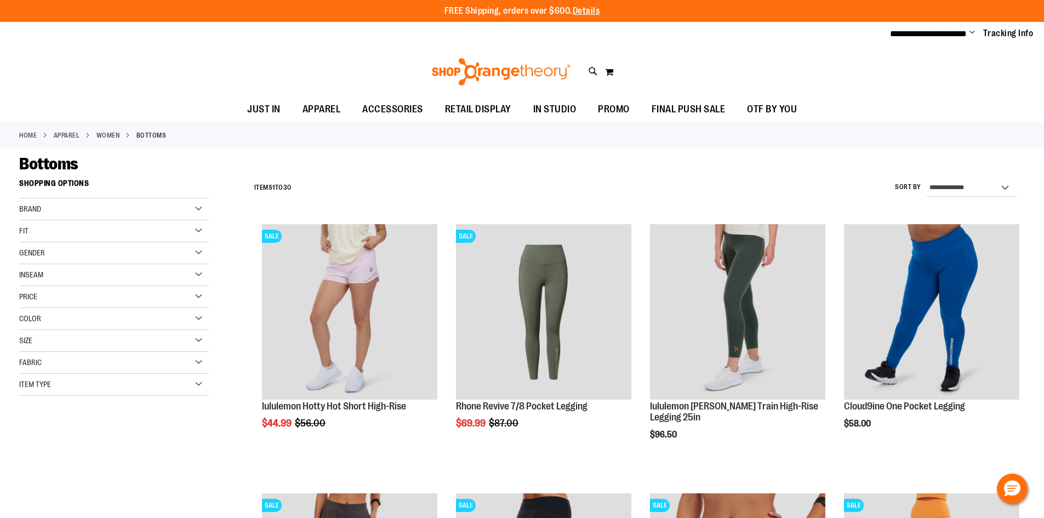
type input "**********"
click at [32, 317] on span "Color" at bounding box center [30, 318] width 22 height 9
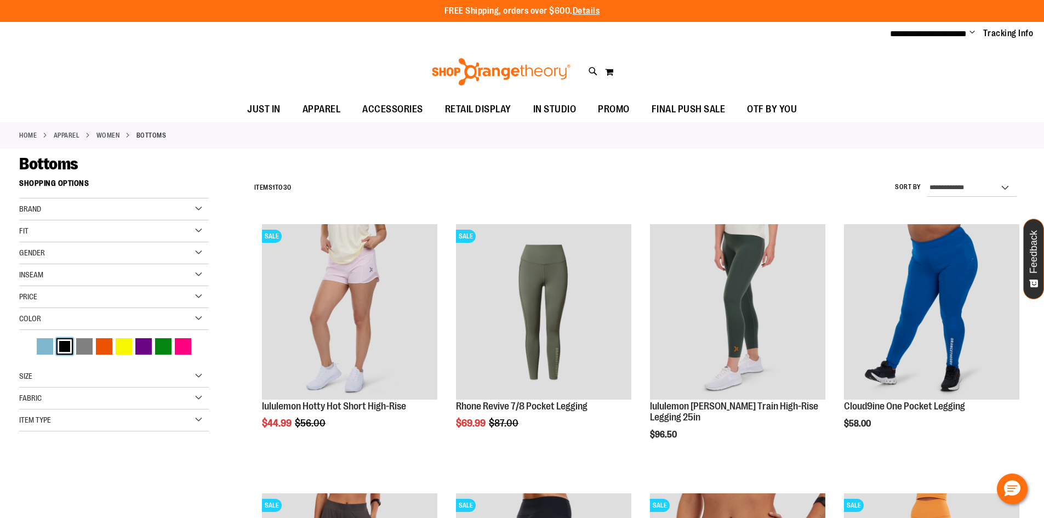
click at [67, 341] on div "Black" at bounding box center [64, 346] width 16 height 16
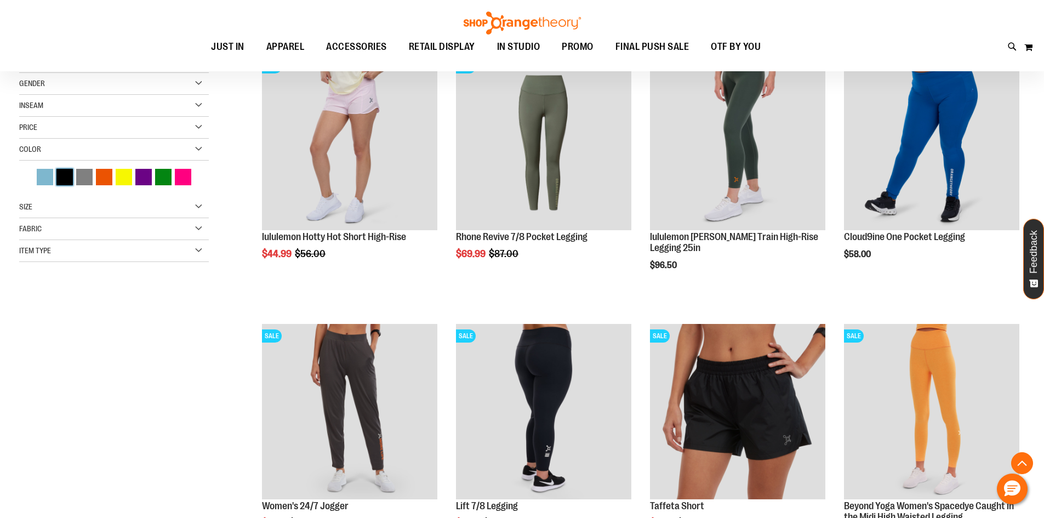
scroll to position [173, 0]
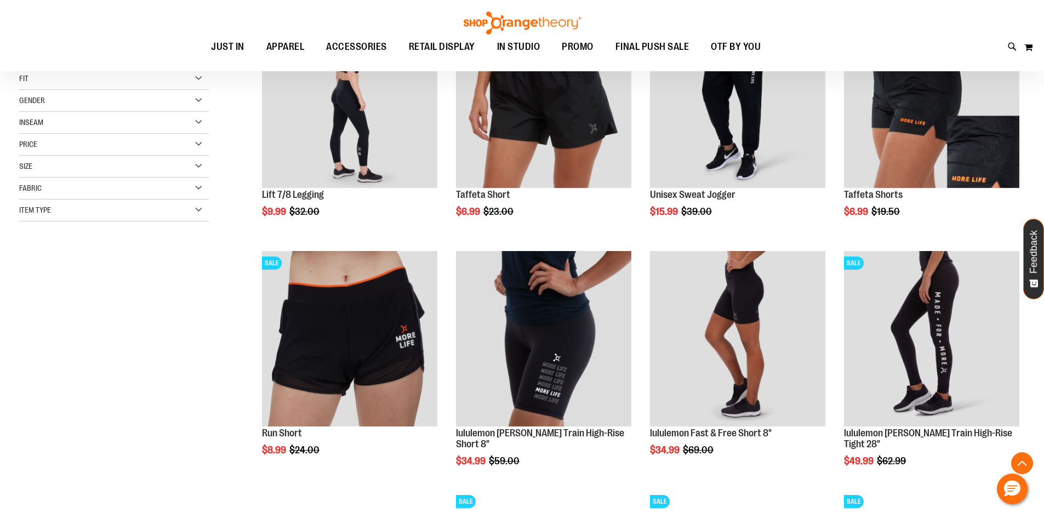
scroll to position [228, 0]
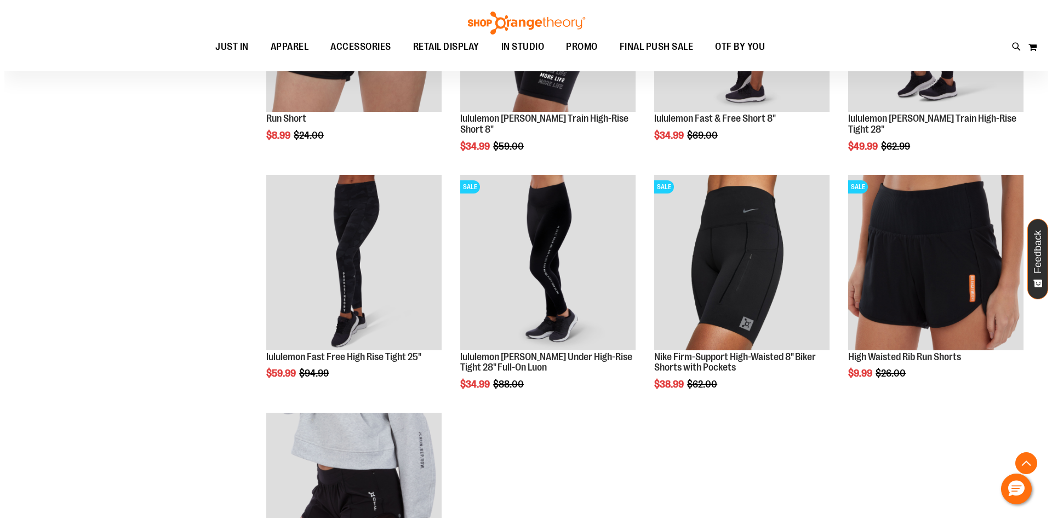
scroll to position [556, 0]
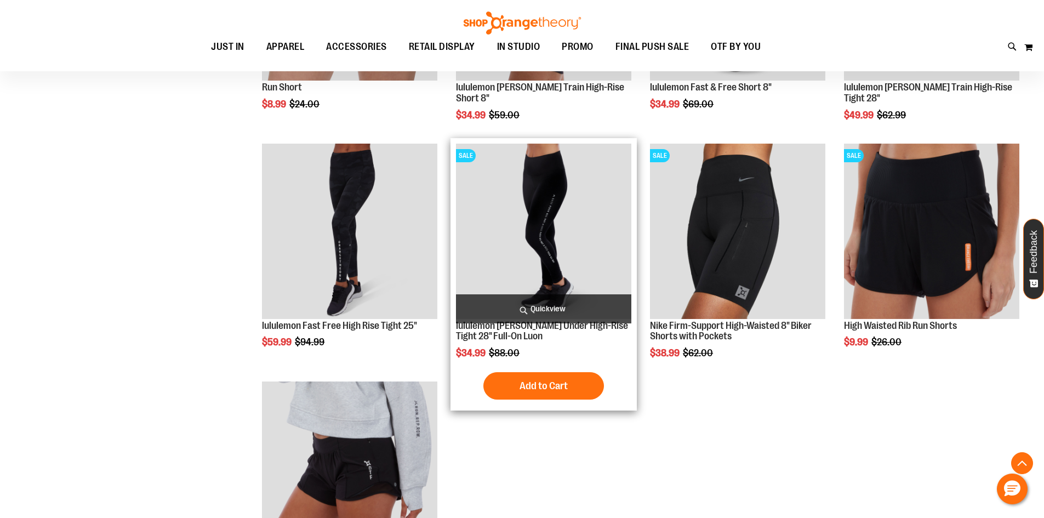
click at [541, 313] on span "Quickview" at bounding box center [543, 308] width 175 height 29
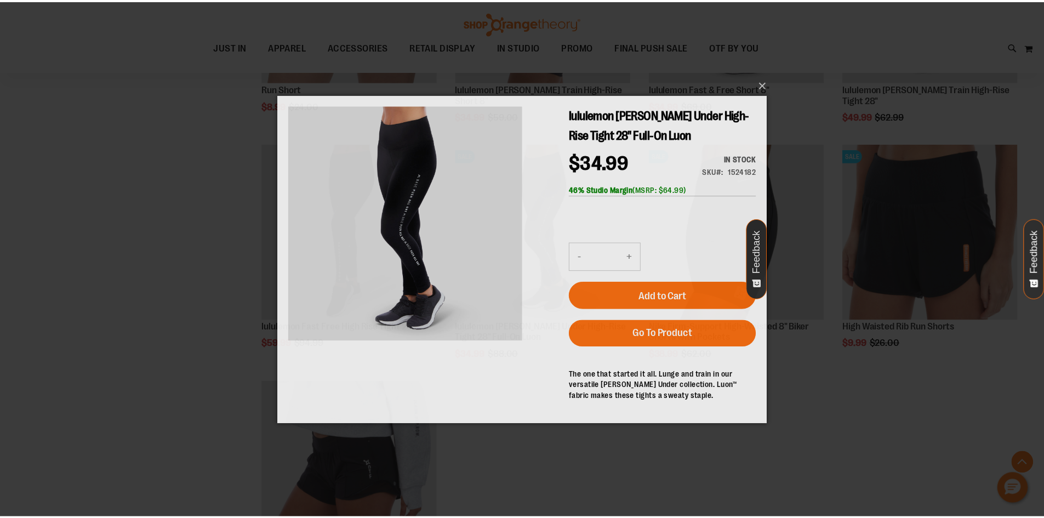
scroll to position [0, 0]
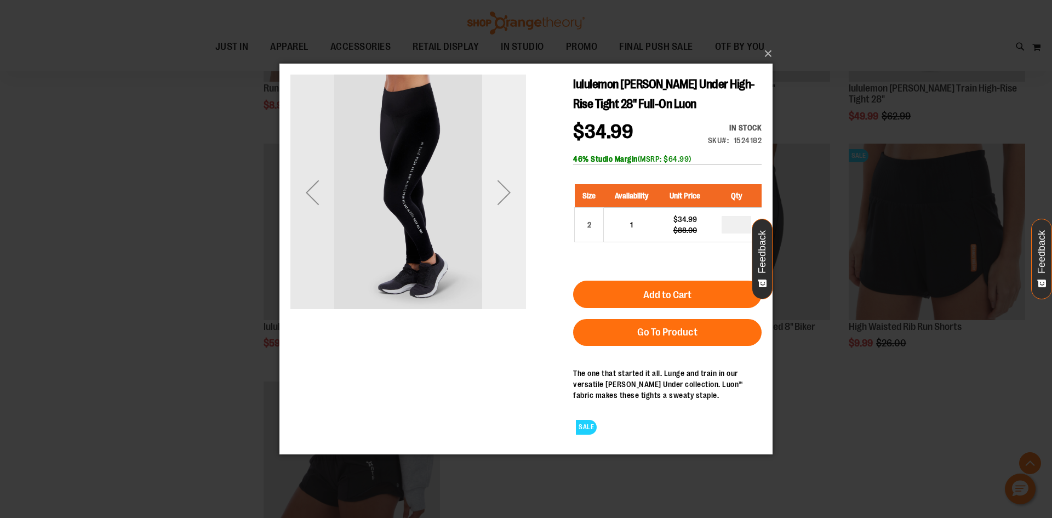
click at [509, 282] on div "Next" at bounding box center [504, 192] width 44 height 236
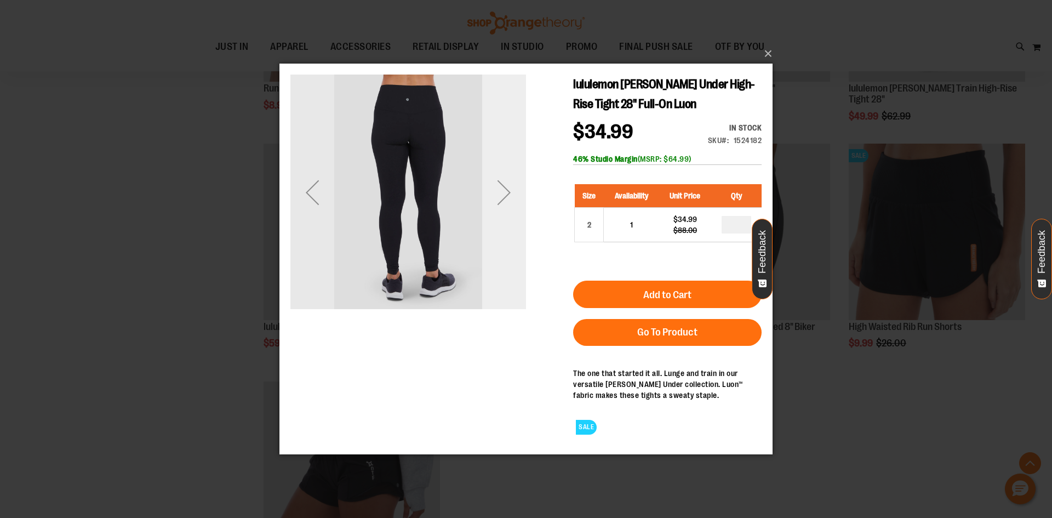
click at [510, 282] on div "Next" at bounding box center [504, 192] width 44 height 236
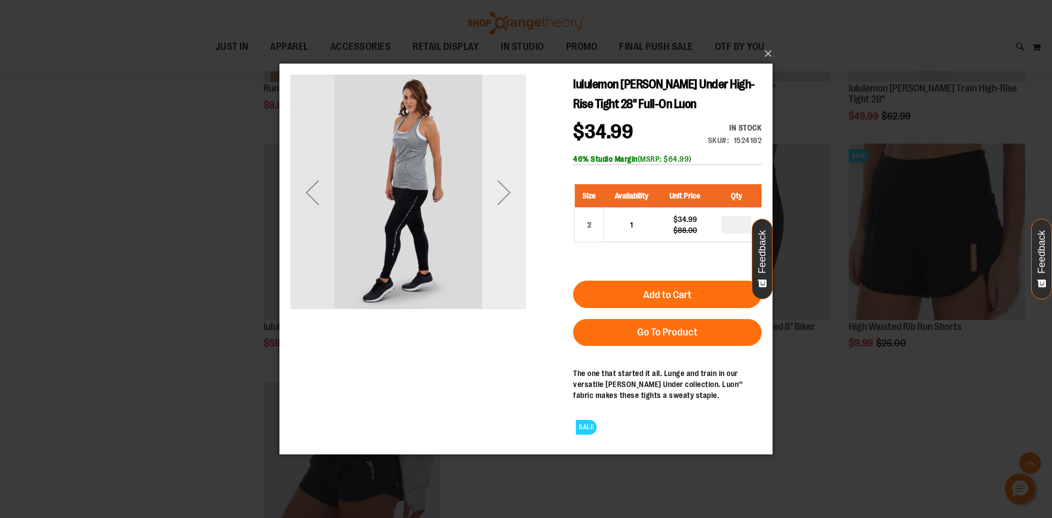
click at [508, 284] on div "Next" at bounding box center [504, 192] width 44 height 236
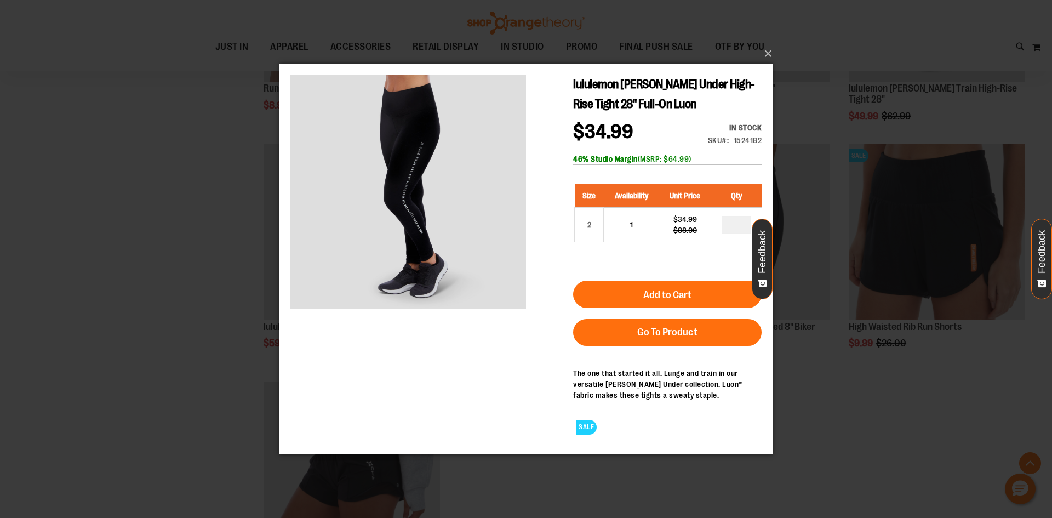
click at [101, 270] on div "×" at bounding box center [526, 259] width 1052 height 518
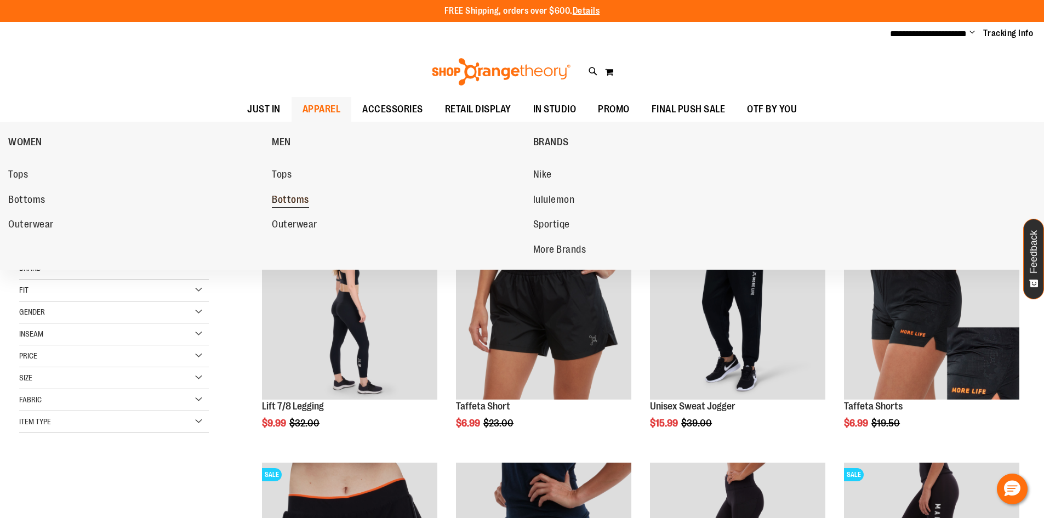
click at [288, 195] on span "Bottoms" at bounding box center [290, 201] width 37 height 14
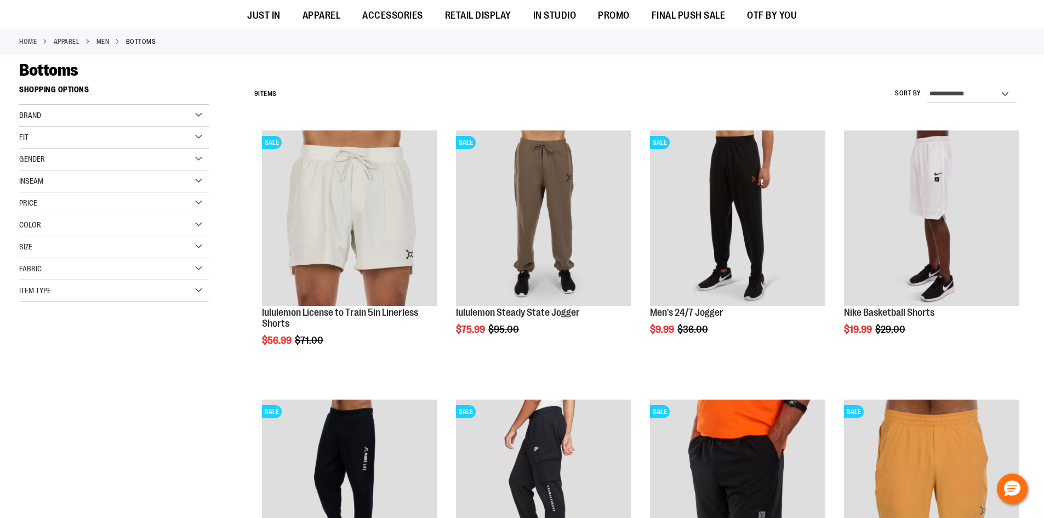
scroll to position [109, 0]
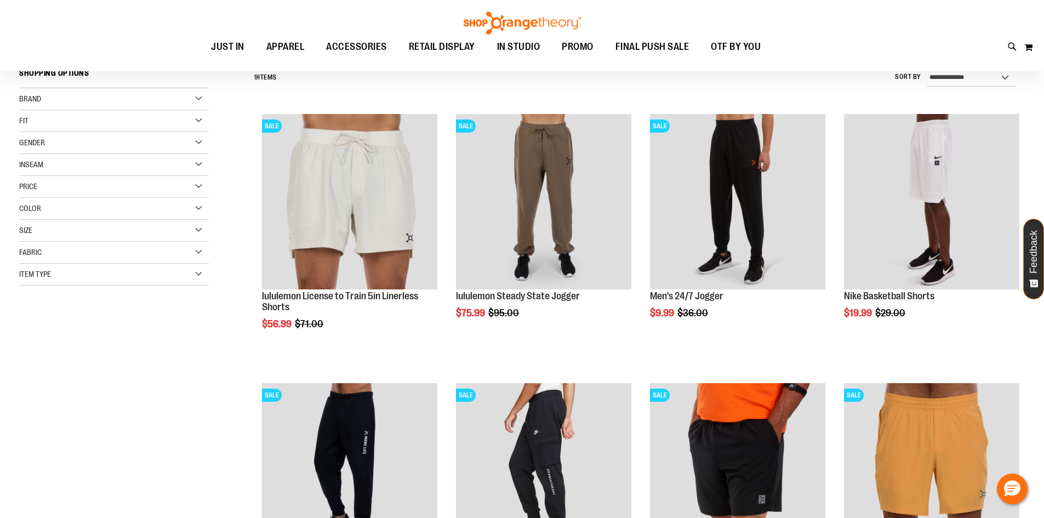
type input "**********"
click at [97, 212] on div "Color" at bounding box center [114, 209] width 190 height 22
click at [68, 238] on div "Black" at bounding box center [74, 236] width 16 height 16
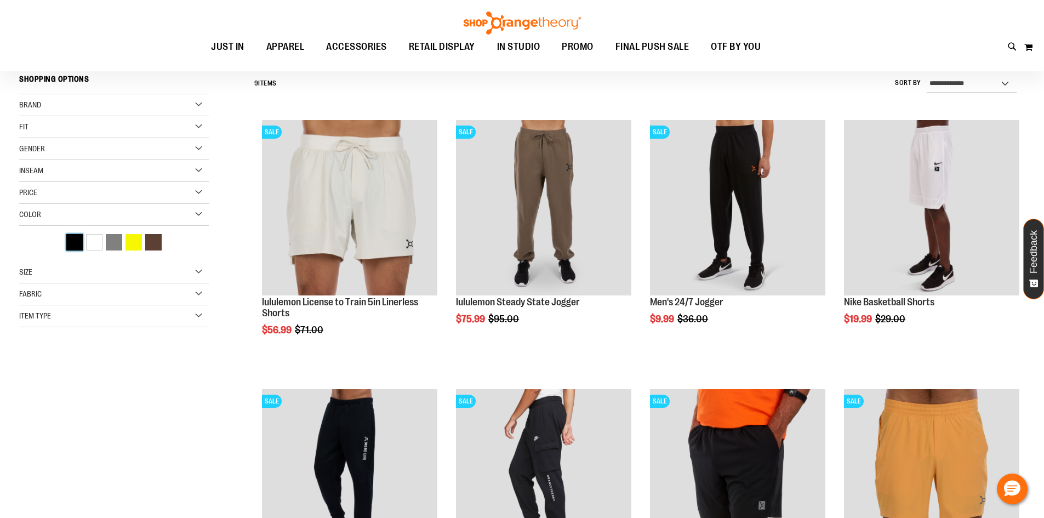
scroll to position [102, 0]
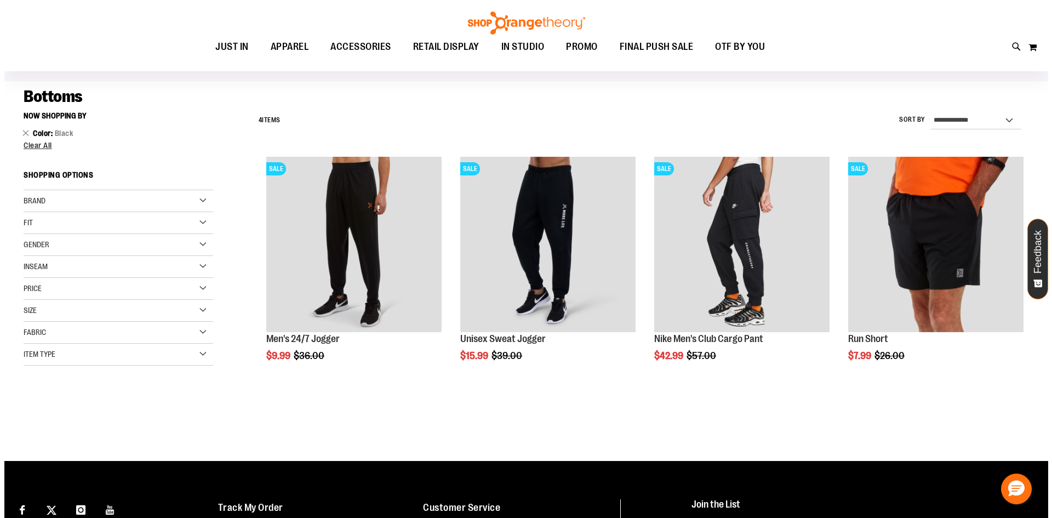
scroll to position [47, 0]
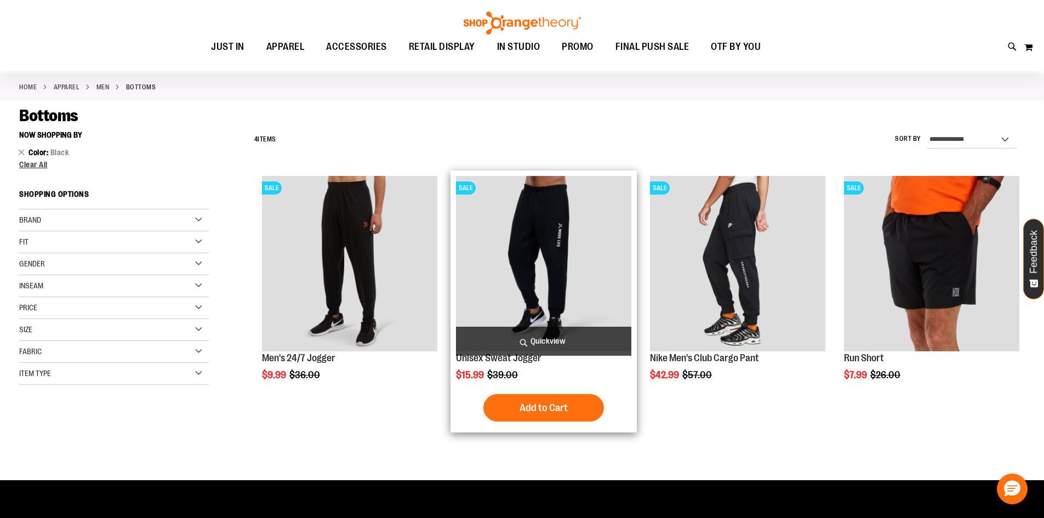
click at [562, 349] on span "Quickview" at bounding box center [543, 341] width 175 height 29
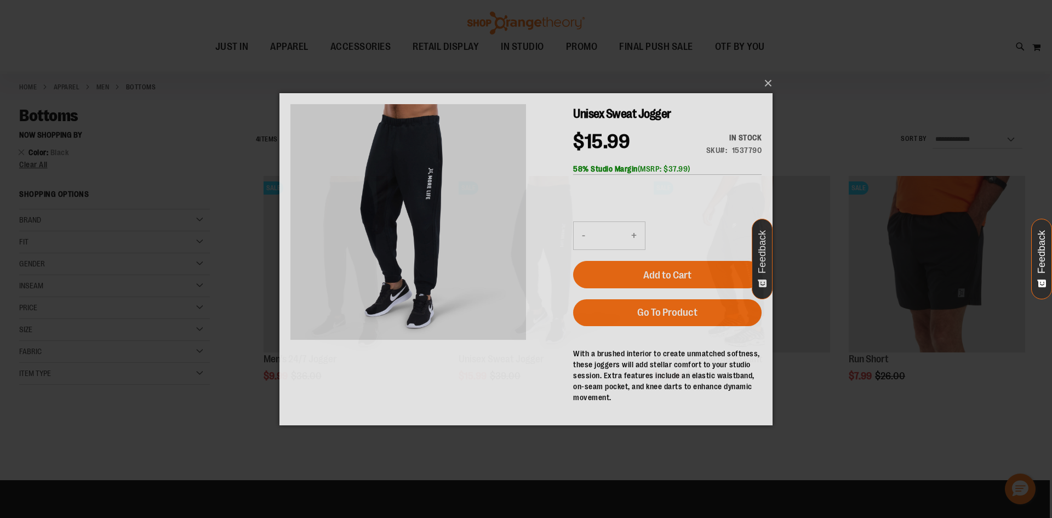
scroll to position [0, 0]
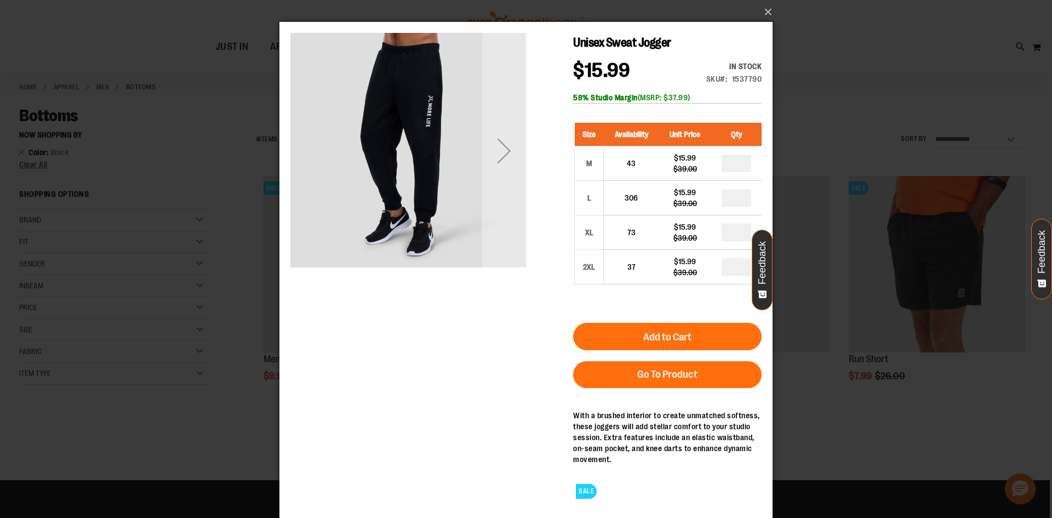
click at [196, 306] on div "×" at bounding box center [526, 259] width 1052 height 518
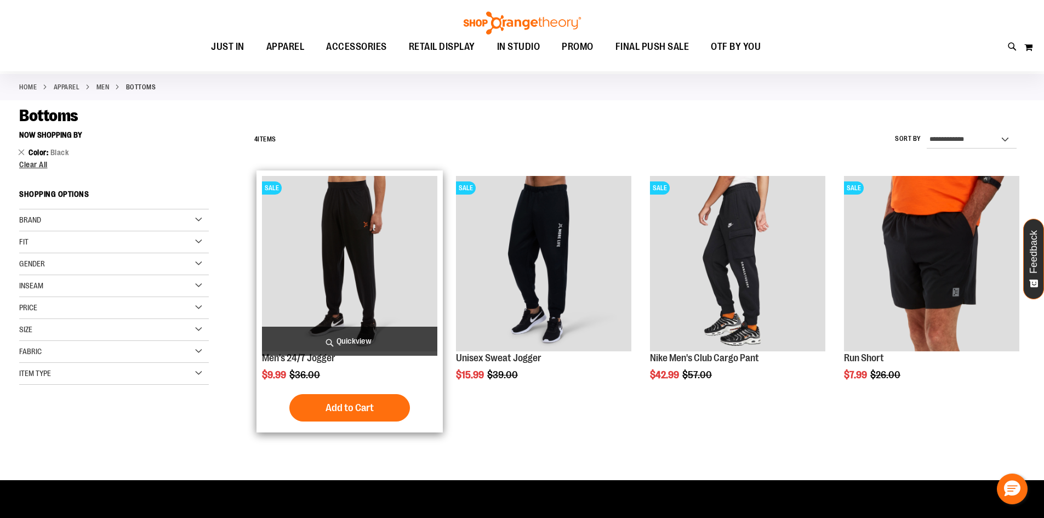
click at [381, 344] on span "Quickview" at bounding box center [349, 341] width 175 height 29
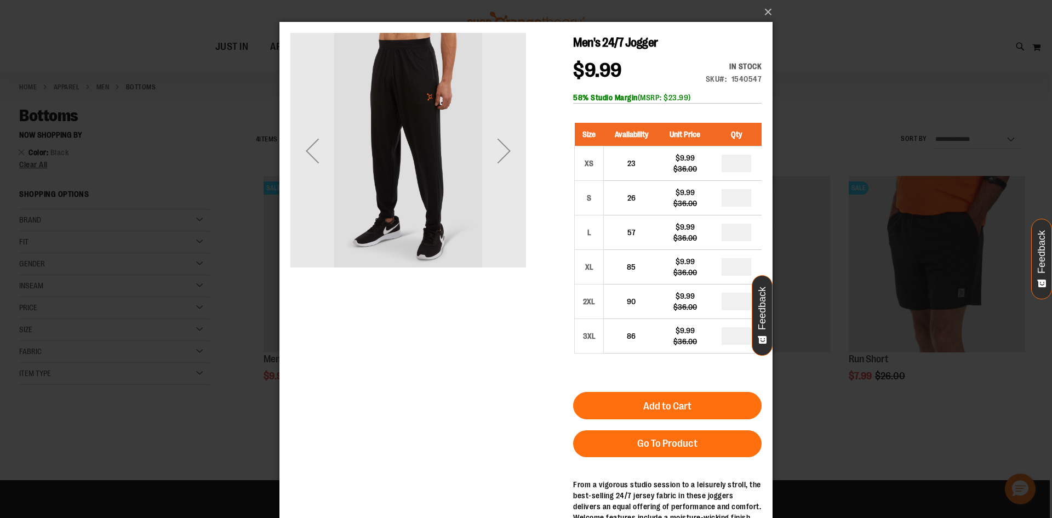
click at [507, 258] on div "Next" at bounding box center [504, 151] width 44 height 236
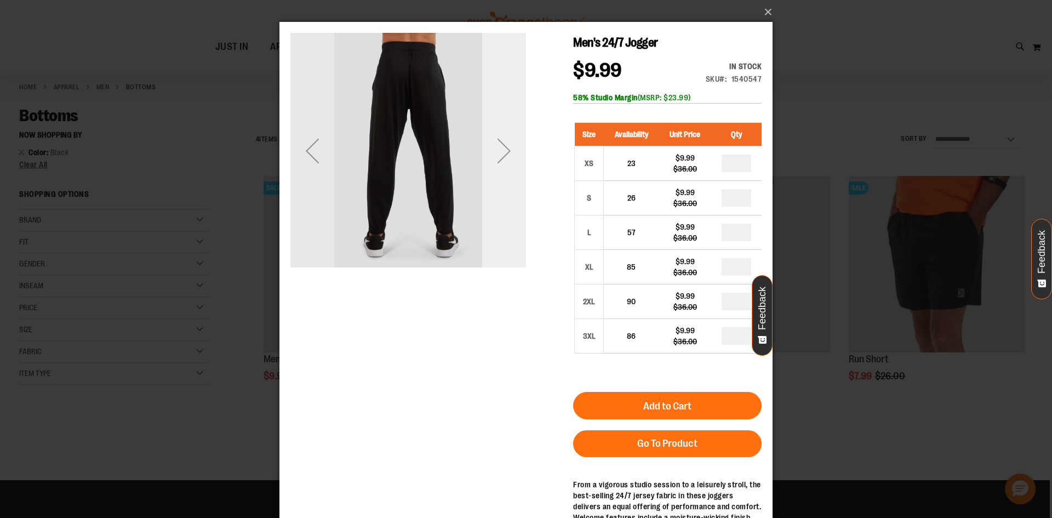
click at [506, 258] on div "Next" at bounding box center [504, 151] width 44 height 236
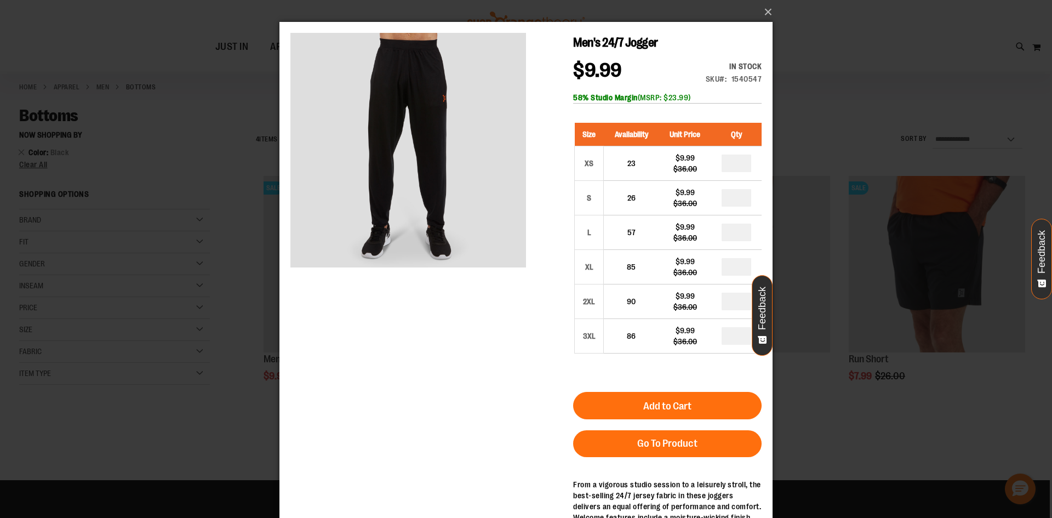
click at [169, 300] on div "×" at bounding box center [526, 259] width 1052 height 518
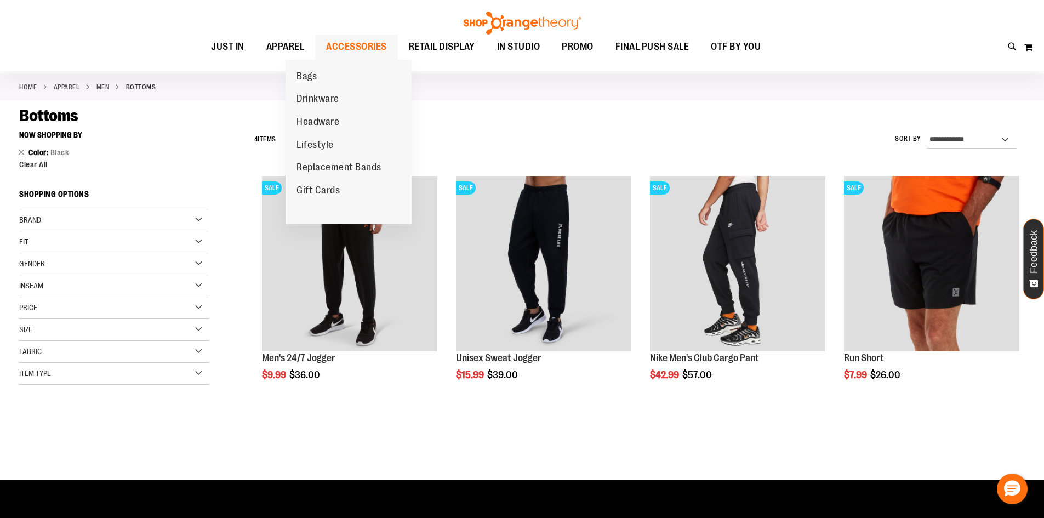
click at [328, 42] on span "ACCESSORIES" at bounding box center [356, 47] width 61 height 25
